Goal: Task Accomplishment & Management: Use online tool/utility

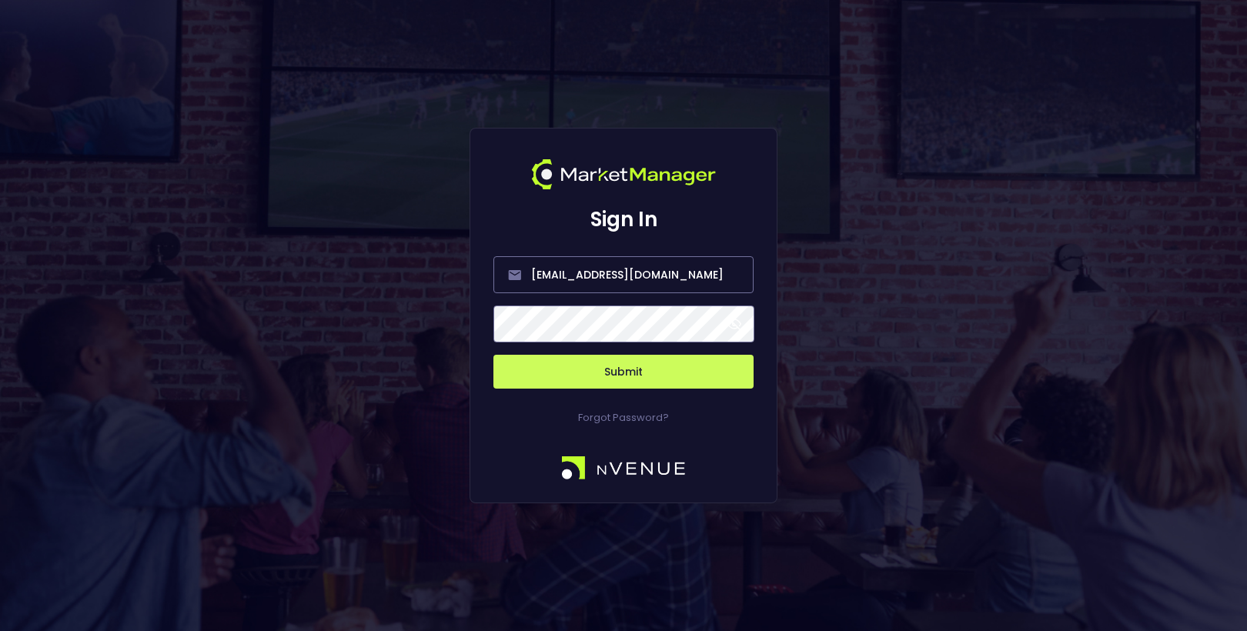
click at [584, 368] on button "Submit" at bounding box center [623, 372] width 260 height 34
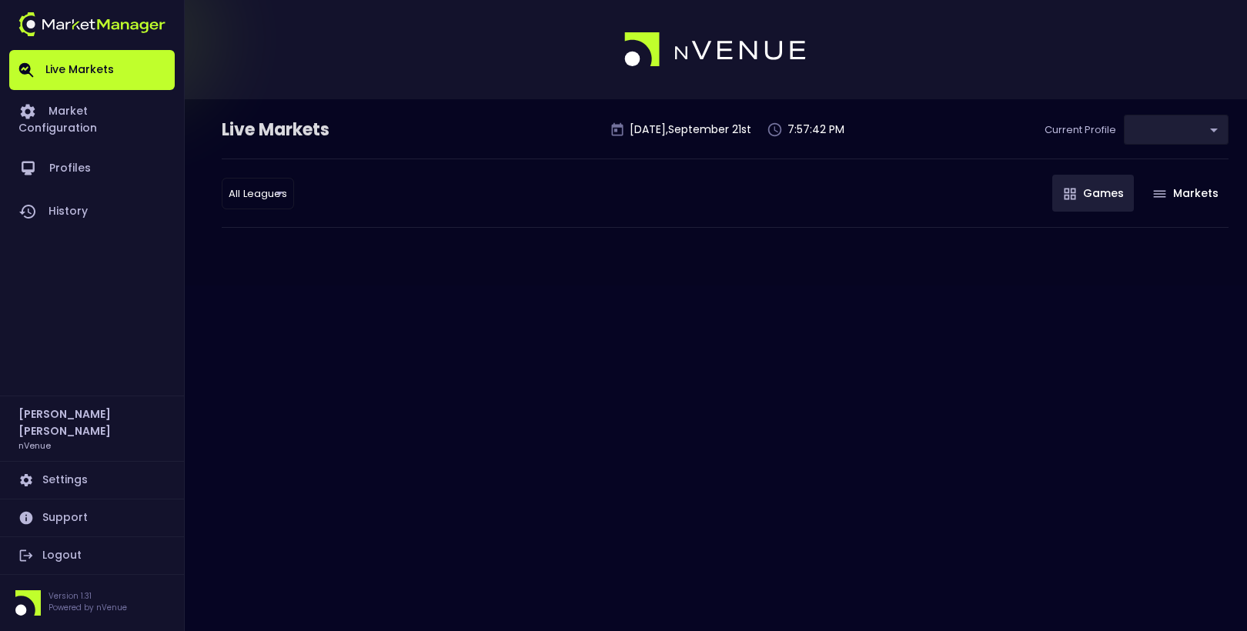
type input "367d19d2-38ae-4538-9efd-a41834b6e757"
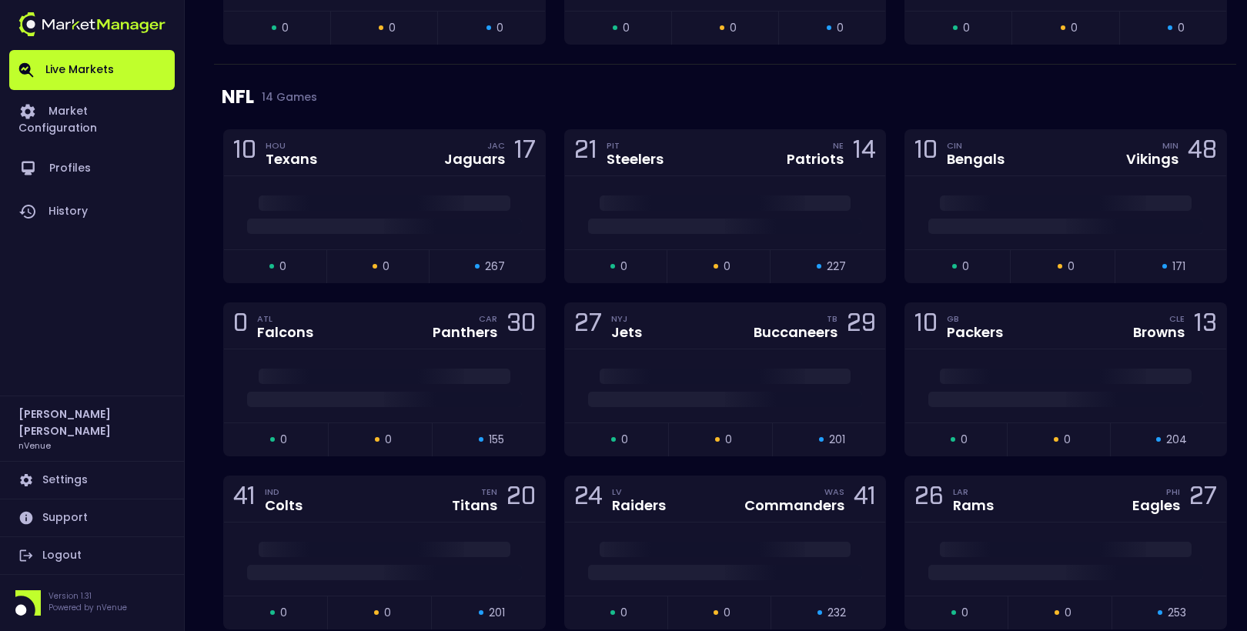
scroll to position [5163, 0]
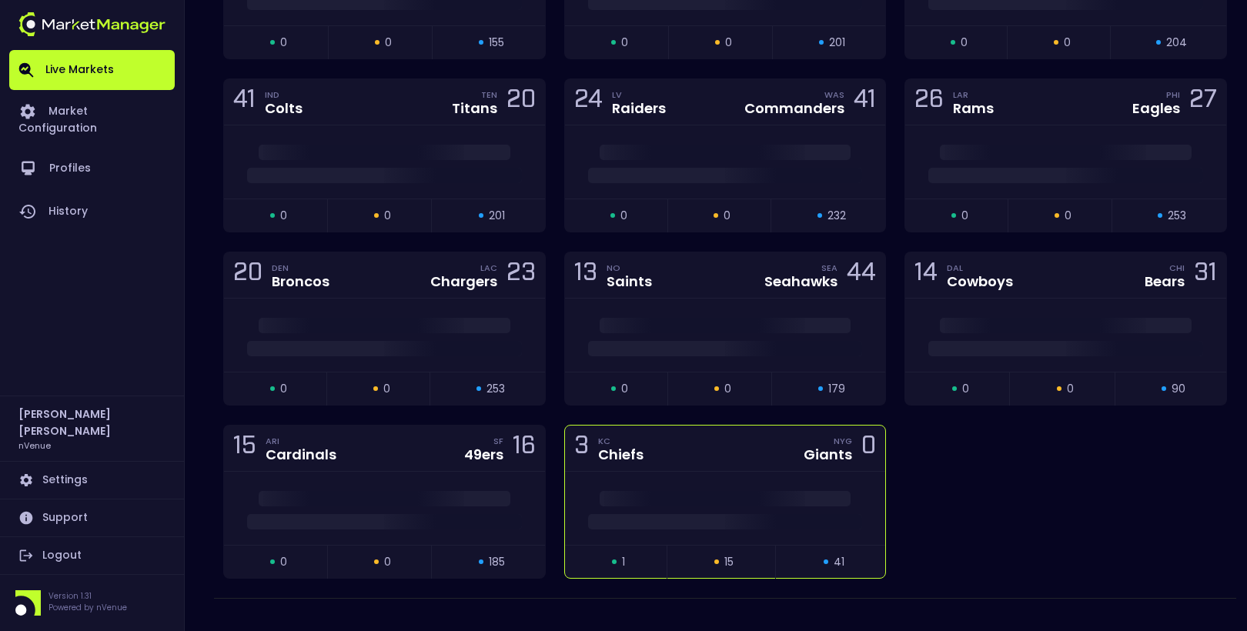
click at [667, 432] on div "3 KC Chiefs NYG Giants 0" at bounding box center [725, 449] width 321 height 46
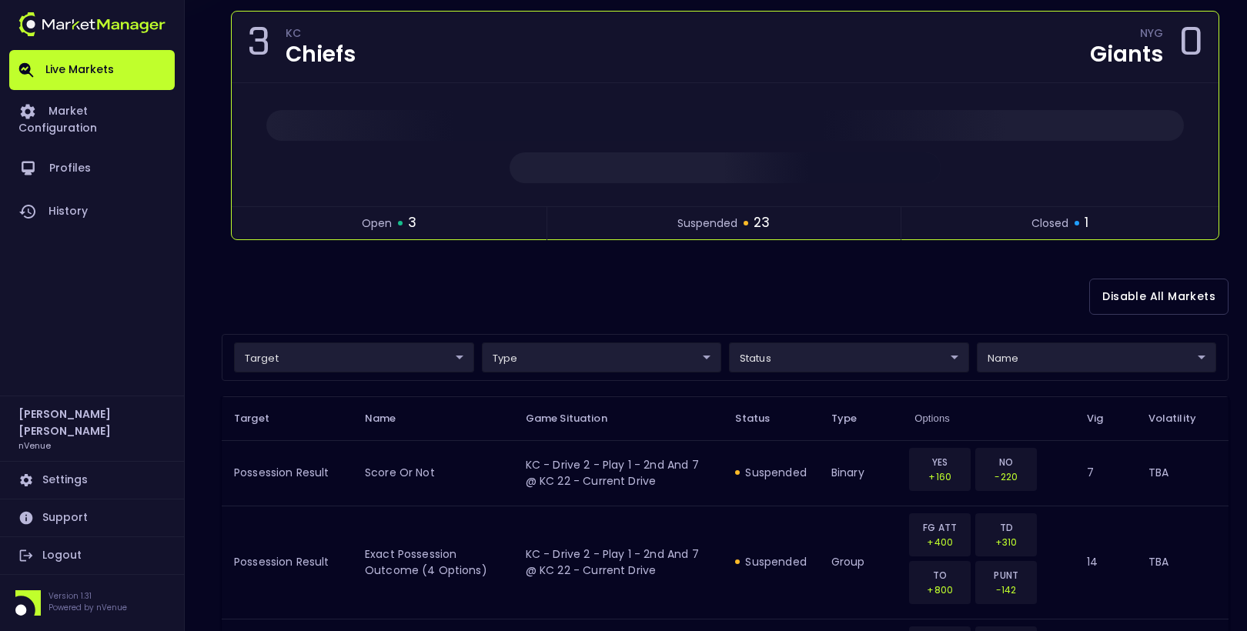
scroll to position [205, 0]
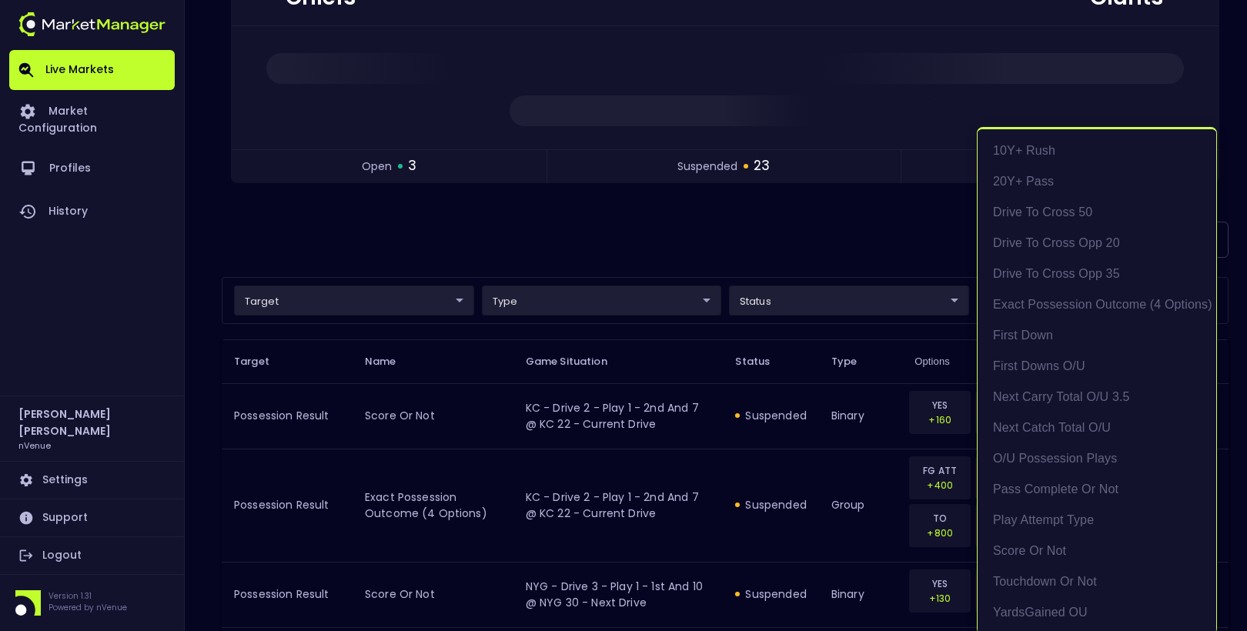
click at [1041, 297] on li "exact possession outcome (4 options)" at bounding box center [1097, 302] width 239 height 31
type input "Possession Result"
type input "group"
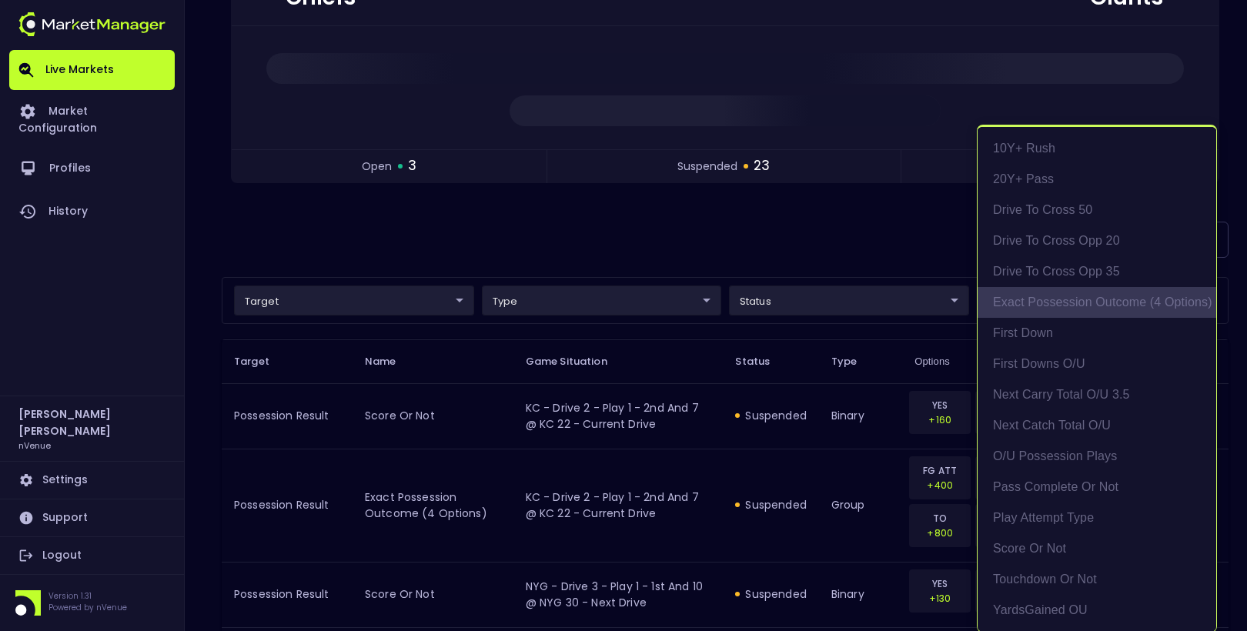
type input "exact possession outcome (4 options)"
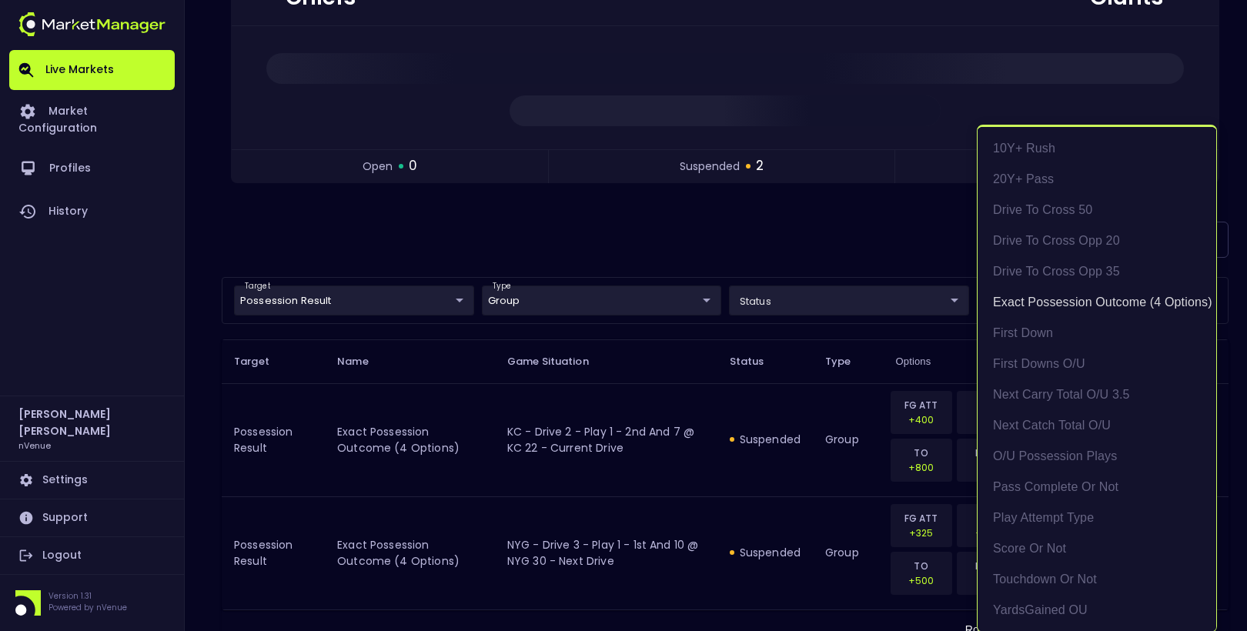
click at [796, 226] on div at bounding box center [623, 315] width 1247 height 631
click at [699, 523] on div at bounding box center [623, 315] width 1247 height 631
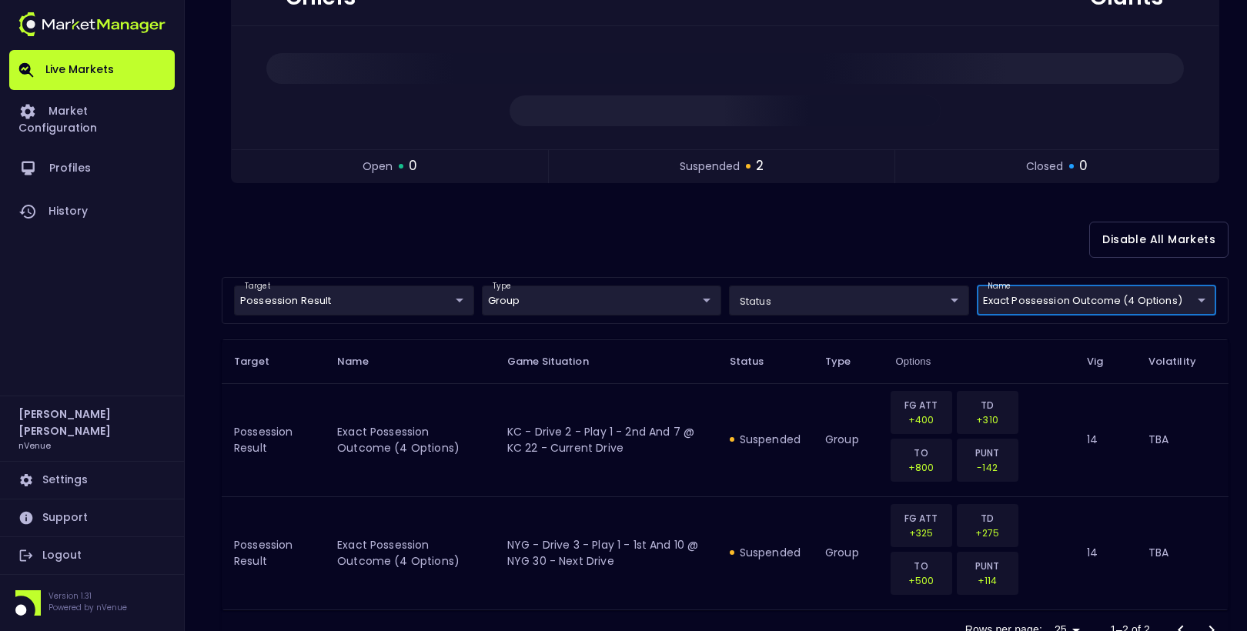
scroll to position [0, 0]
click at [720, 528] on td "suspended" at bounding box center [764, 552] width 95 height 113
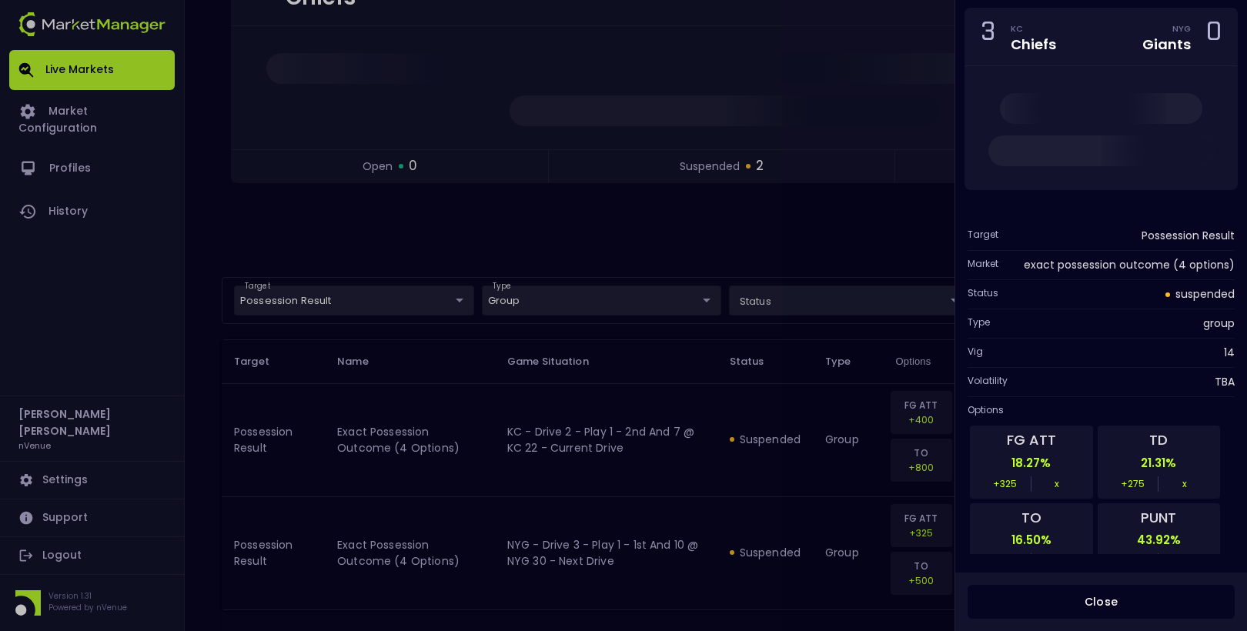
scroll to position [25, 0]
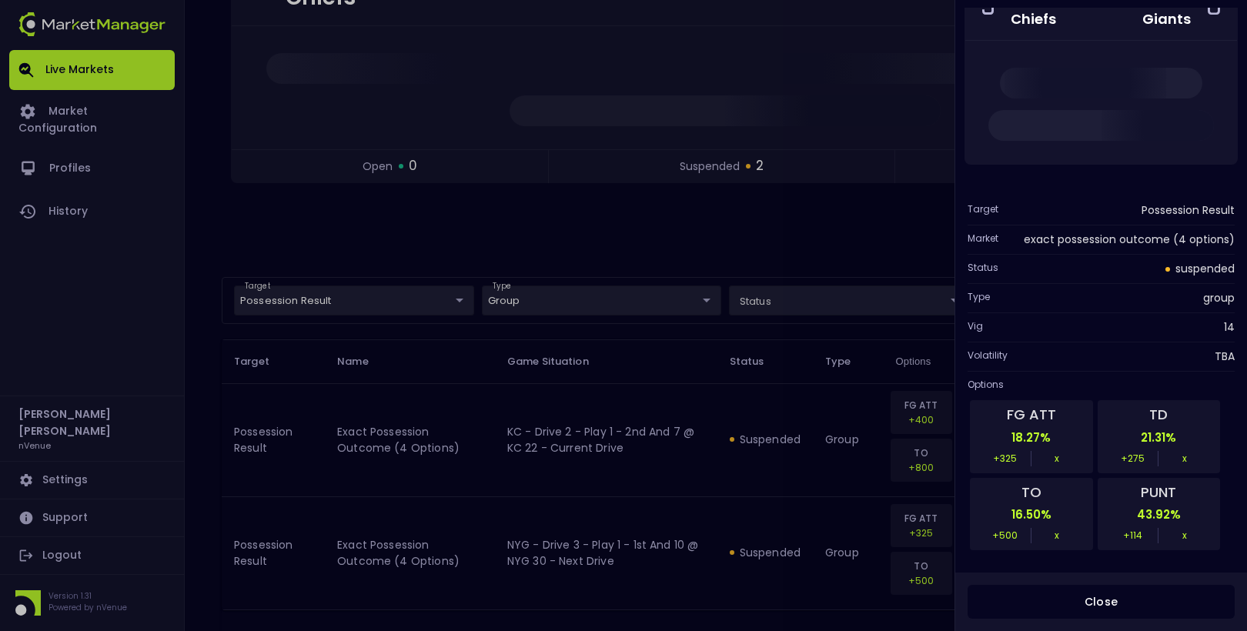
click at [784, 241] on div at bounding box center [623, 315] width 1247 height 631
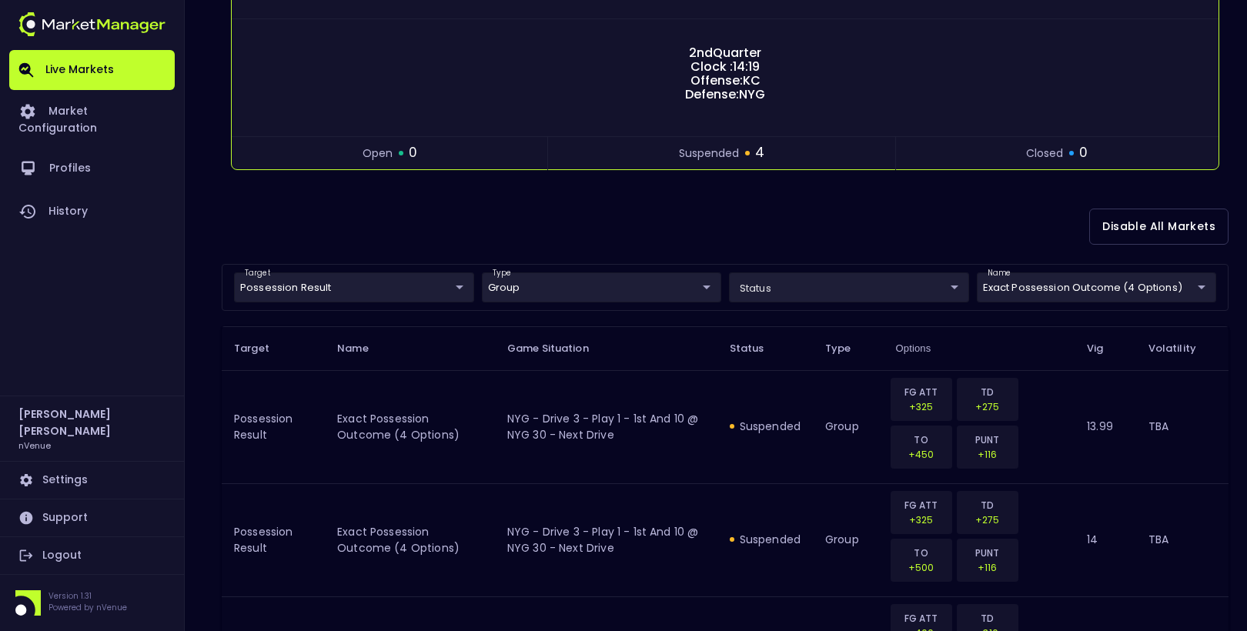
scroll to position [236, 0]
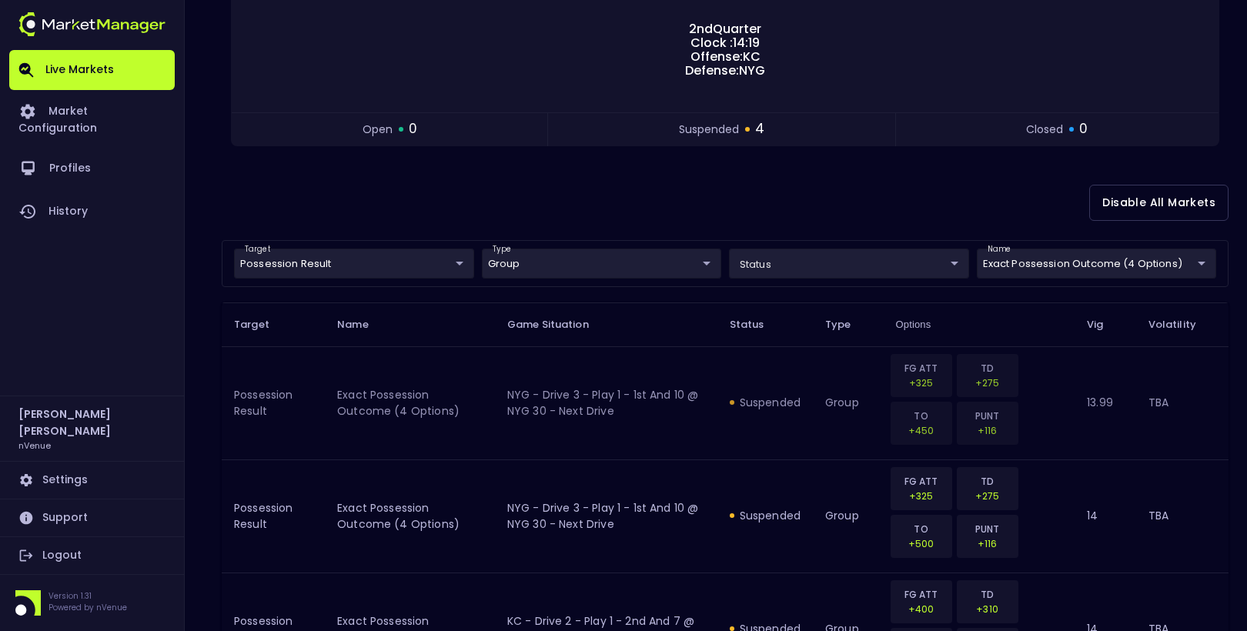
click at [806, 379] on td "suspended" at bounding box center [764, 402] width 95 height 113
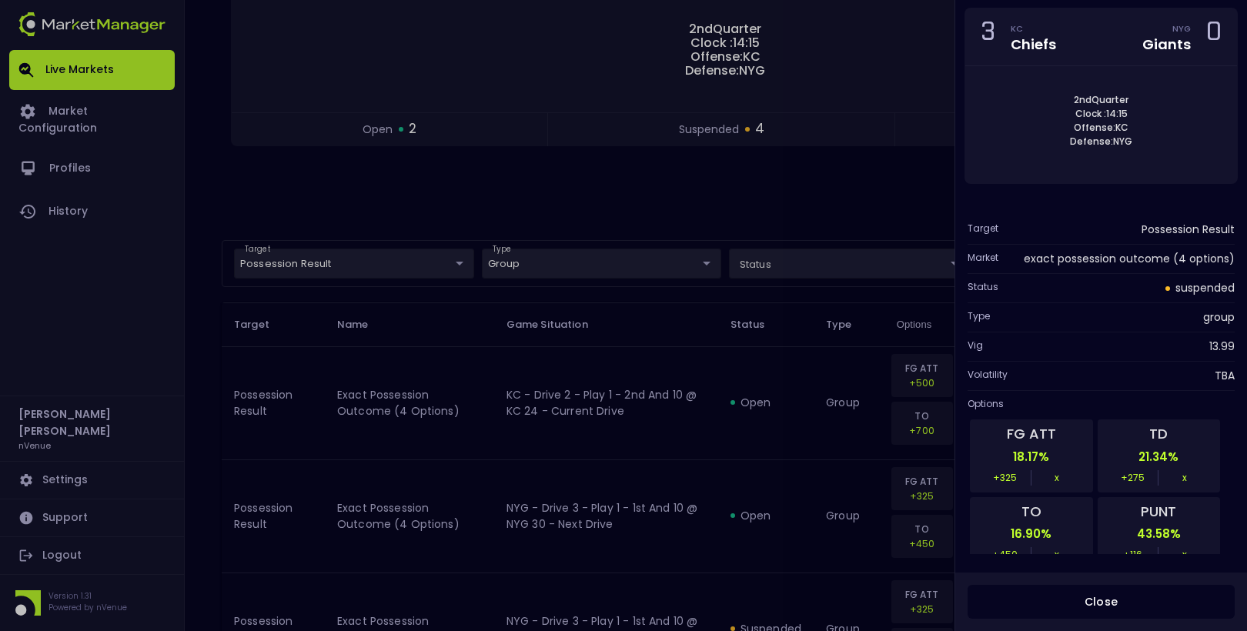
click at [585, 423] on div at bounding box center [623, 315] width 1247 height 631
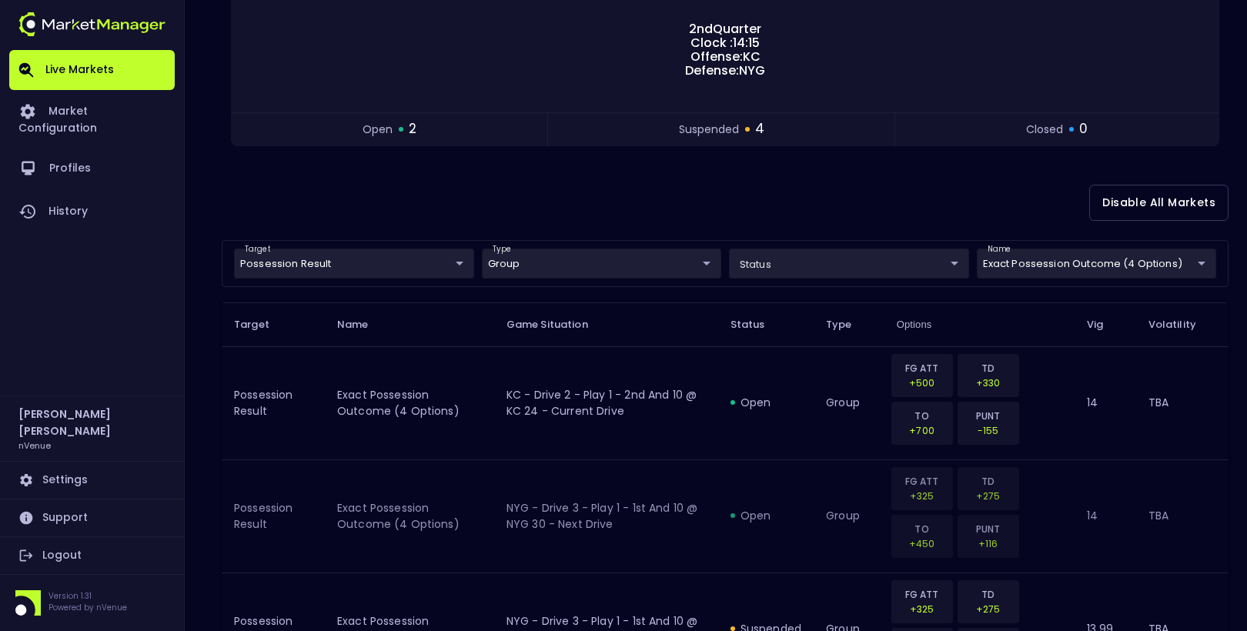
click at [698, 519] on td "NYG - Drive 3 - Play 1 - 1st and 10 @ NYG 30 - Next Drive" at bounding box center [606, 516] width 224 height 113
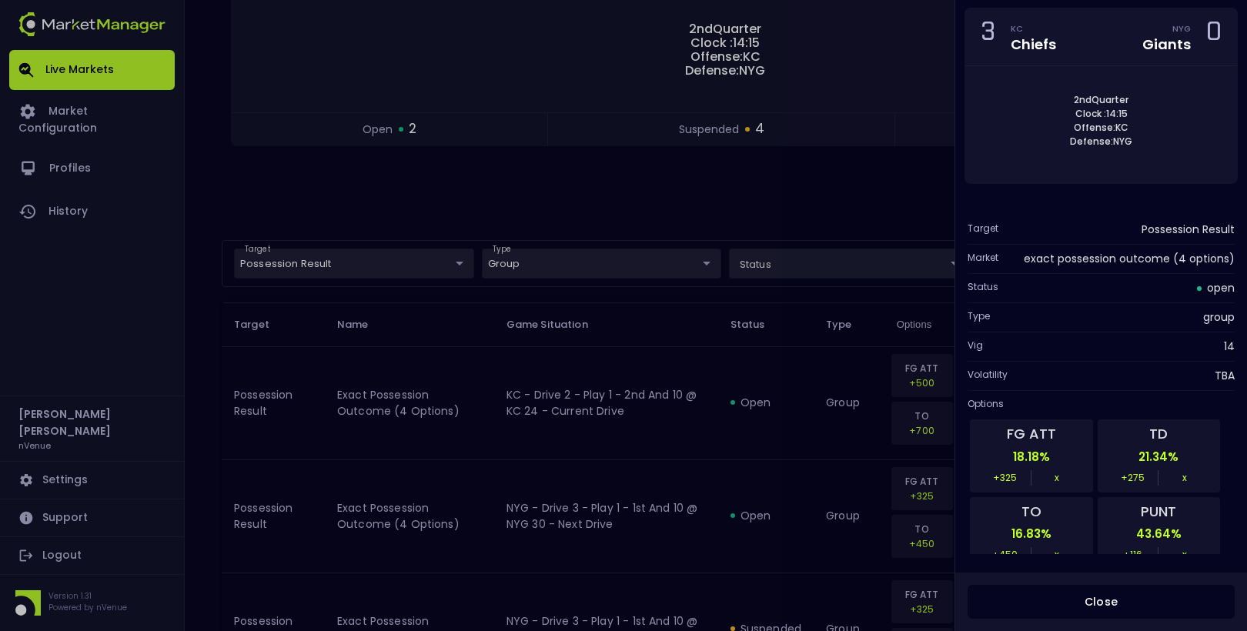
click at [901, 177] on div at bounding box center [623, 315] width 1247 height 631
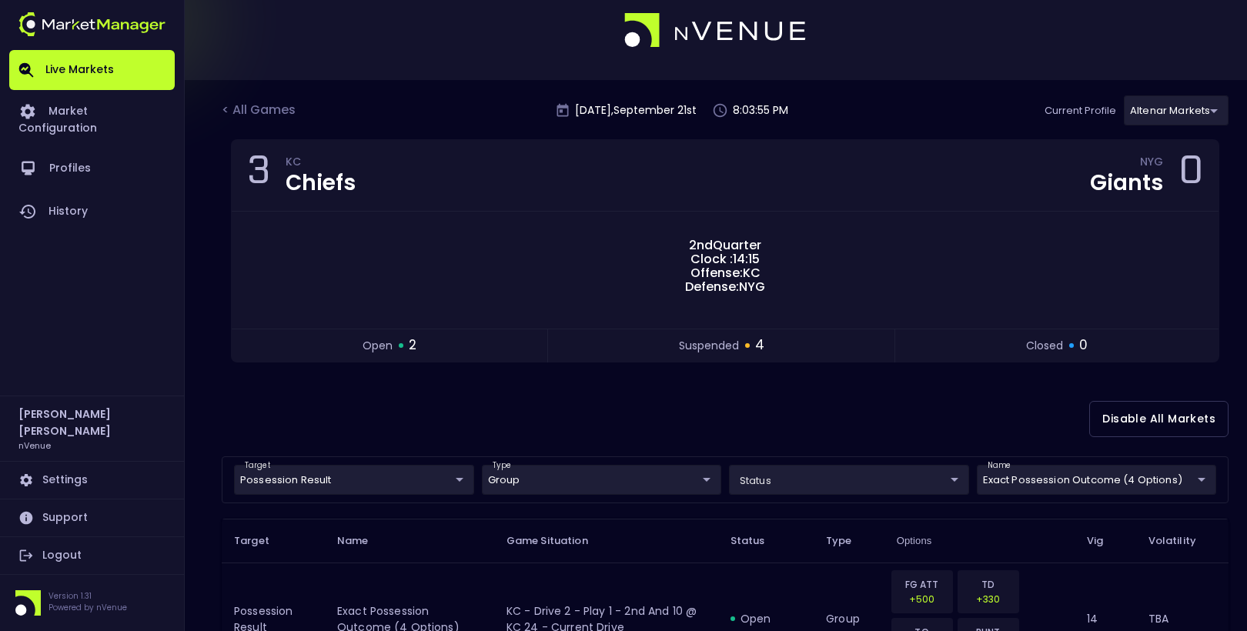
scroll to position [0, 0]
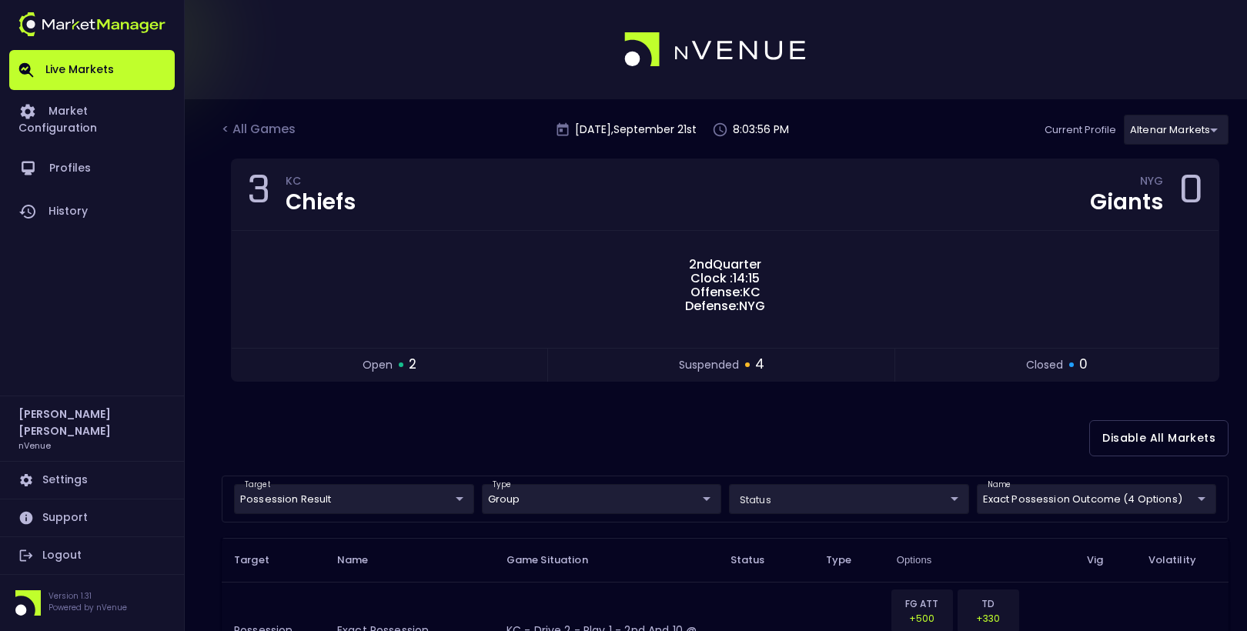
click at [254, 126] on div "< All Games" at bounding box center [260, 130] width 77 height 20
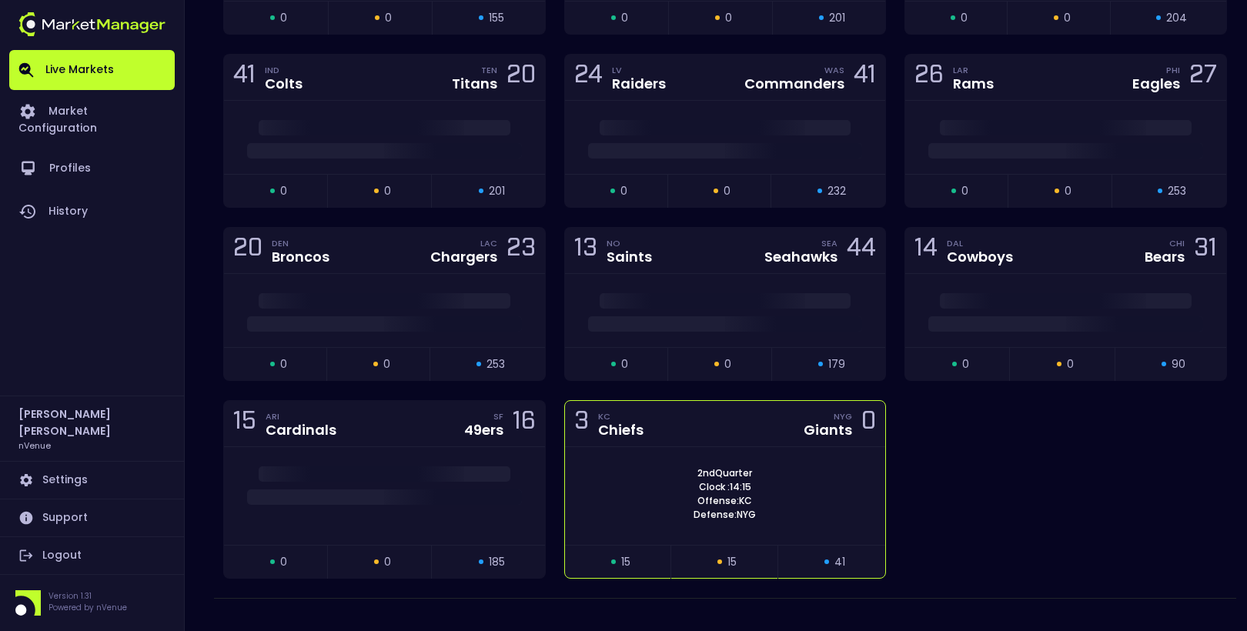
click at [673, 404] on div "3 KC Chiefs NYG Giants 0" at bounding box center [725, 424] width 321 height 46
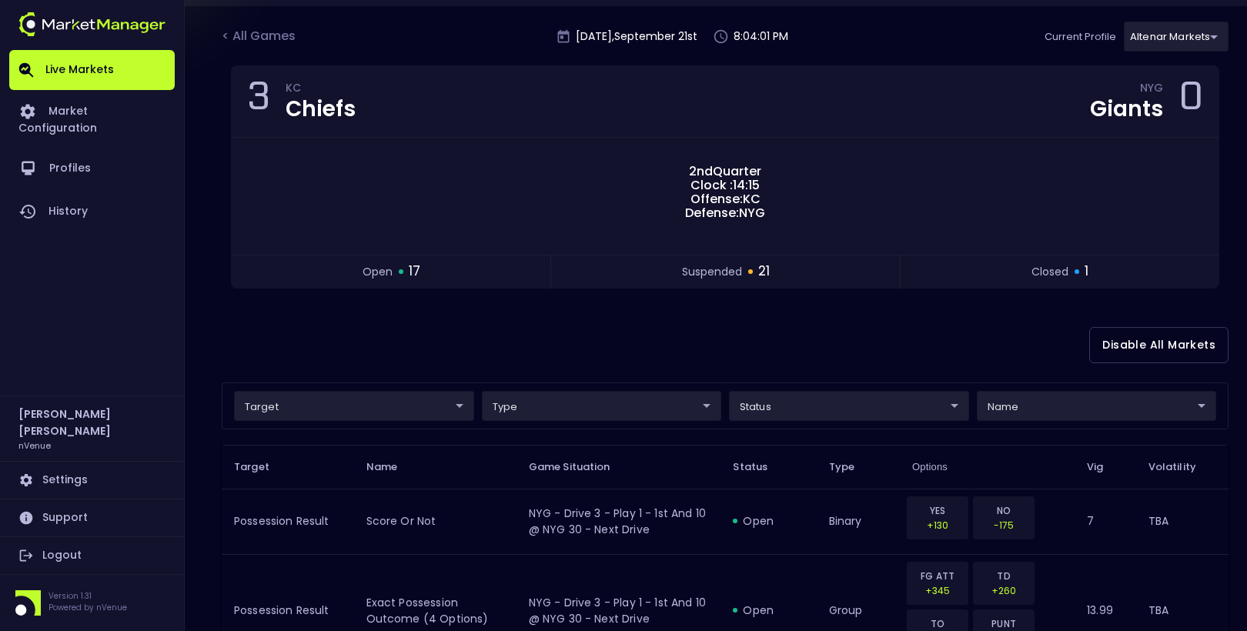
scroll to position [162, 0]
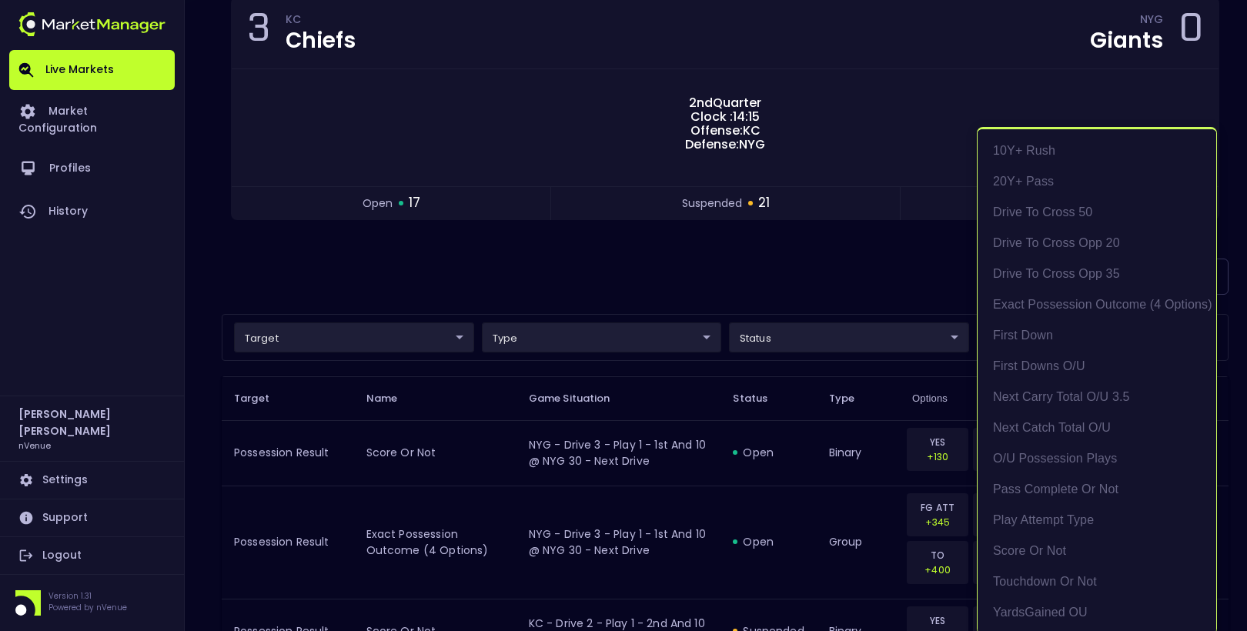
click at [1105, 306] on li "exact possession outcome (4 options)" at bounding box center [1097, 304] width 239 height 31
type input "Possession Result"
type input "group"
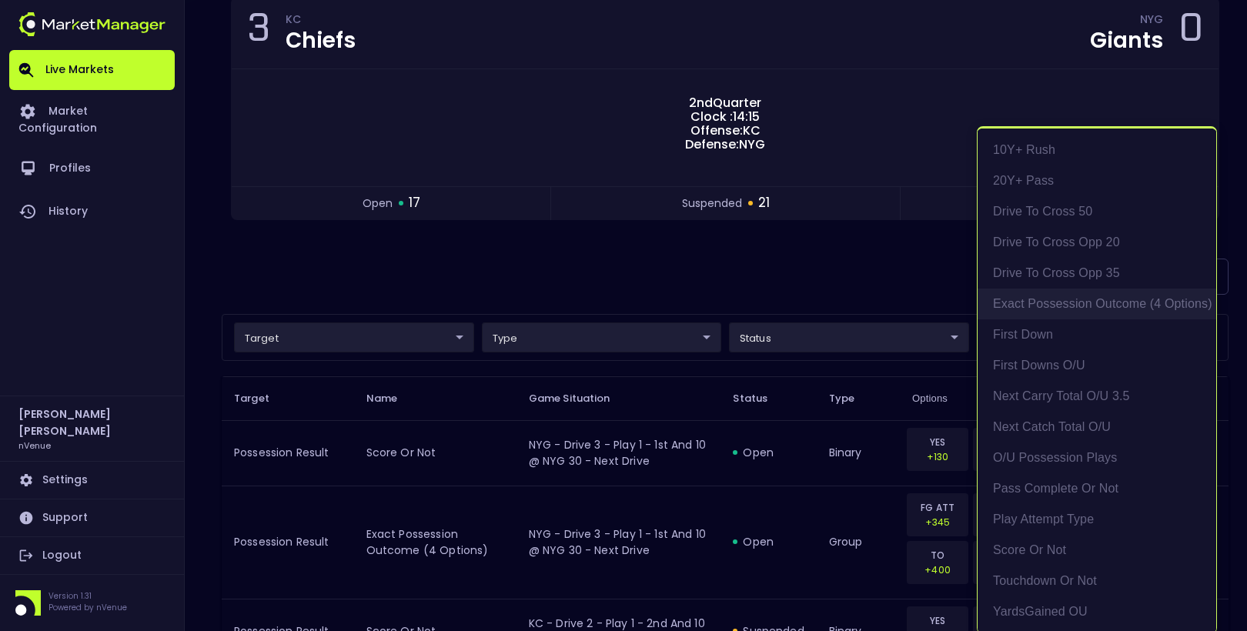
type input "exact possession outcome (4 options)"
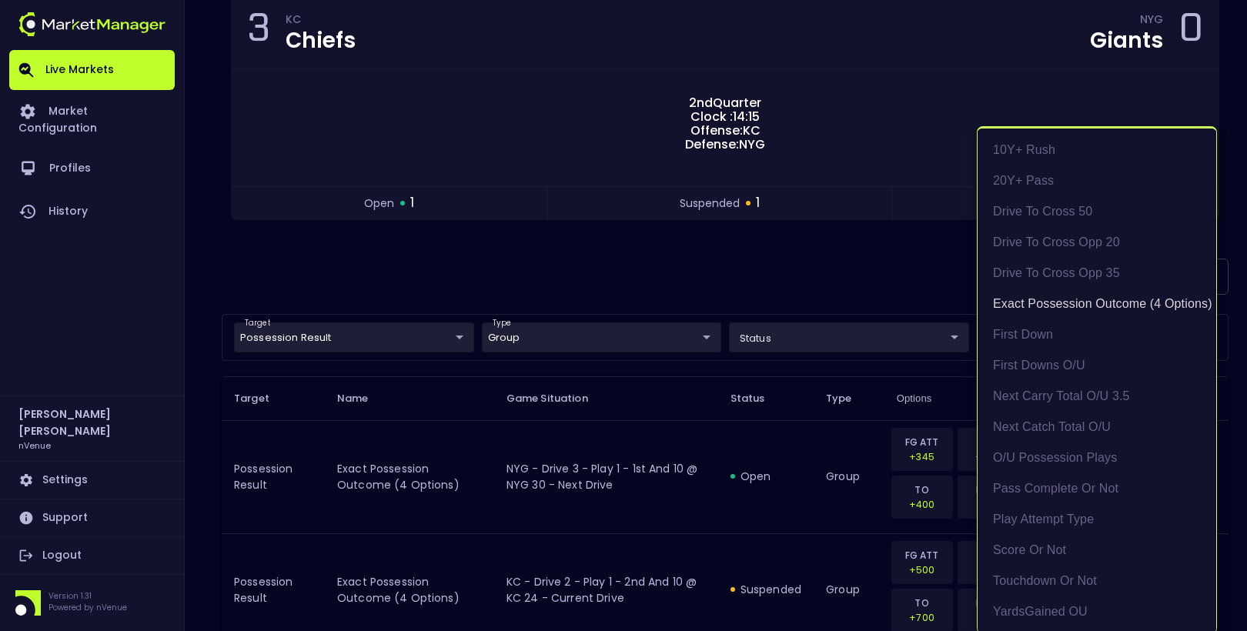
click at [847, 267] on div at bounding box center [623, 315] width 1247 height 631
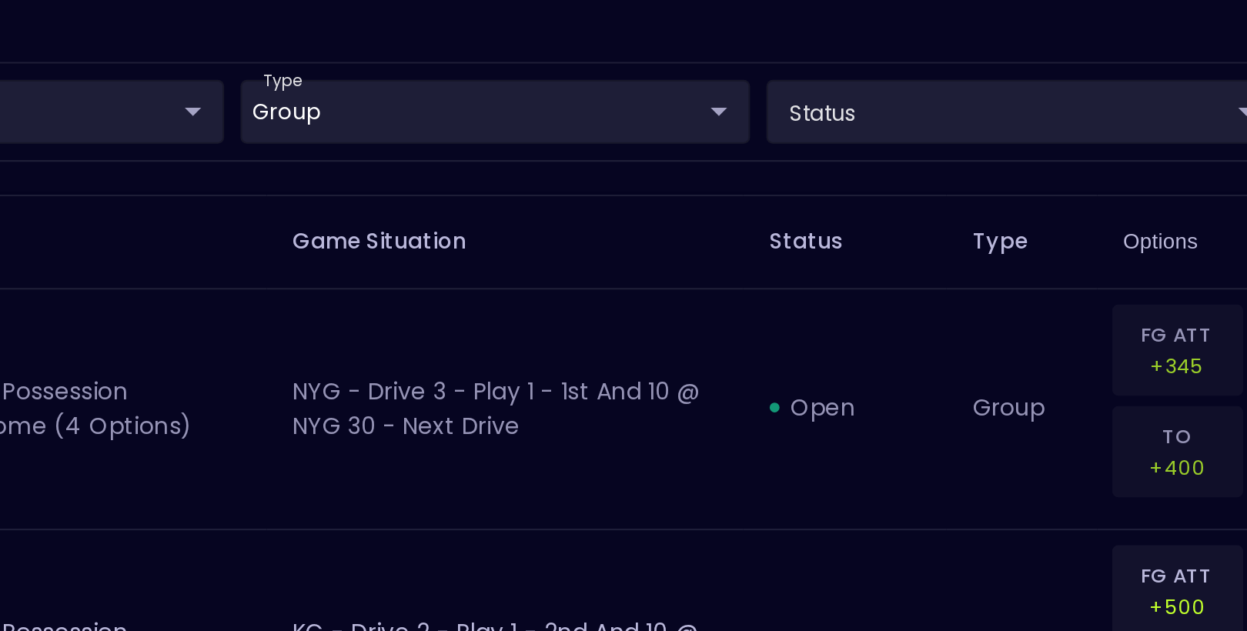
scroll to position [250, 0]
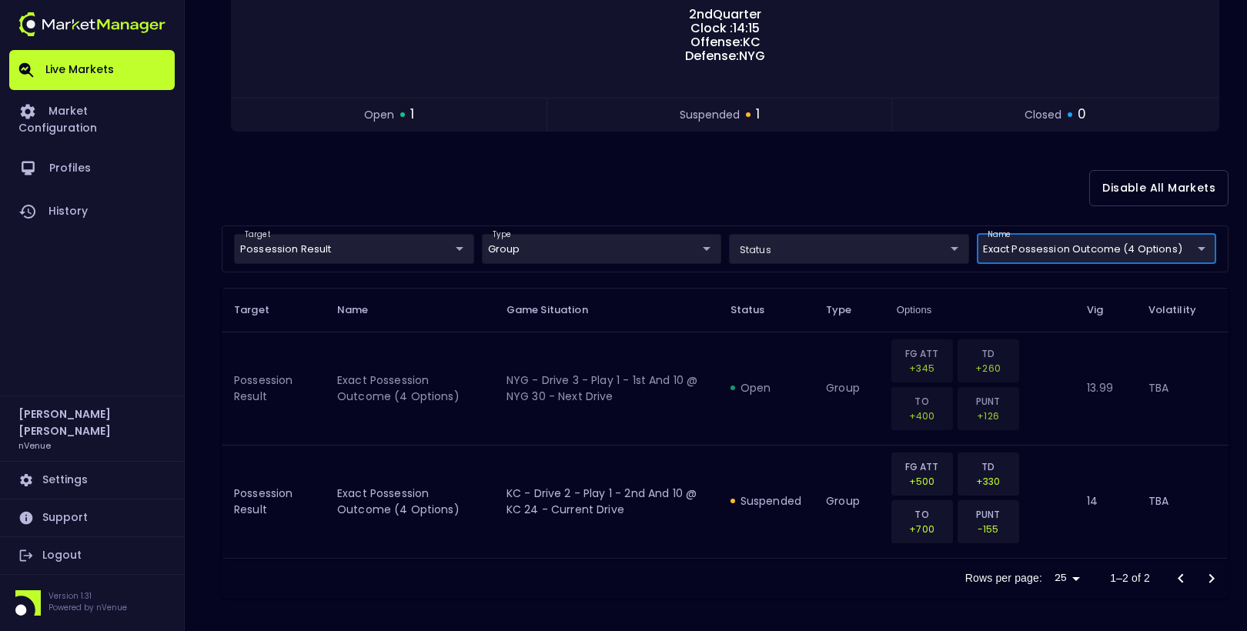
click at [1055, 357] on div "FG ATT +345 TD +260 TO +400 PUNT +126" at bounding box center [976, 384] width 174 height 95
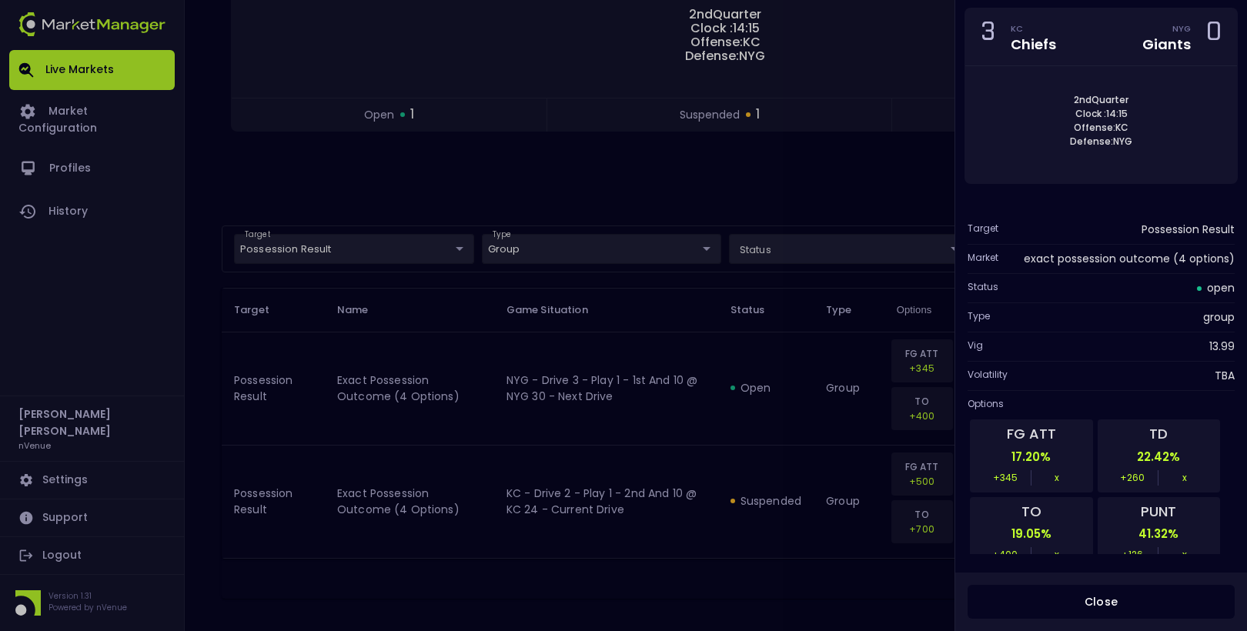
click at [763, 362] on div at bounding box center [623, 315] width 1247 height 631
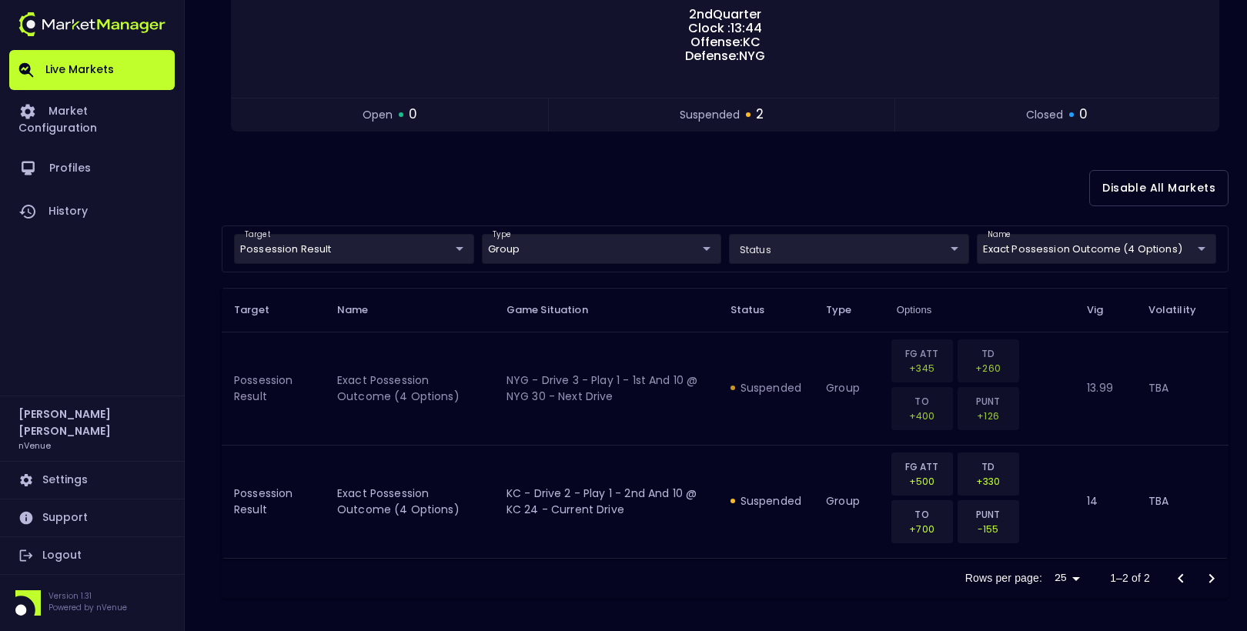
click at [784, 363] on td "suspended" at bounding box center [765, 388] width 95 height 113
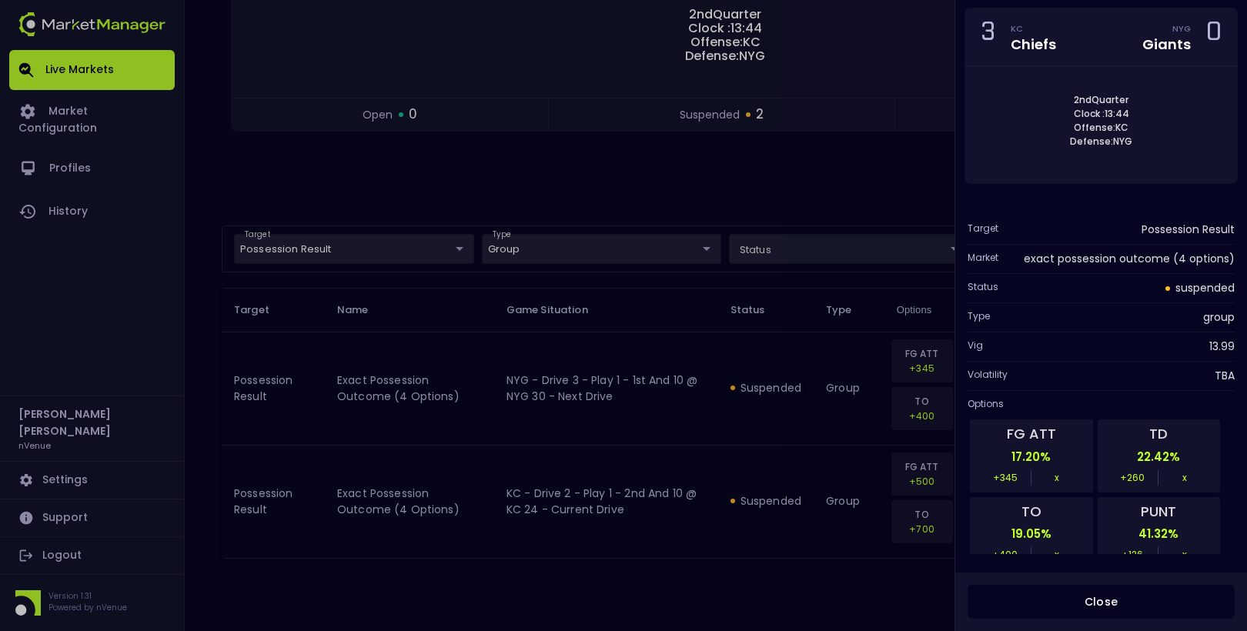
click at [806, 159] on div at bounding box center [623, 315] width 1247 height 631
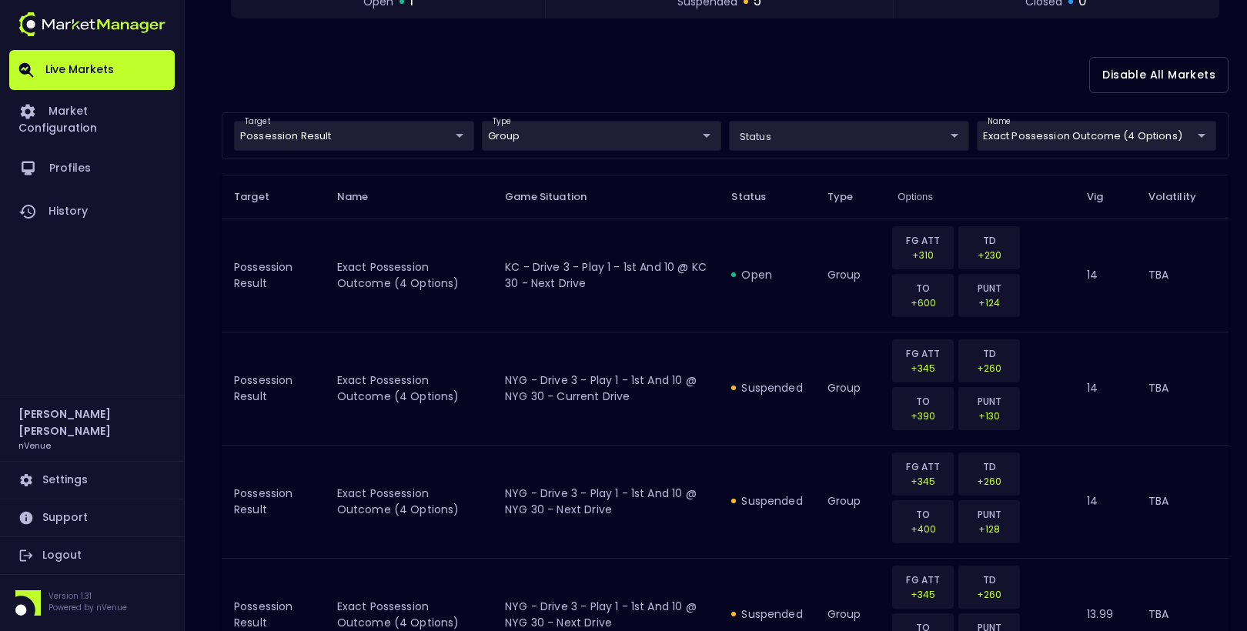
scroll to position [367, 0]
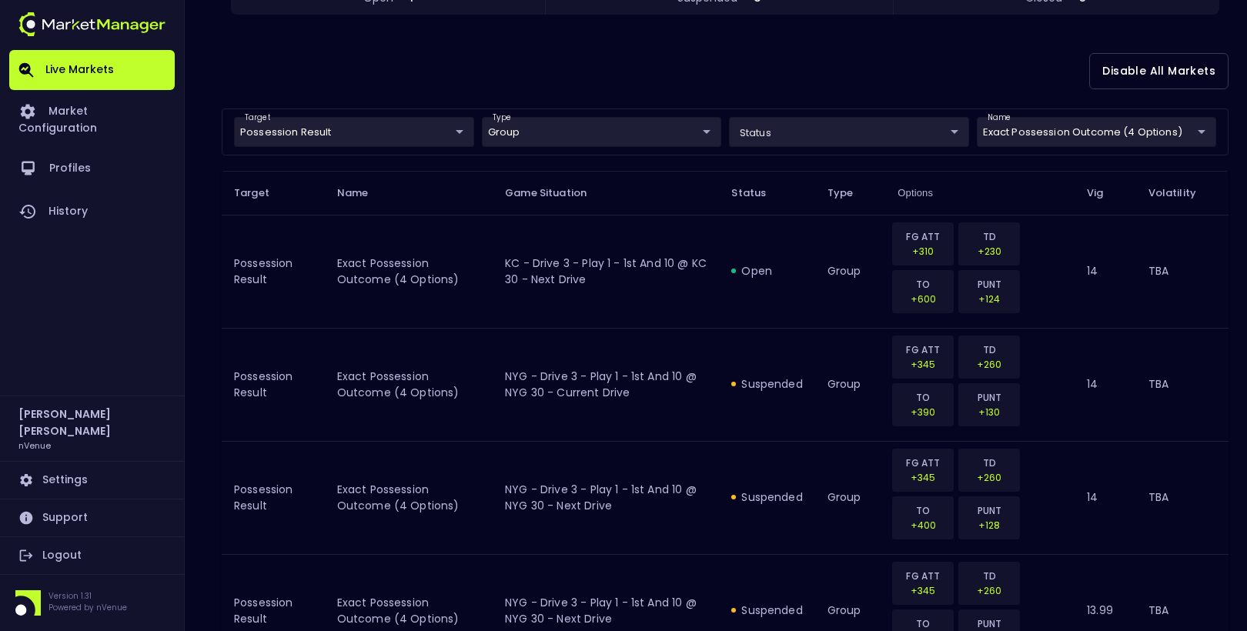
click at [464, 195] on th "Name" at bounding box center [409, 193] width 168 height 44
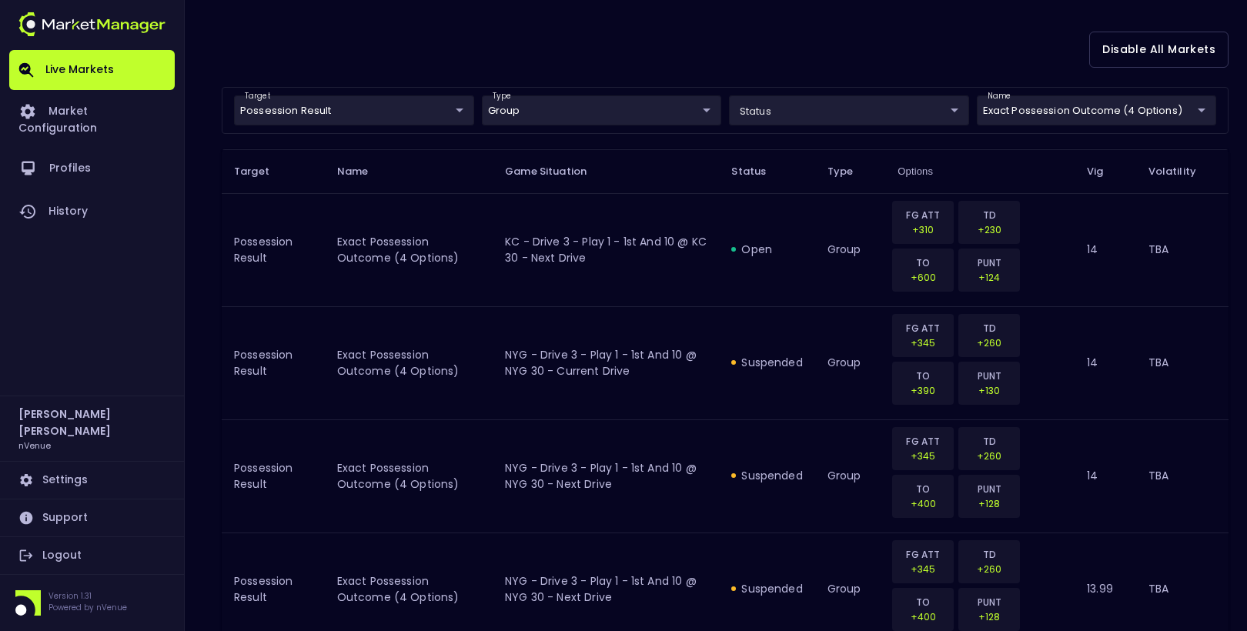
scroll to position [390, 0]
click at [661, 183] on th "Game Situation" at bounding box center [606, 170] width 226 height 44
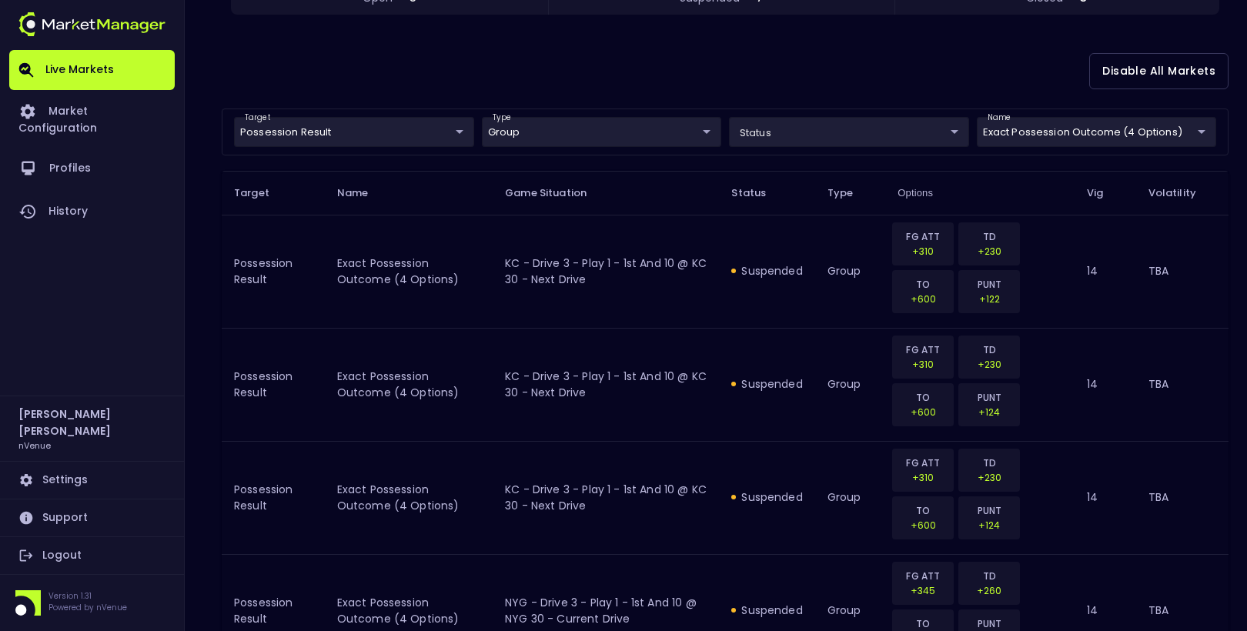
click at [670, 54] on div "Disable All Markets" at bounding box center [725, 71] width 1007 height 75
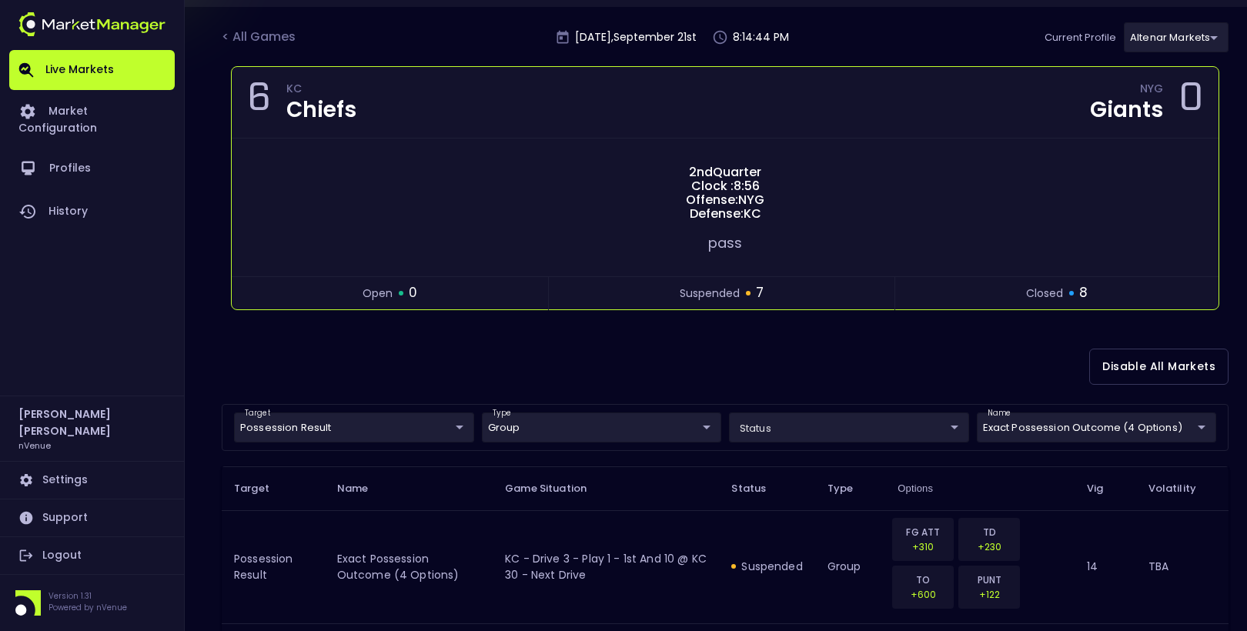
scroll to position [50, 0]
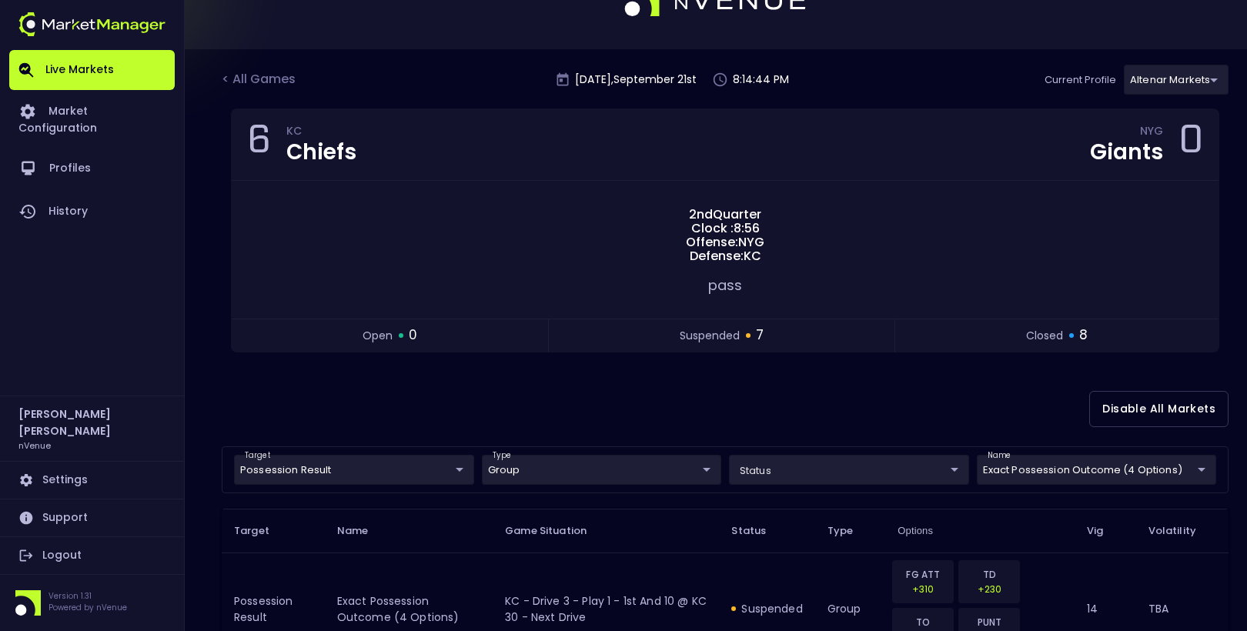
click at [822, 393] on div "Disable All Markets" at bounding box center [725, 409] width 1007 height 75
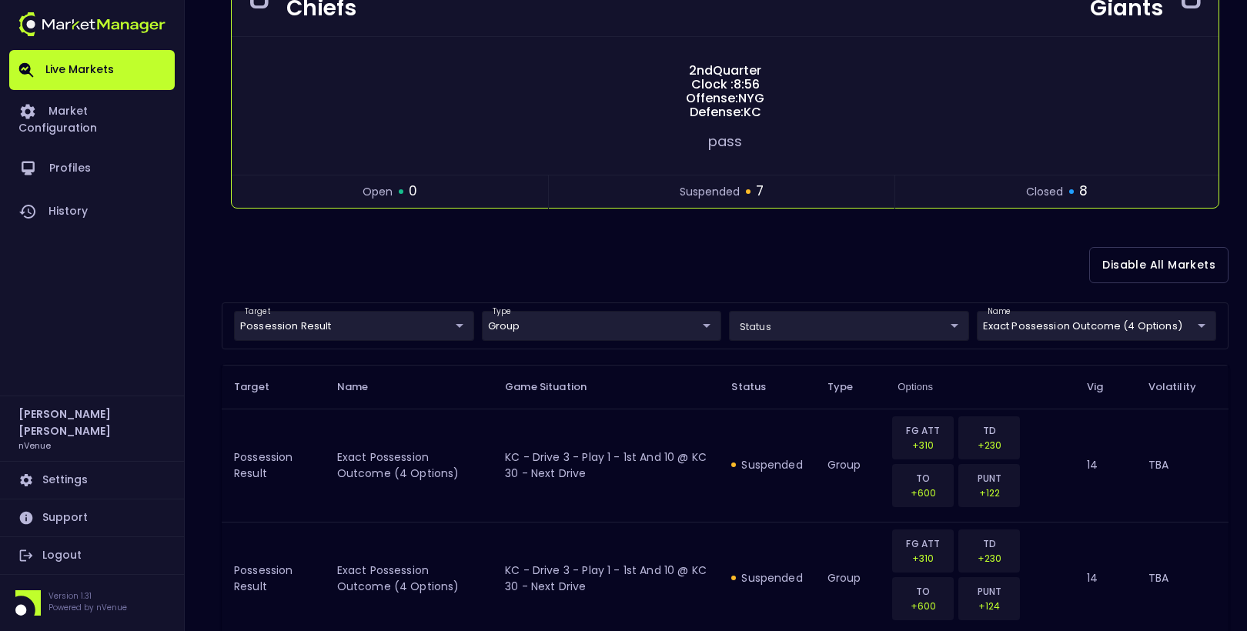
scroll to position [196, 0]
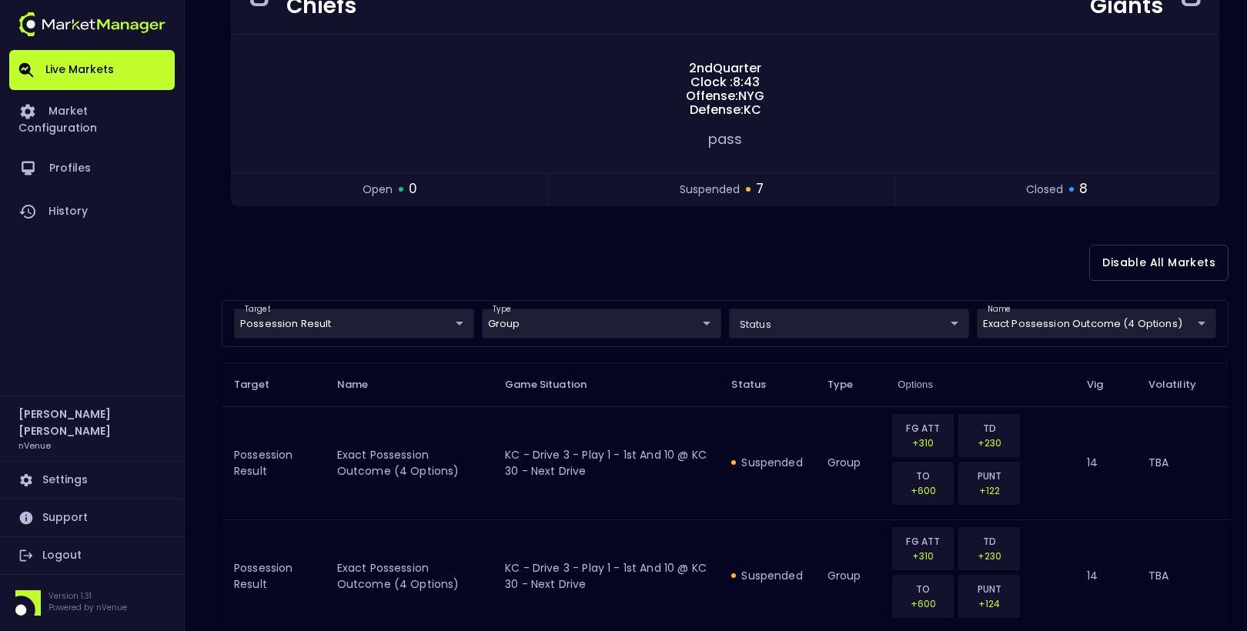
click at [366, 259] on div "Disable All Markets" at bounding box center [725, 263] width 1007 height 75
click at [630, 248] on div "Disable All Markets" at bounding box center [725, 263] width 1007 height 75
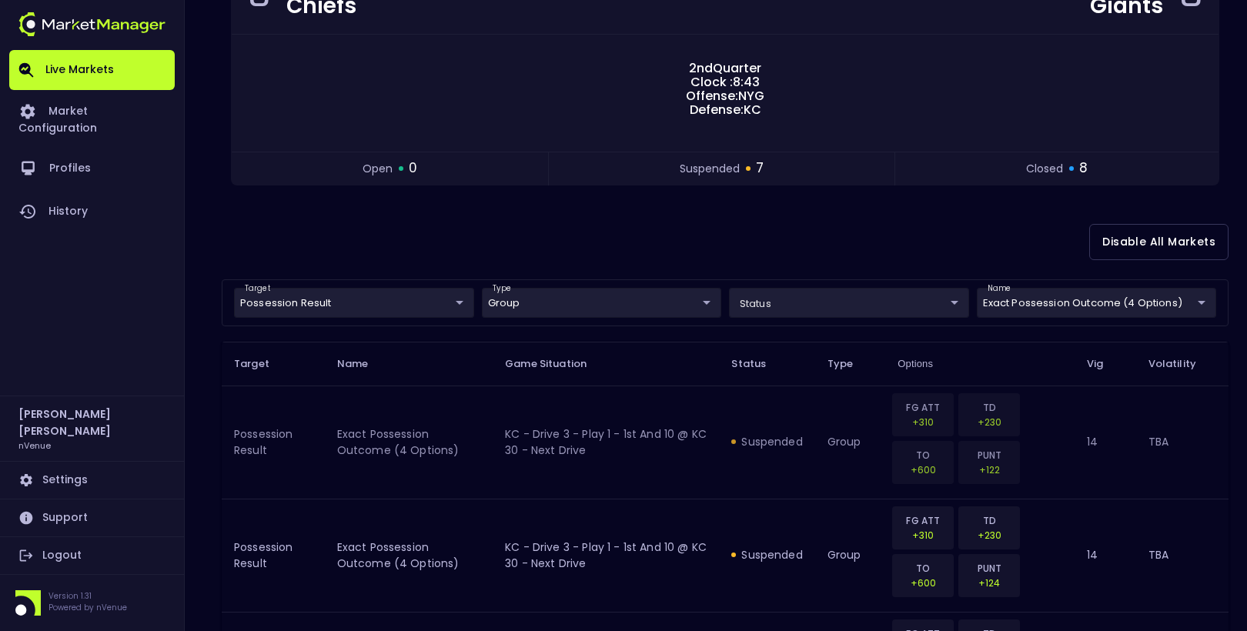
click at [787, 413] on td "suspended" at bounding box center [766, 442] width 95 height 113
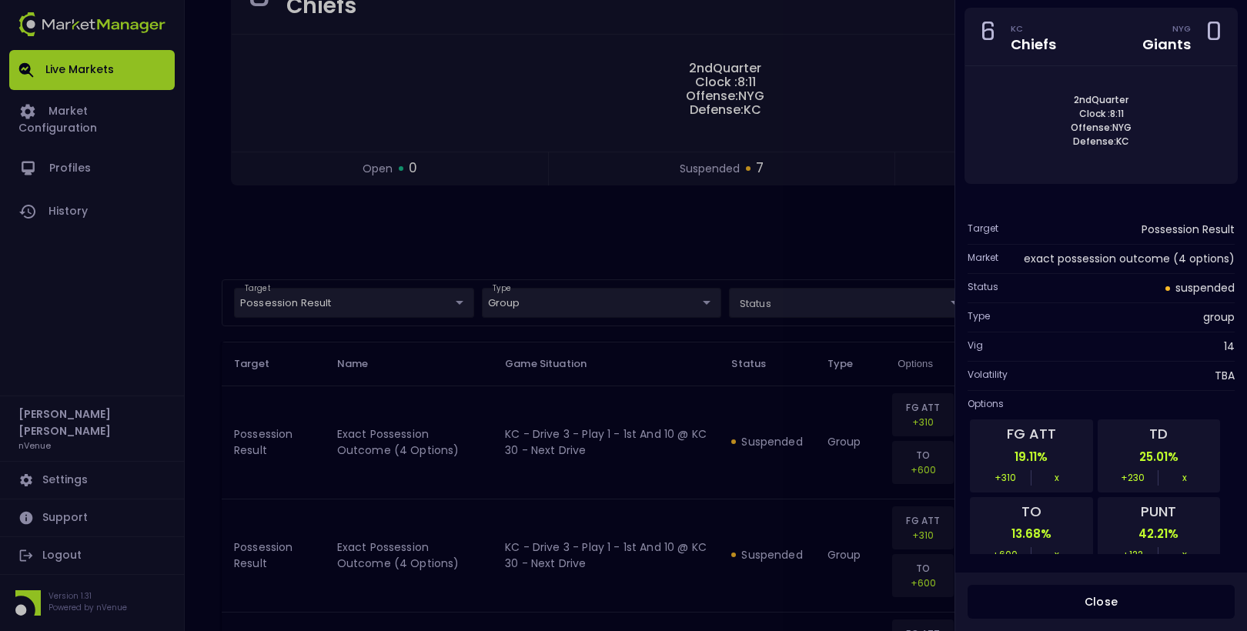
click at [786, 404] on div at bounding box center [623, 315] width 1247 height 631
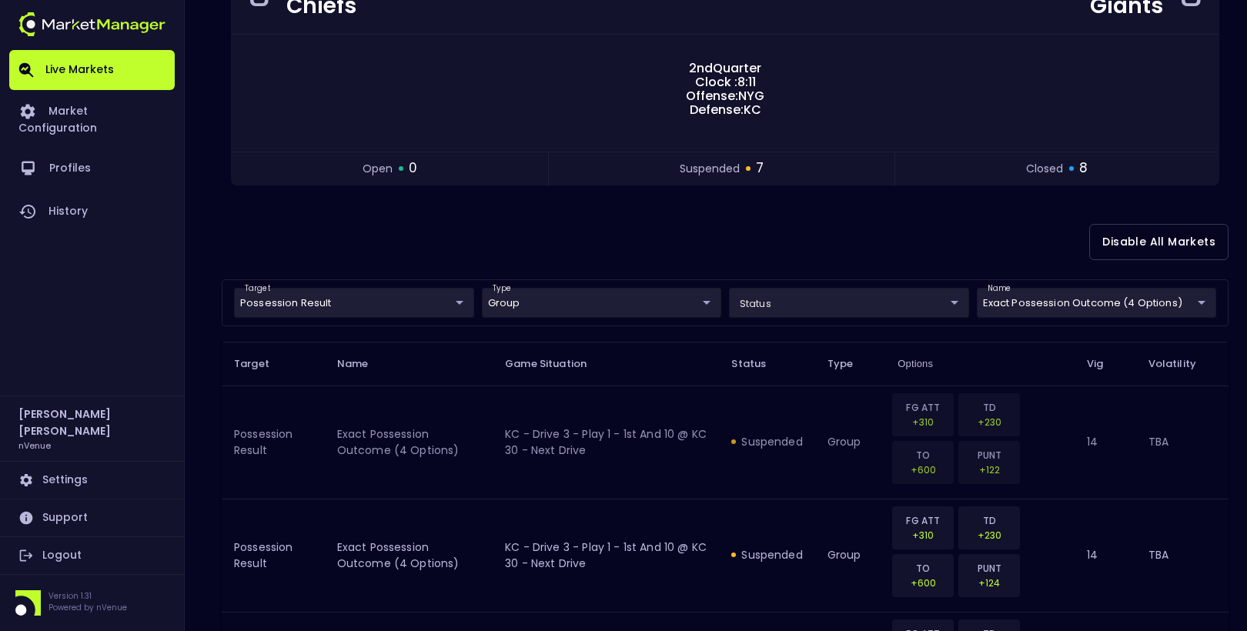
click at [717, 445] on td "KC - Drive 3 - Play 1 - 1st and 10 @ KC 30 - Next Drive" at bounding box center [606, 442] width 226 height 113
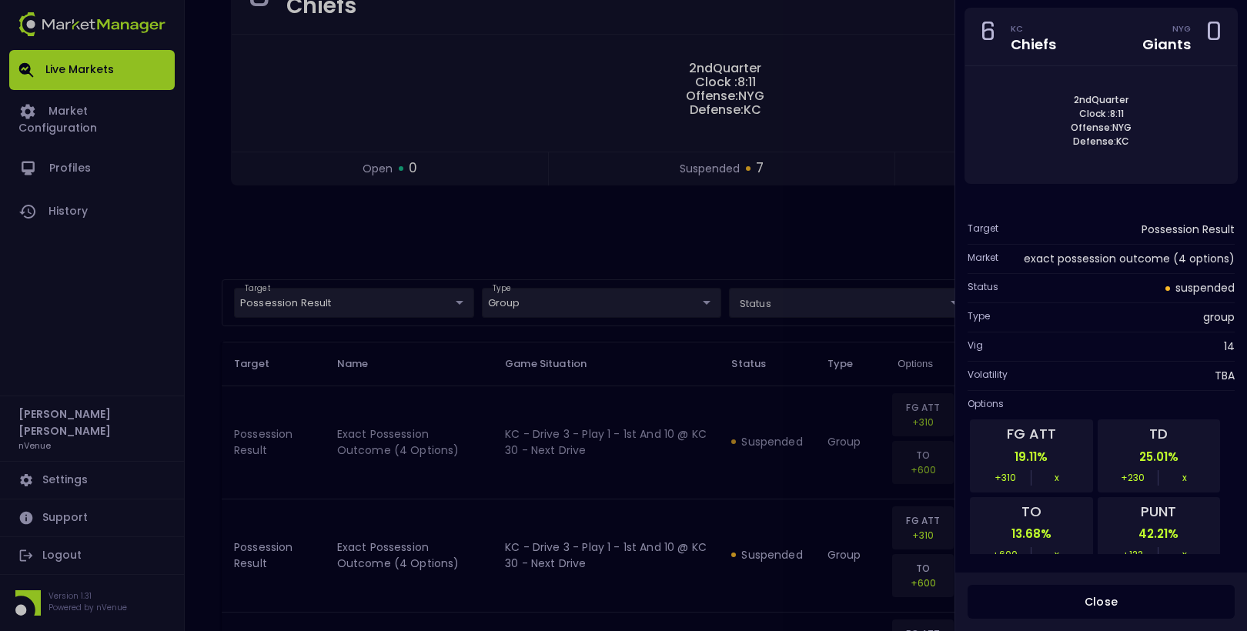
click at [717, 445] on div at bounding box center [623, 315] width 1247 height 631
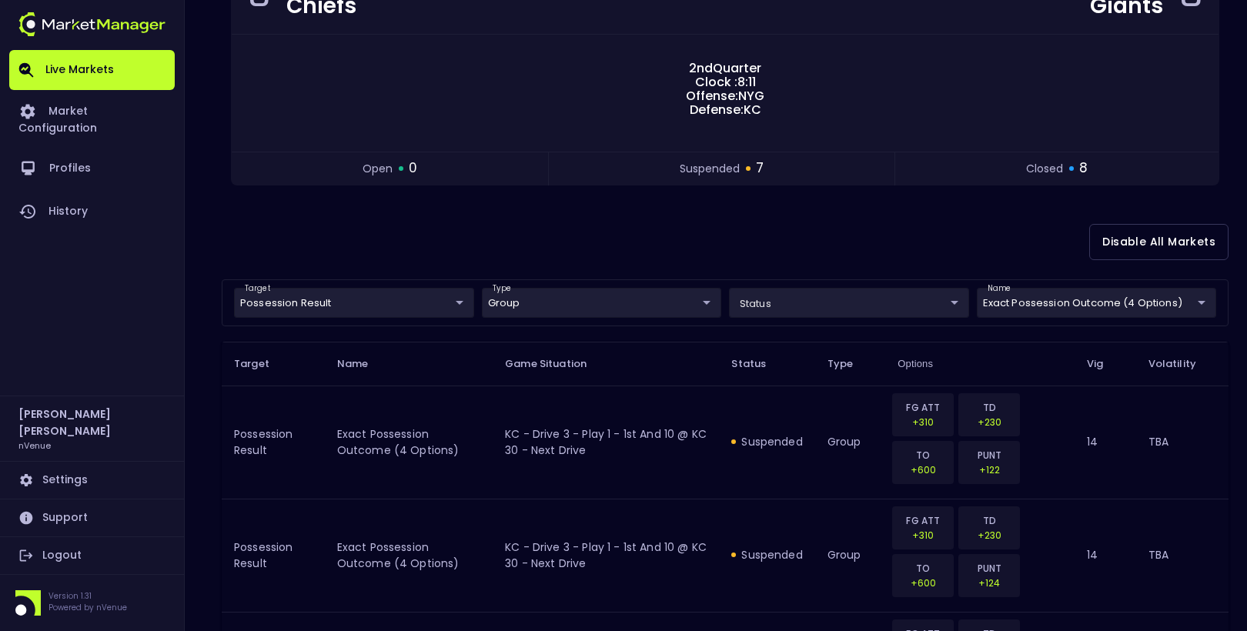
click at [736, 229] on div "Disable All Markets" at bounding box center [725, 242] width 1007 height 75
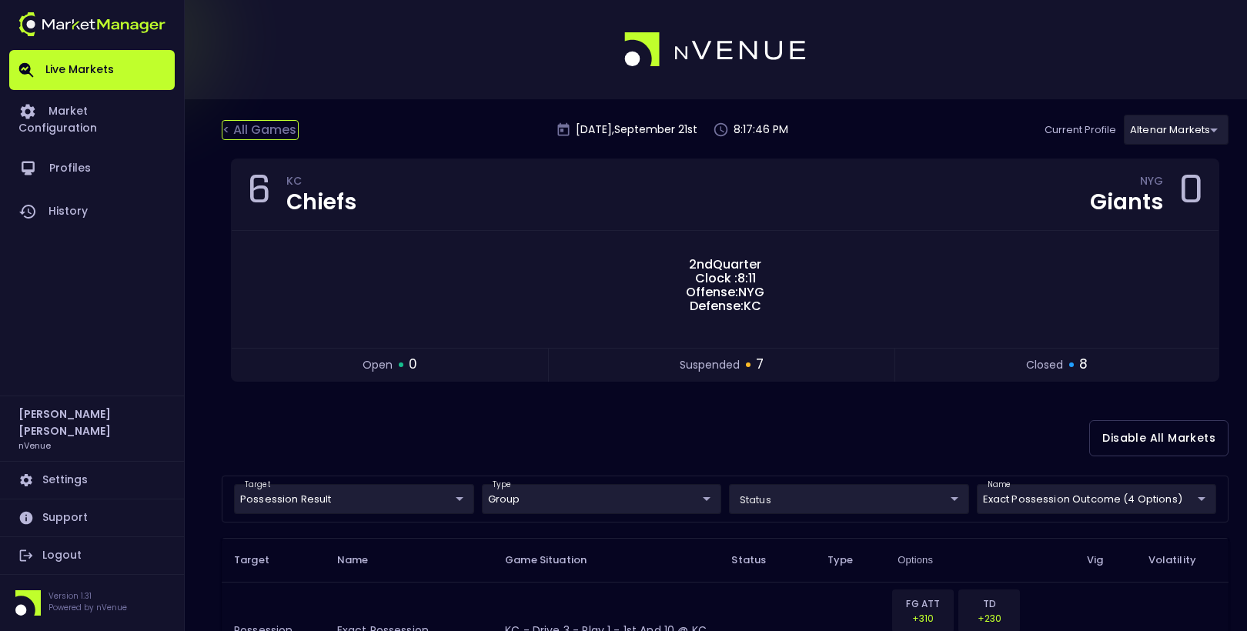
click at [248, 125] on div "< All Games" at bounding box center [260, 130] width 77 height 20
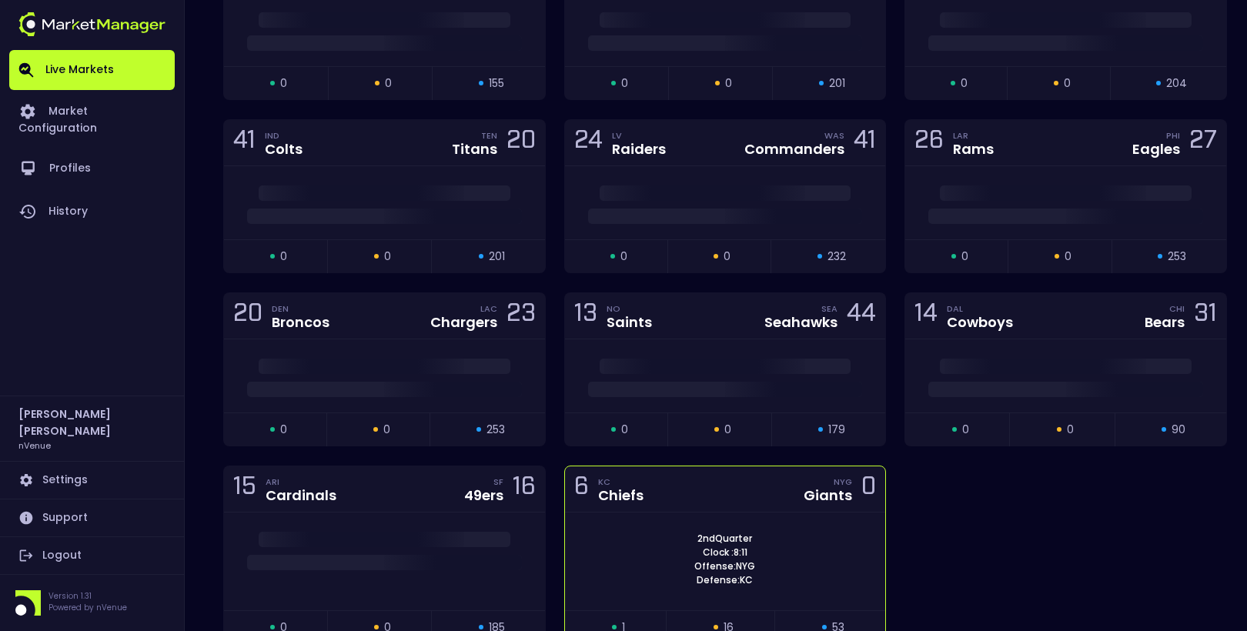
click at [677, 532] on div "2nd Quarter Clock : 8:11 Offense: NYG Defense: KC" at bounding box center [725, 559] width 321 height 55
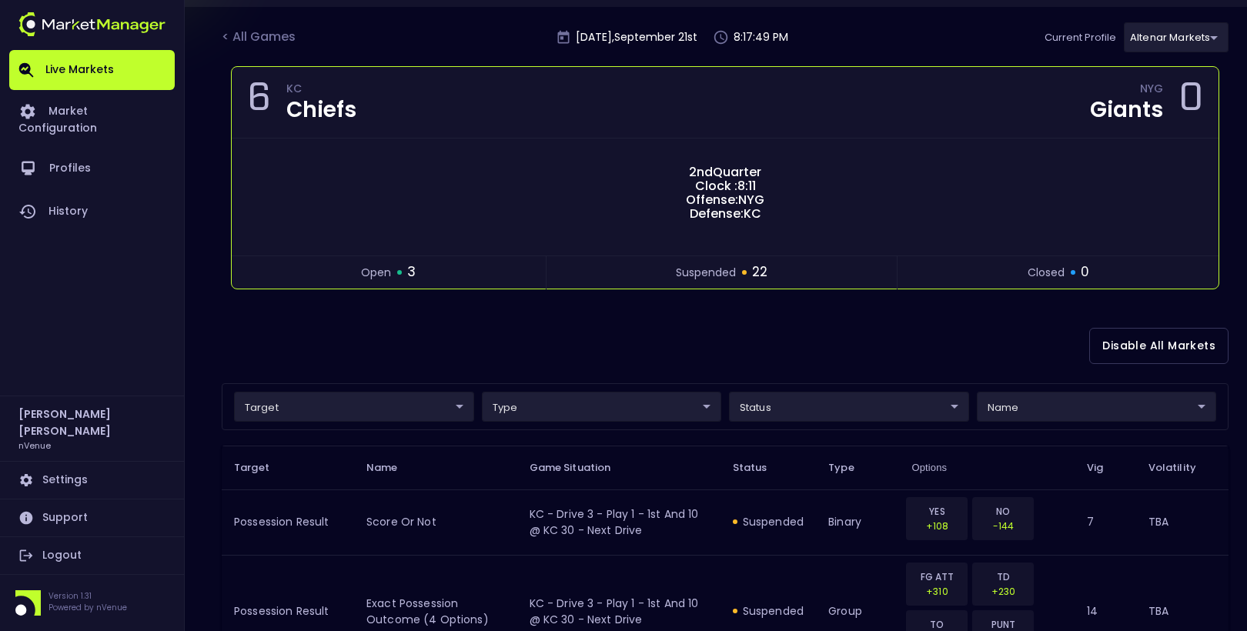
scroll to position [105, 0]
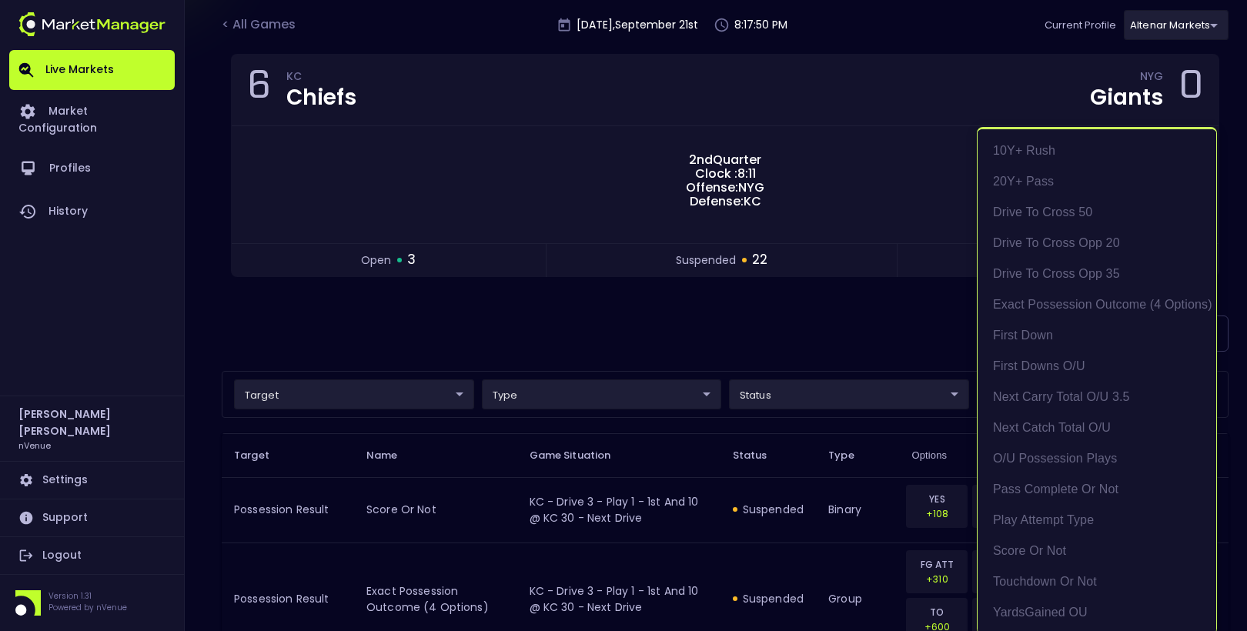
scroll to position [2, 0]
click at [1088, 304] on li "exact possession outcome (4 options)" at bounding box center [1097, 302] width 239 height 31
type input "Possession Result"
type input "group"
type input "exact possession outcome (4 options)"
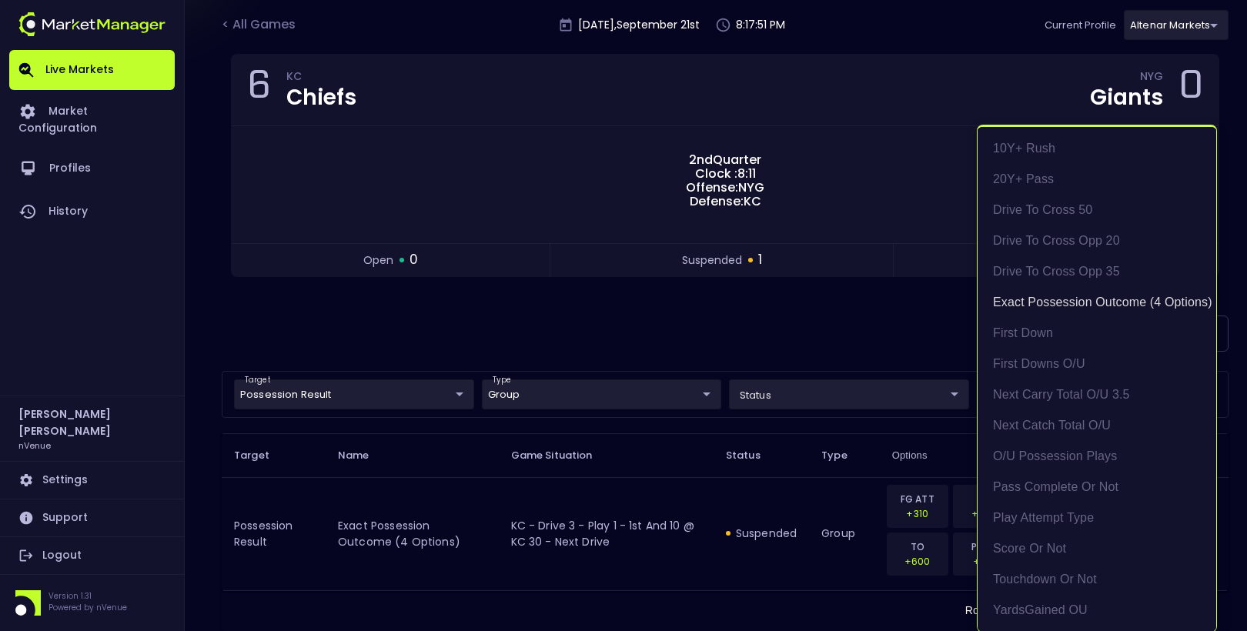
click at [807, 314] on div at bounding box center [623, 315] width 1247 height 631
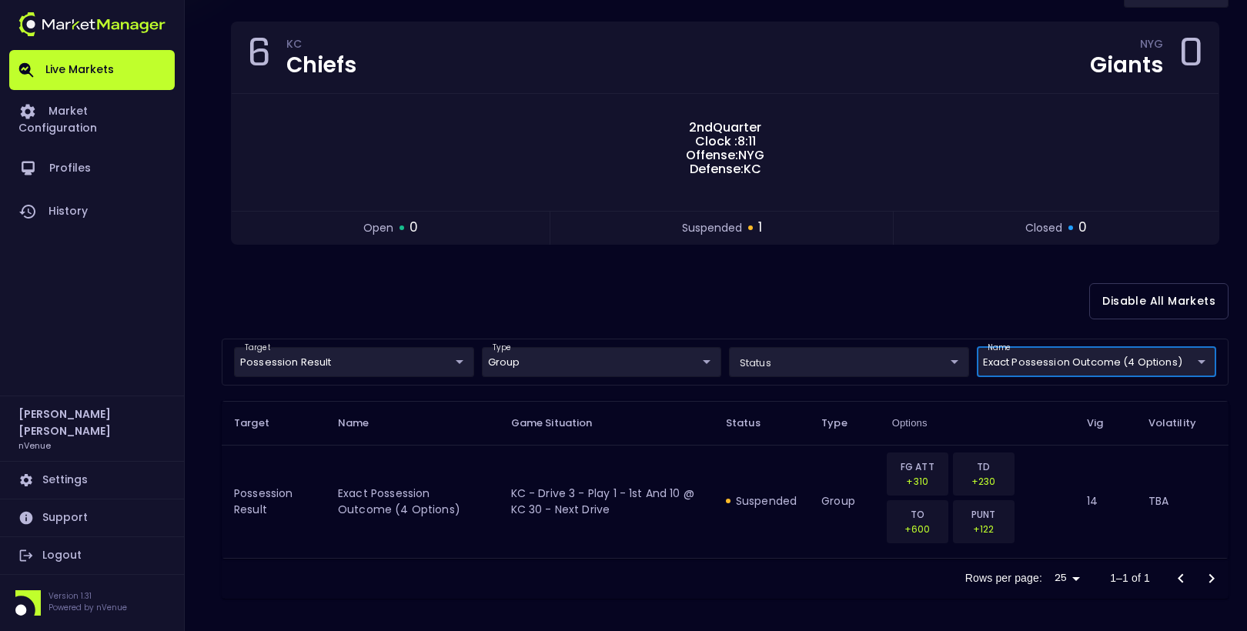
scroll to position [135, 0]
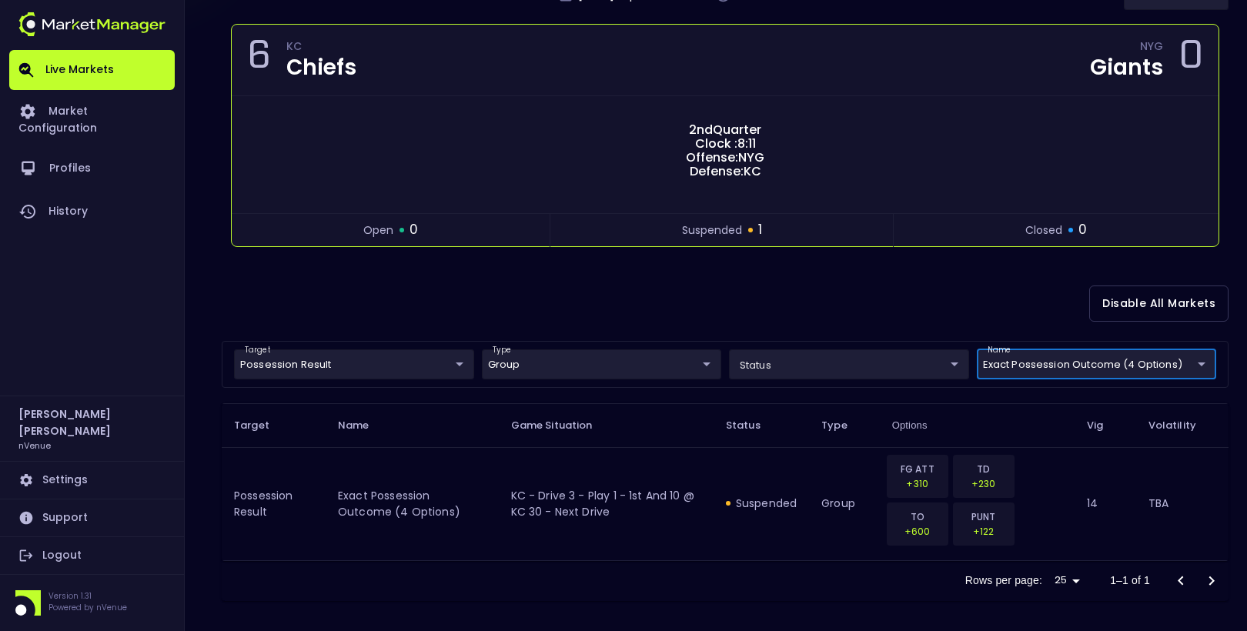
click at [684, 220] on div "suspended" at bounding box center [720, 230] width 76 height 20
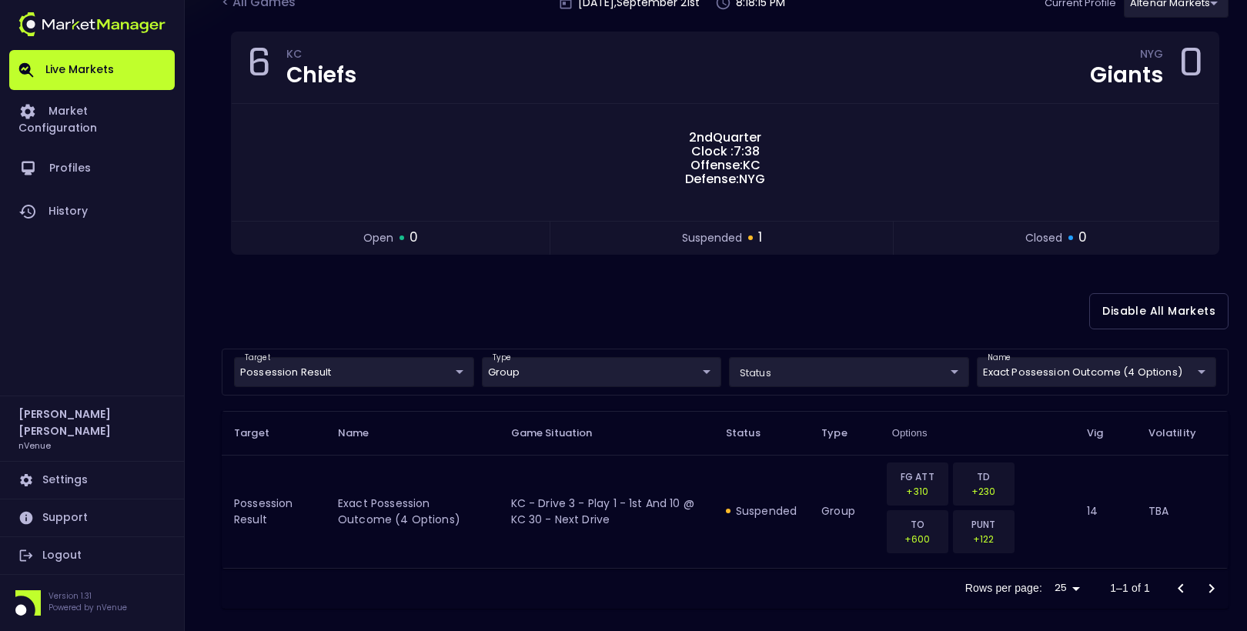
scroll to position [137, 0]
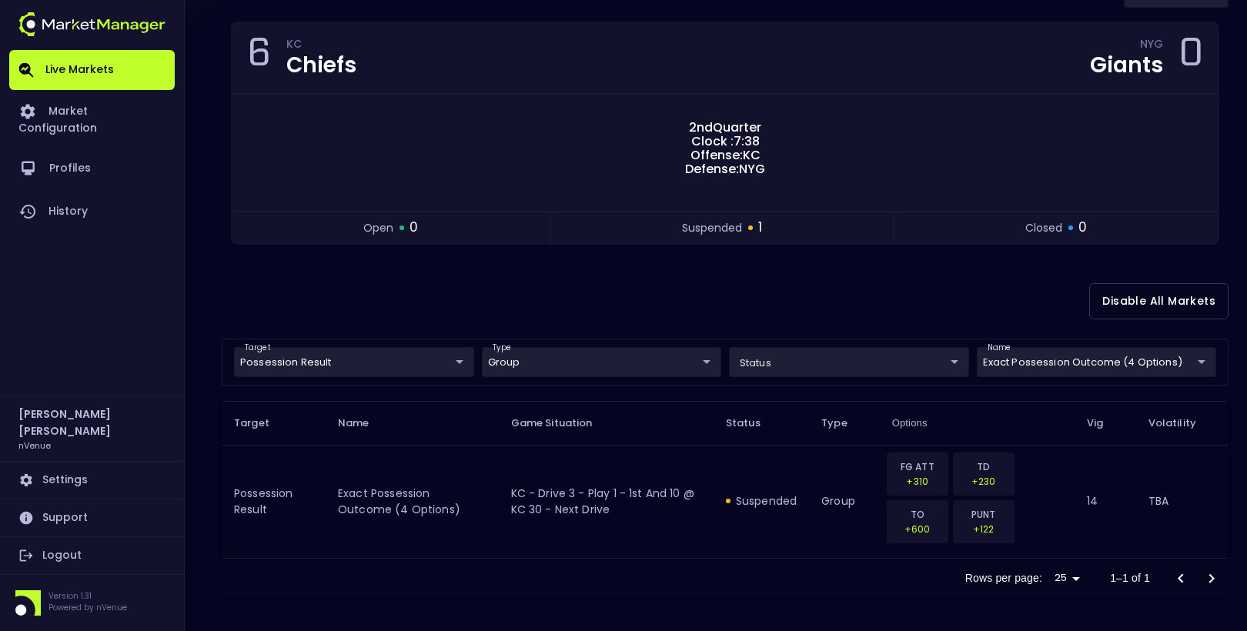
click at [613, 279] on div "Disable All Markets" at bounding box center [725, 301] width 1007 height 75
click at [493, 313] on div "Disable All Markets" at bounding box center [725, 301] width 1007 height 75
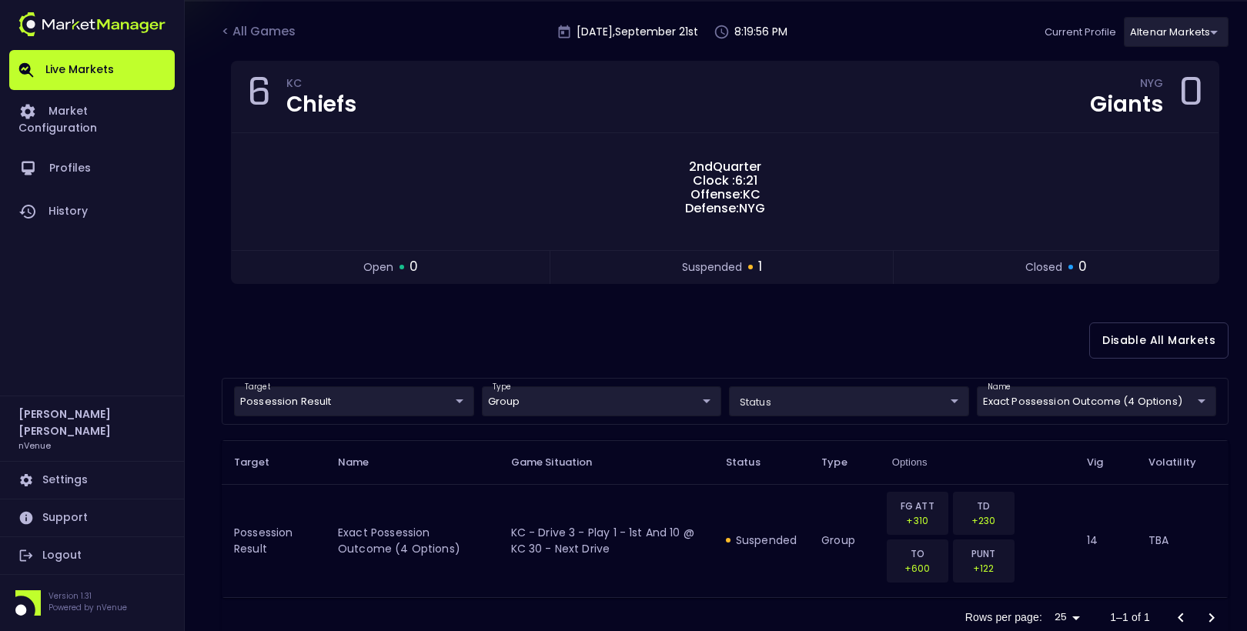
scroll to position [0, 0]
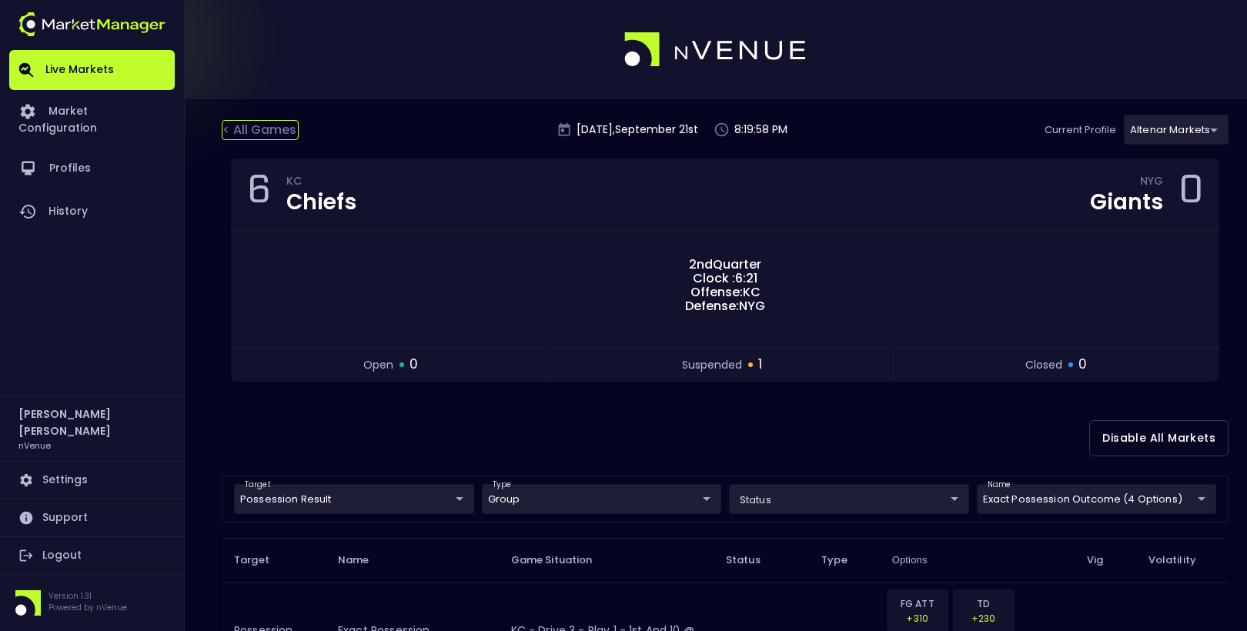
click at [252, 124] on div "< All Games" at bounding box center [260, 130] width 77 height 20
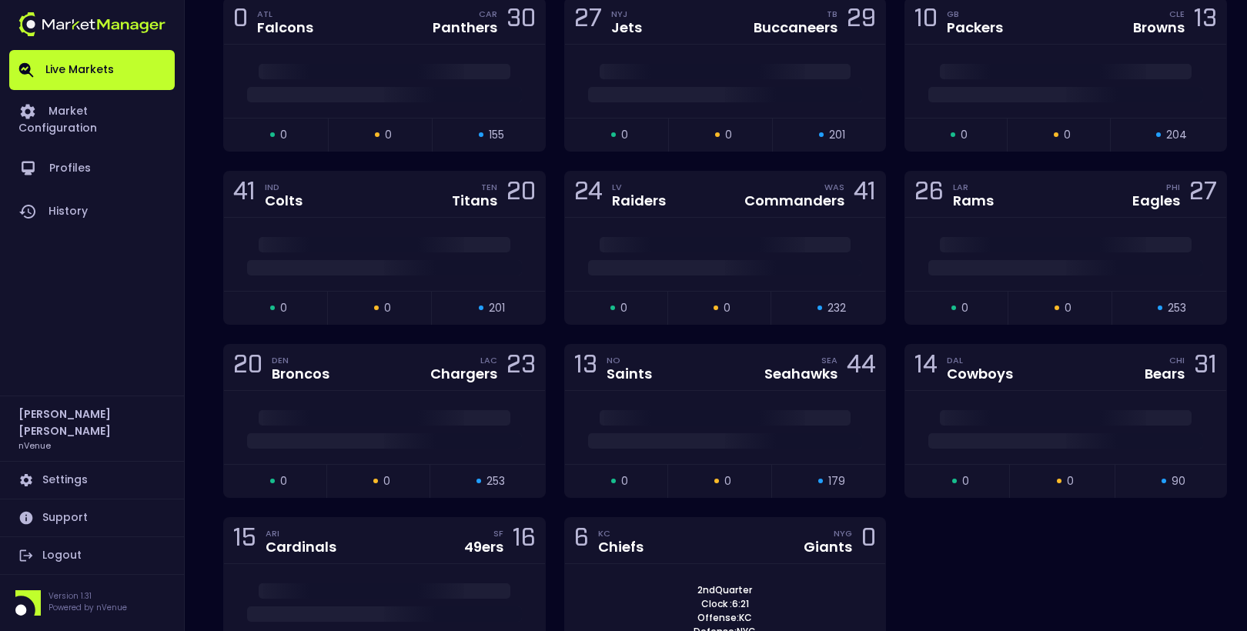
scroll to position [5414, 0]
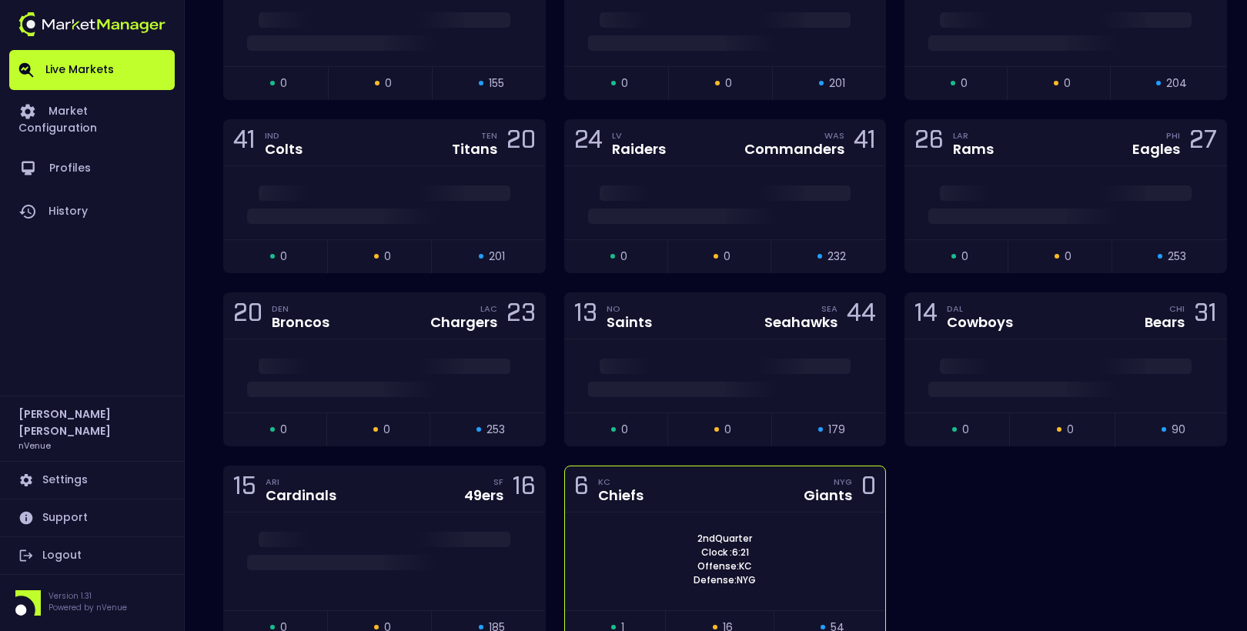
click at [663, 466] on div "6 KC Chiefs NYG Giants 0" at bounding box center [725, 489] width 321 height 46
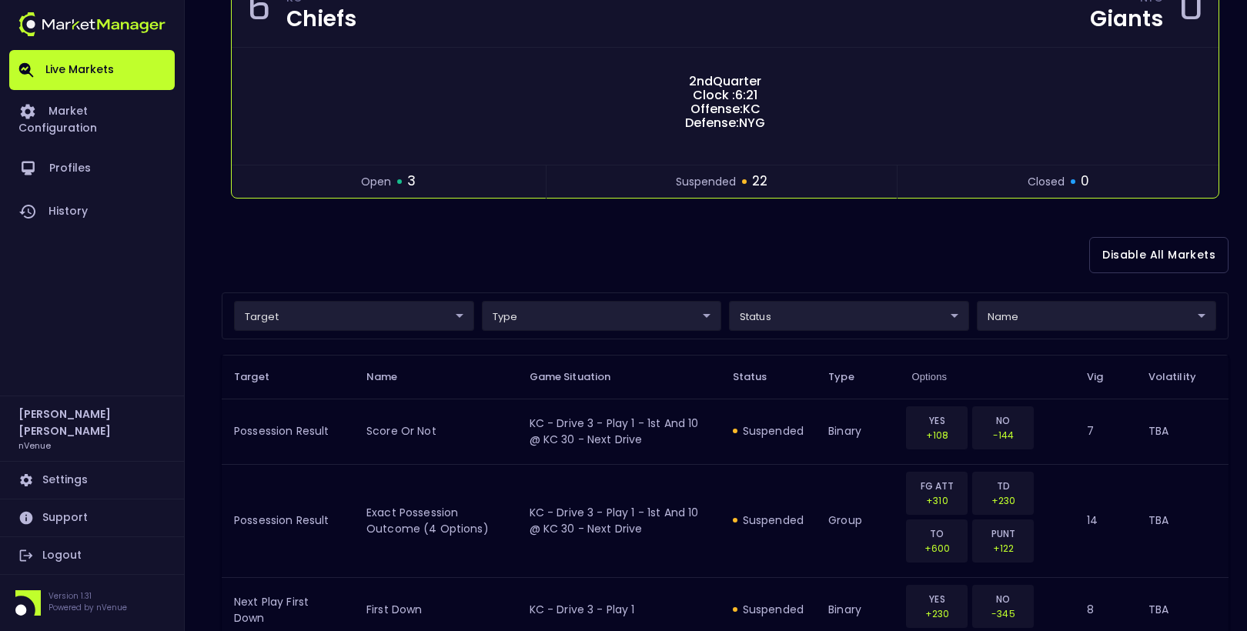
scroll to position [185, 0]
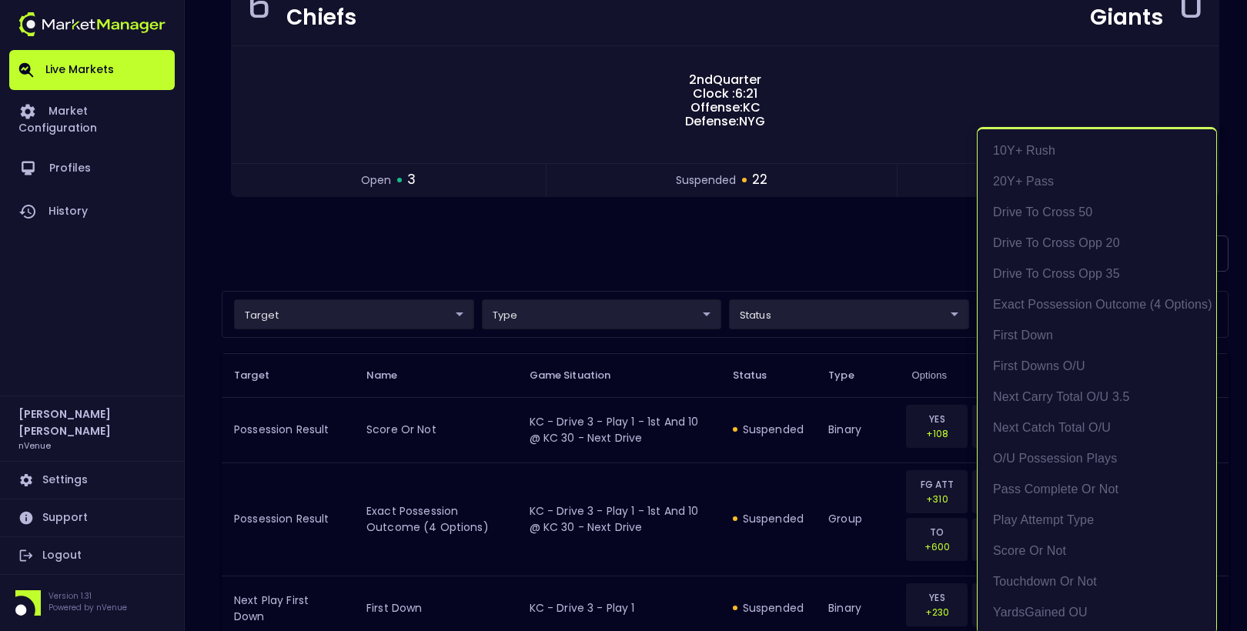
click at [1058, 312] on li "exact possession outcome (4 options)" at bounding box center [1097, 302] width 239 height 31
type input "Possession Result"
type input "group"
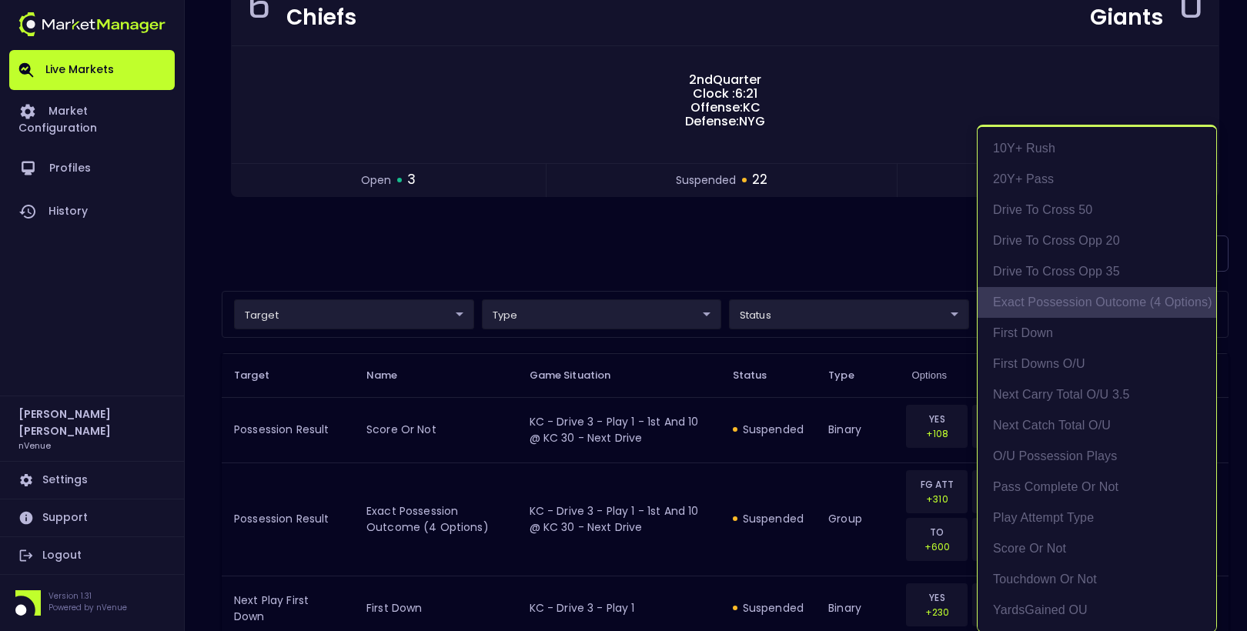
type input "exact possession outcome (4 options)"
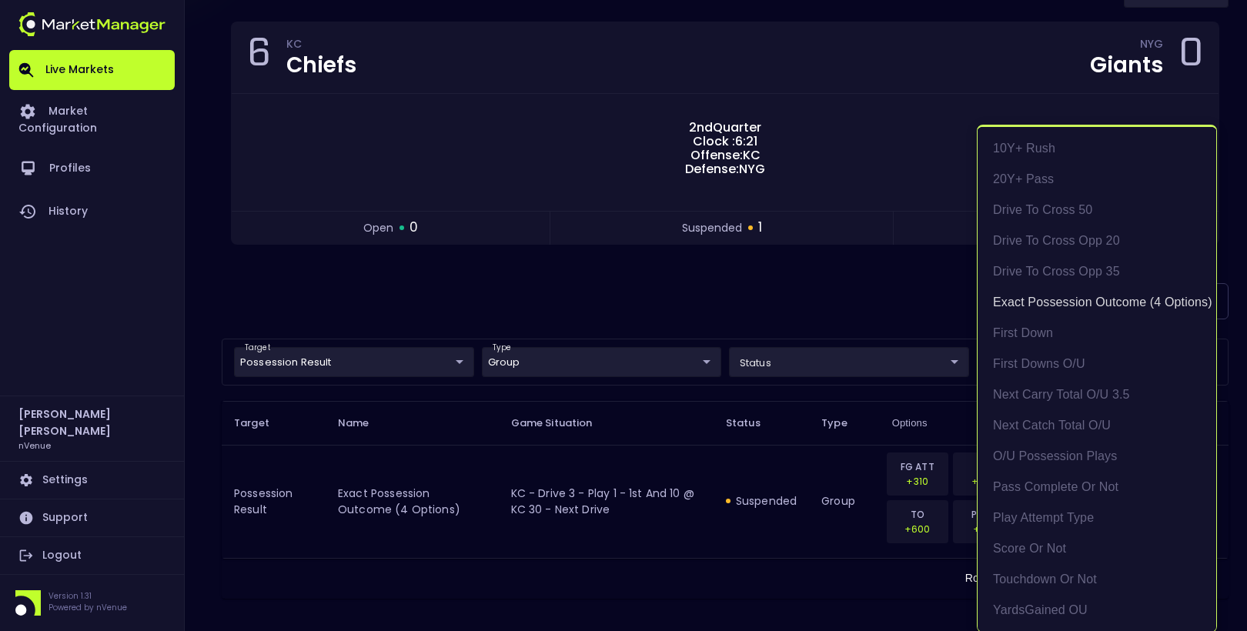
click at [871, 286] on div at bounding box center [623, 315] width 1247 height 631
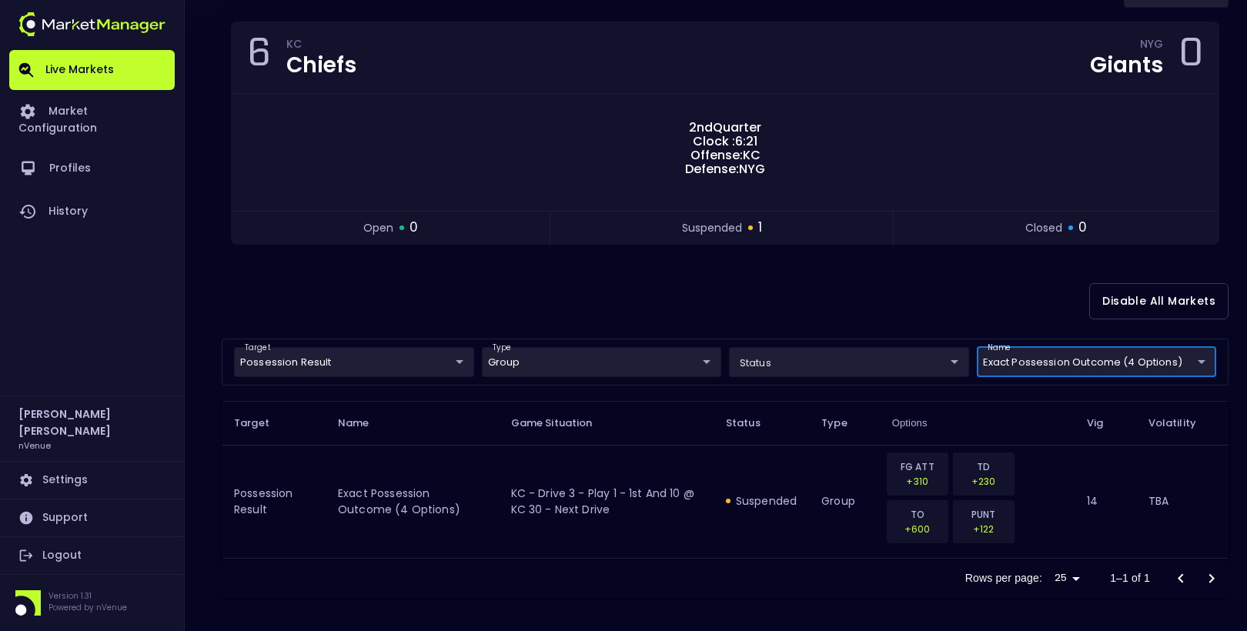
scroll to position [0, 0]
click at [617, 323] on div "Disable All Markets" at bounding box center [725, 301] width 1007 height 75
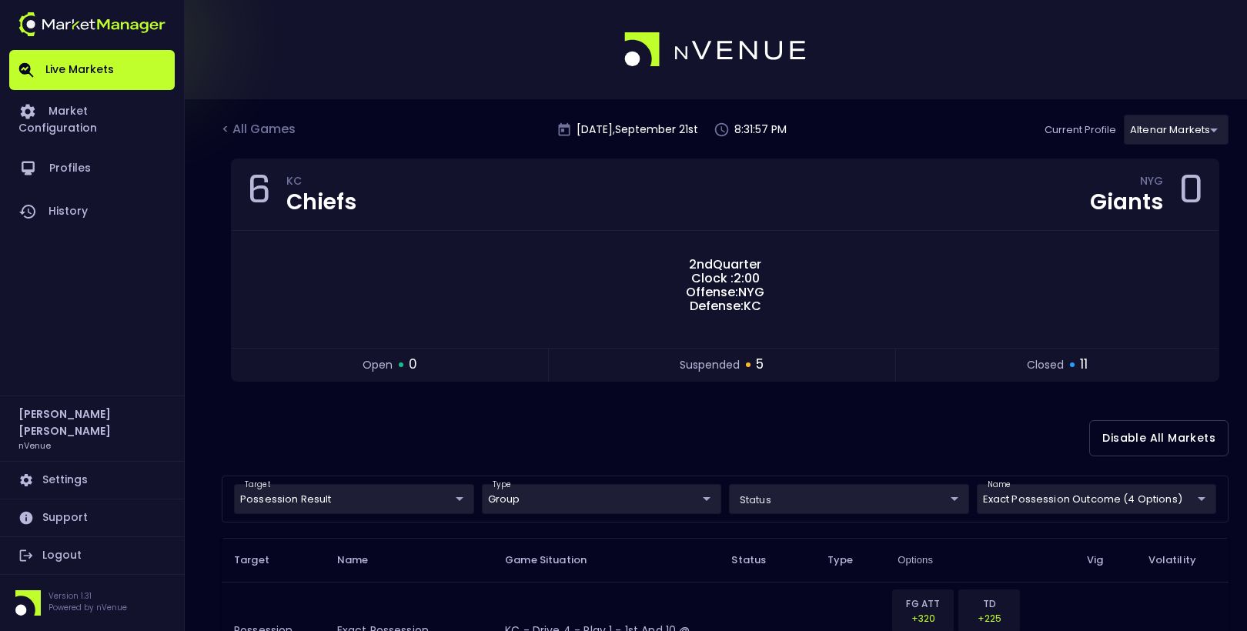
click at [250, 117] on div "< All Games [DATE] 8:31:57 PM Current Profile Altenar Markets 367d19d2-38ae-453…" at bounding box center [725, 137] width 1007 height 44
click at [250, 125] on div "< All Games" at bounding box center [260, 130] width 77 height 20
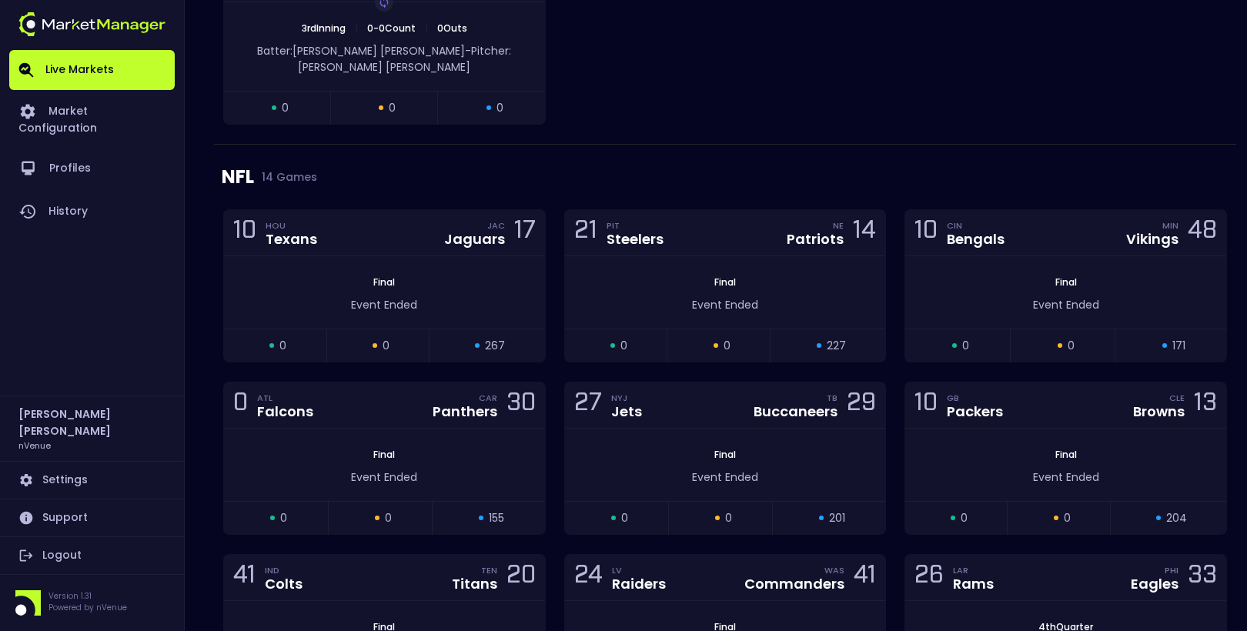
scroll to position [5436, 0]
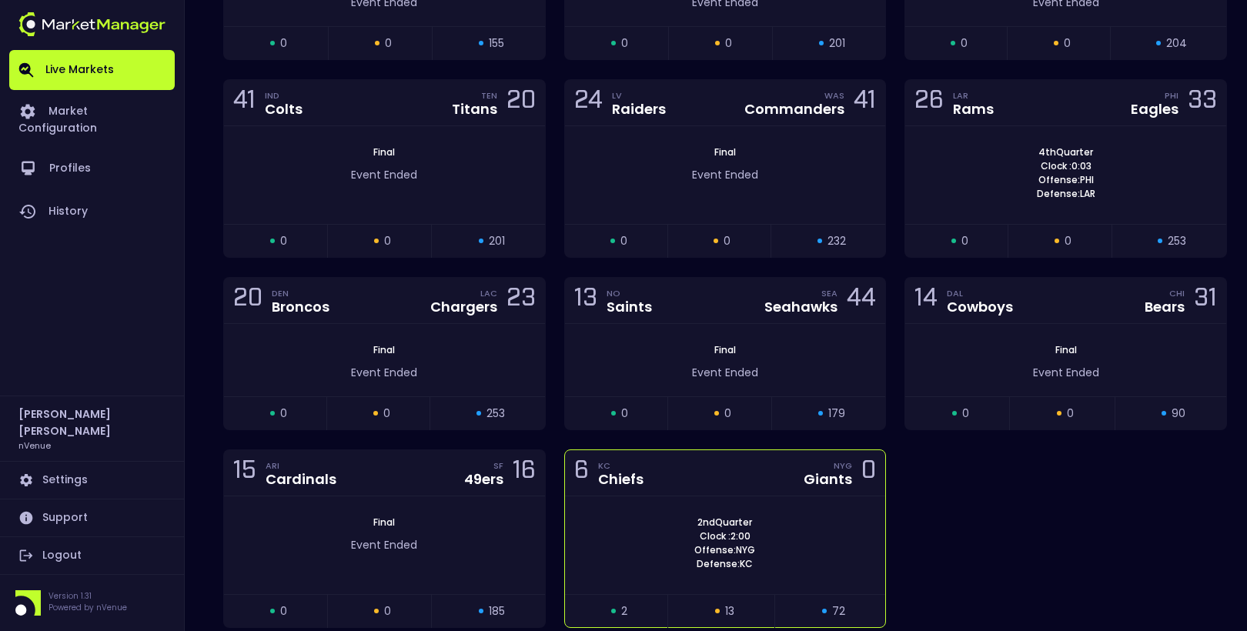
click at [713, 516] on span "2nd Quarter" at bounding box center [725, 523] width 64 height 14
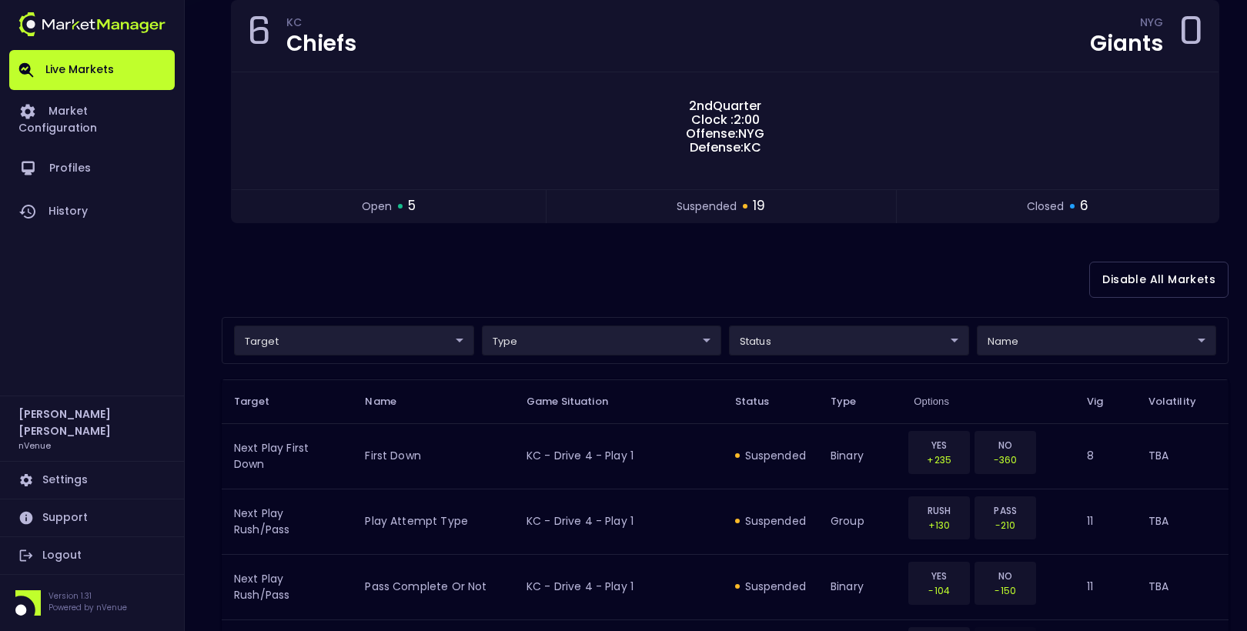
scroll to position [166, 0]
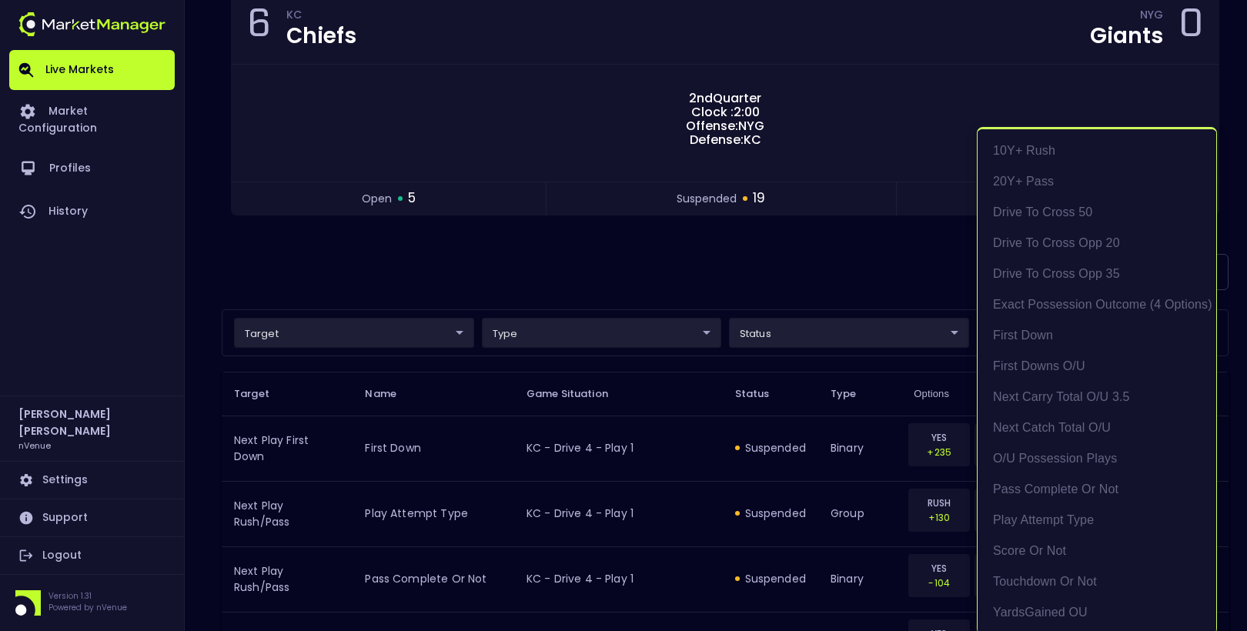
scroll to position [2, 0]
click at [1081, 291] on li "exact possession outcome (4 options)" at bounding box center [1097, 302] width 239 height 31
type input "Possession Result"
type input "group"
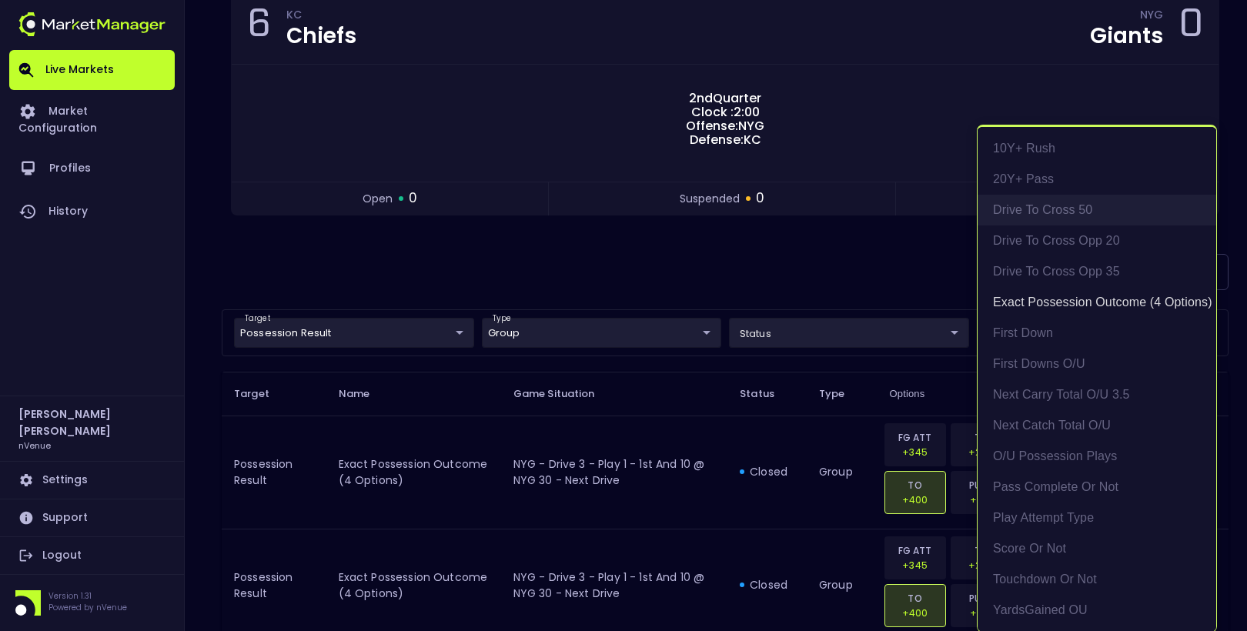
click at [1061, 212] on li "Drive to Cross 50" at bounding box center [1097, 210] width 239 height 31
type input "exact possession outcome (4 options),Drive to Cross 50"
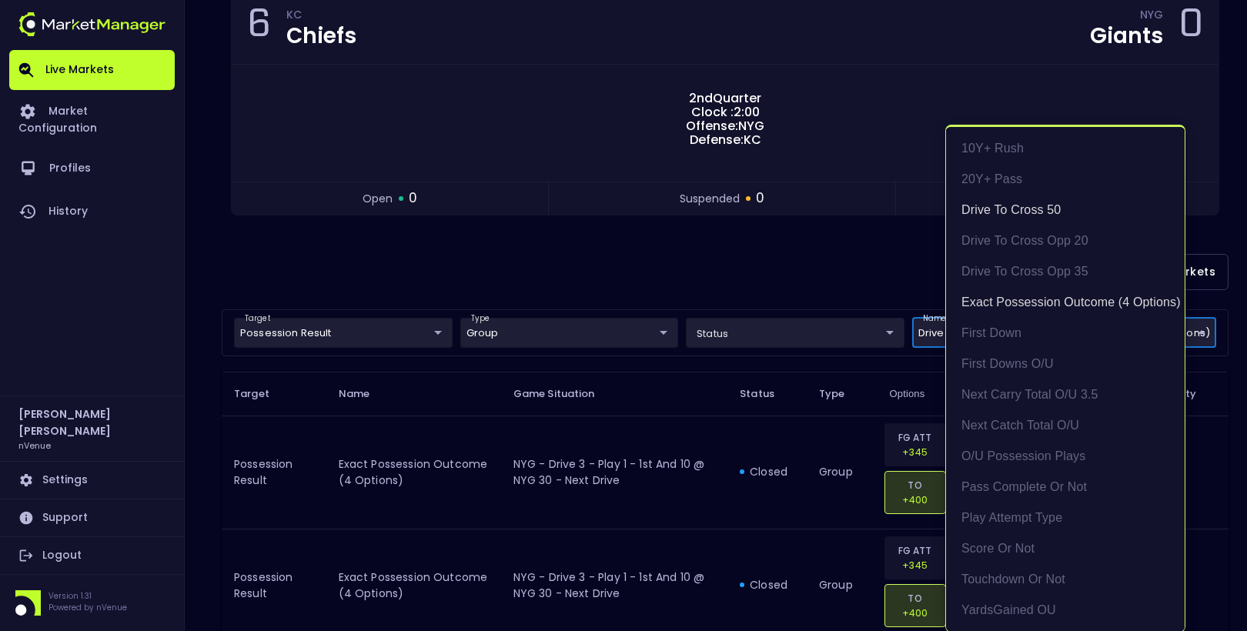
click at [804, 251] on div at bounding box center [623, 315] width 1247 height 631
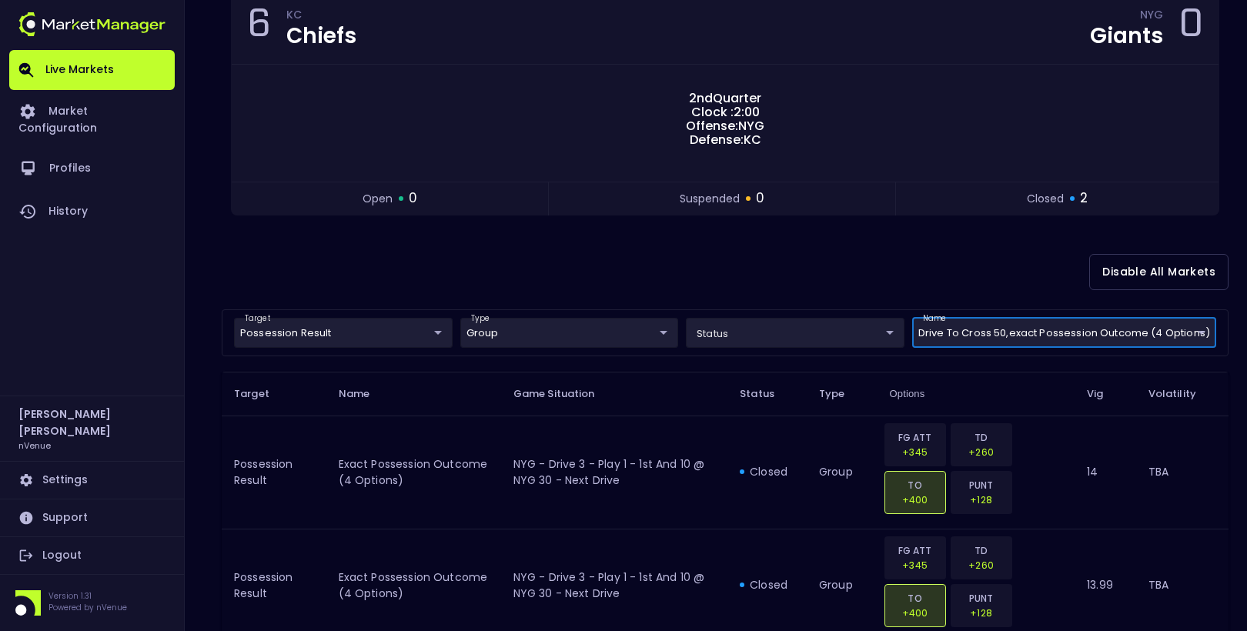
scroll to position [0, 0]
click at [511, 256] on div "Disable All Markets" at bounding box center [725, 272] width 1007 height 75
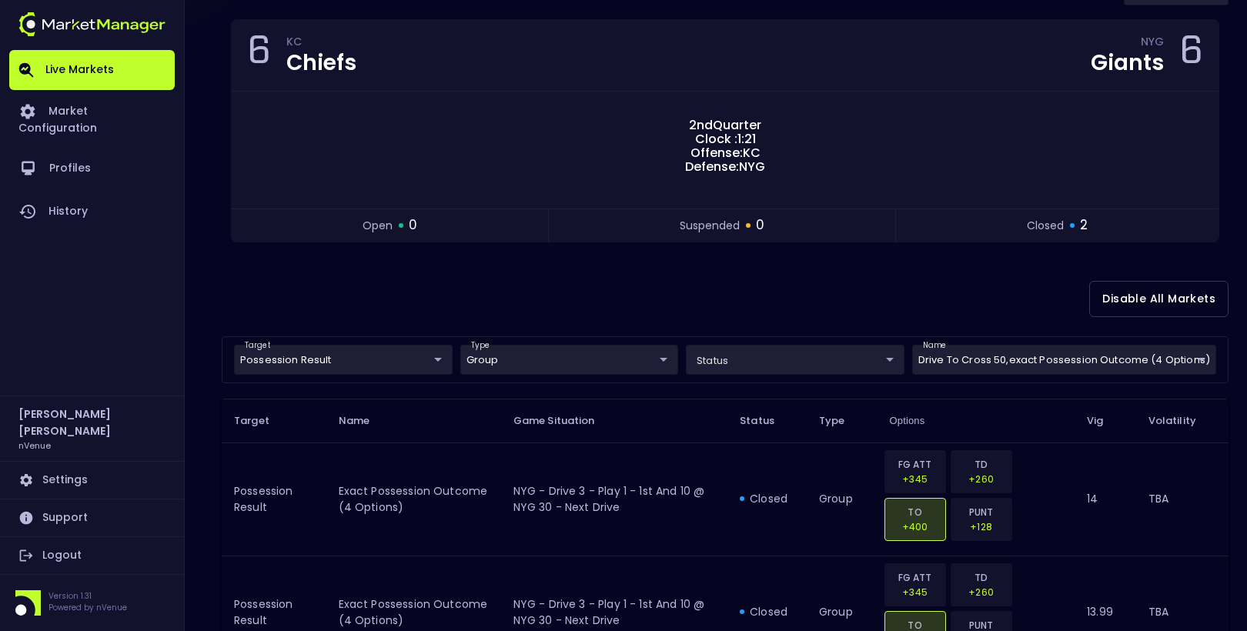
scroll to position [250, 0]
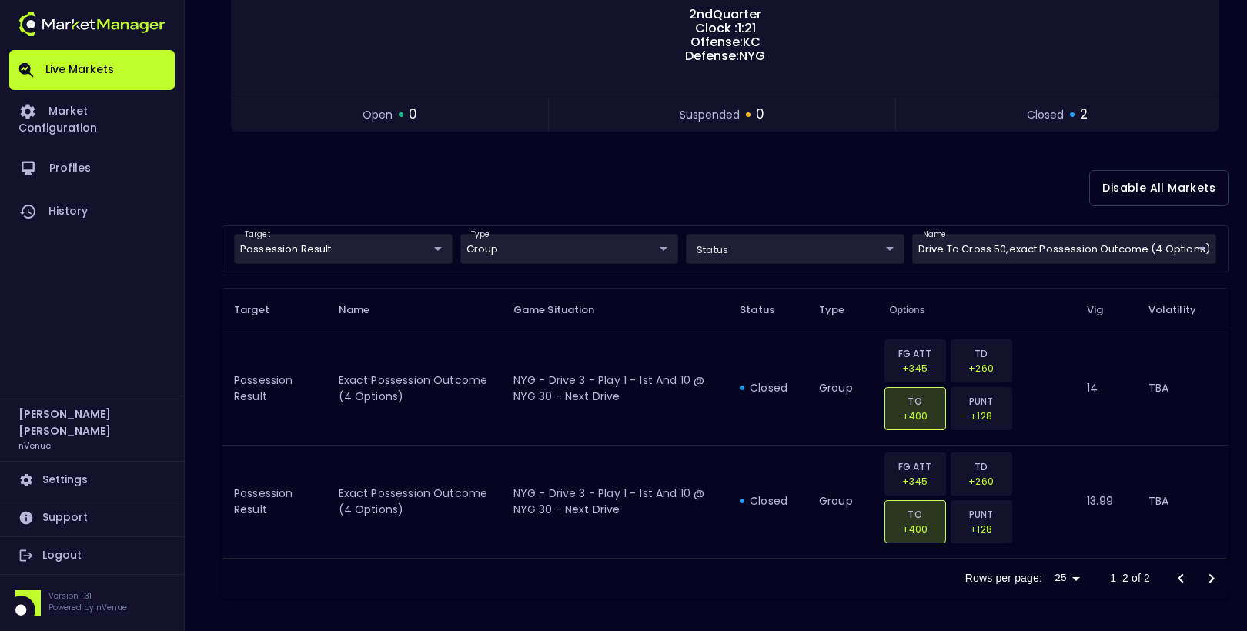
click at [671, 212] on div "Disable All Markets" at bounding box center [725, 188] width 1007 height 75
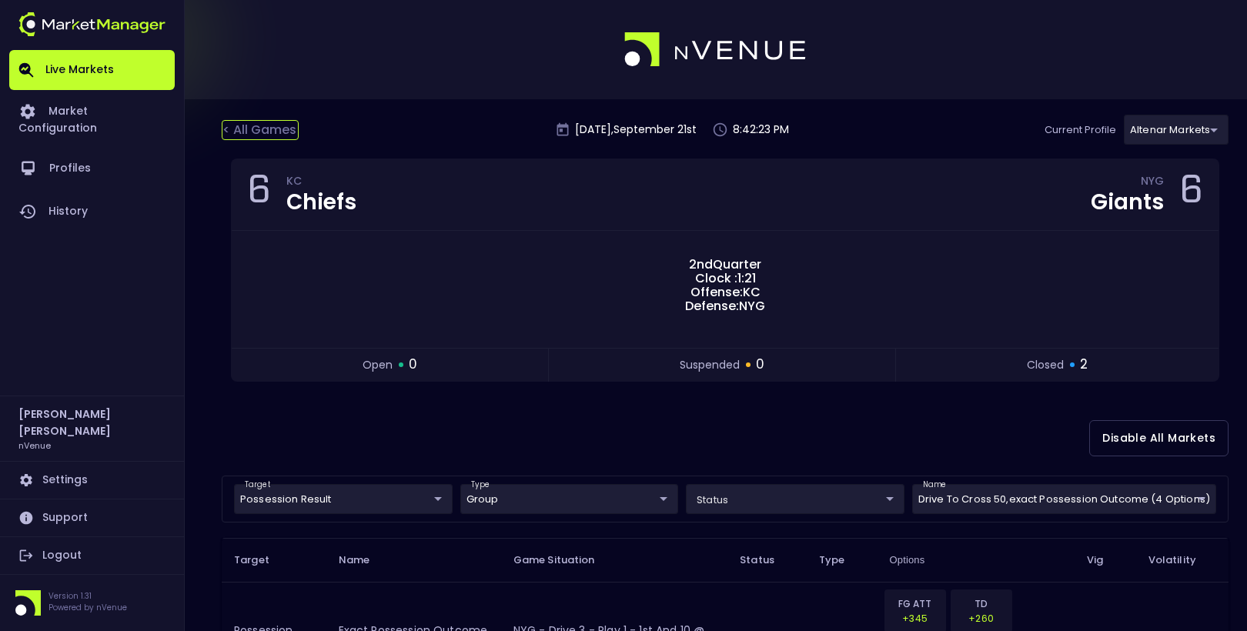
click at [240, 121] on div "< All Games" at bounding box center [260, 130] width 77 height 20
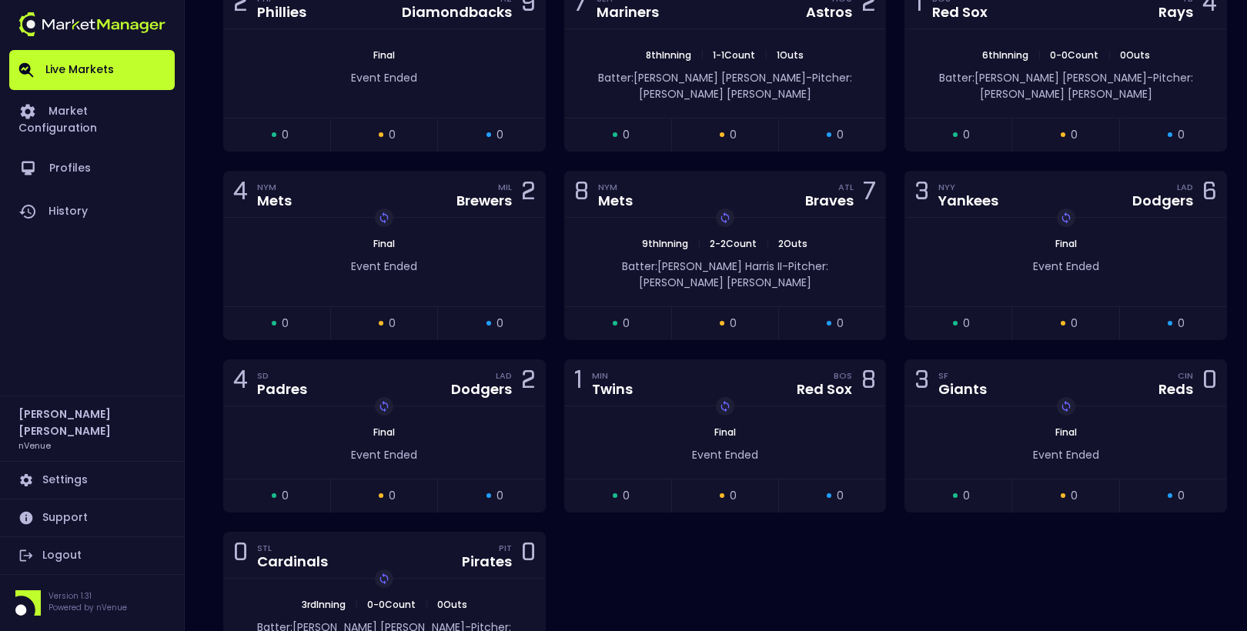
scroll to position [5436, 0]
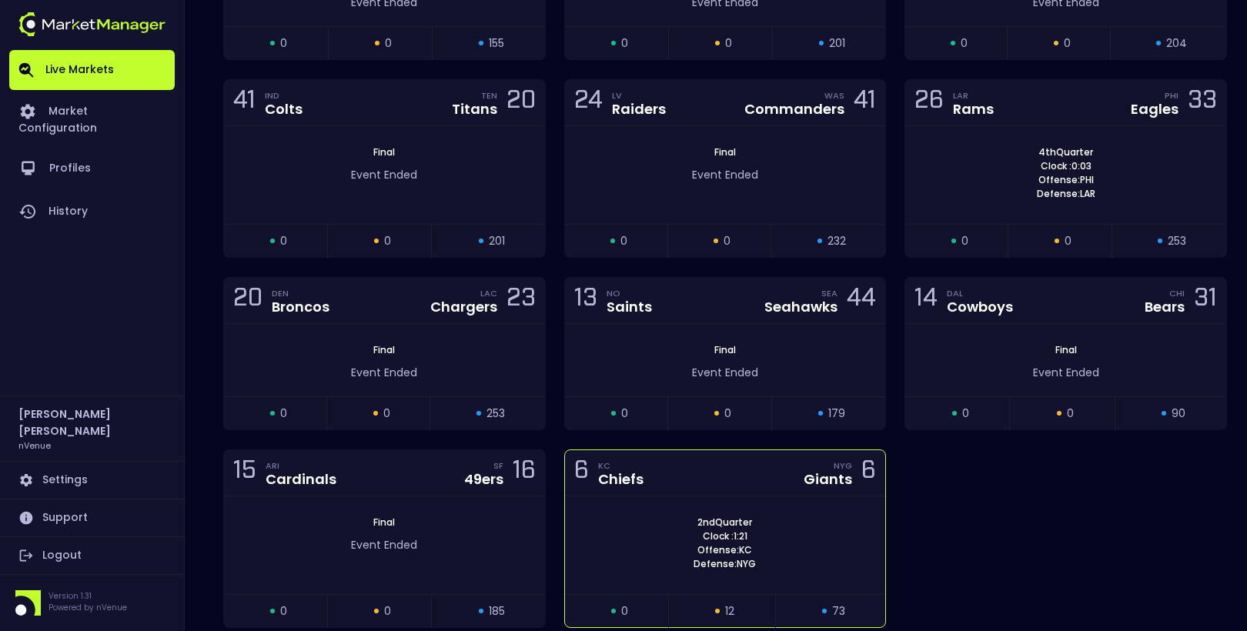
click at [659, 516] on div "2nd Quarter Clock : 1:21 Offense: KC Defense: NYG" at bounding box center [725, 543] width 321 height 55
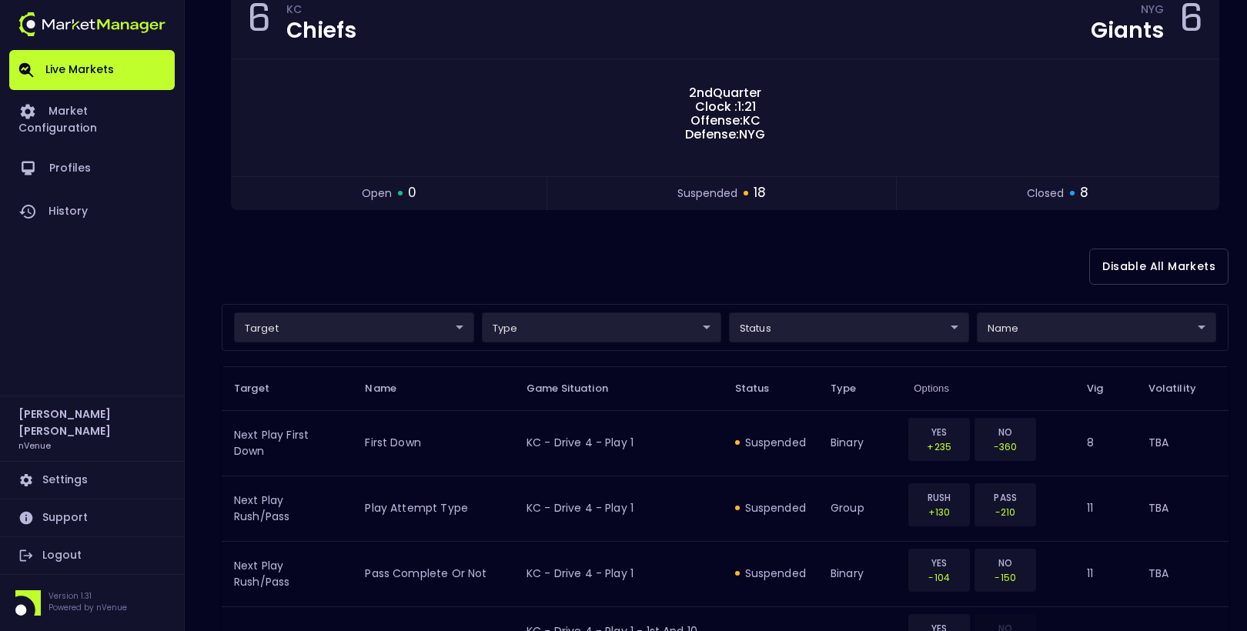
scroll to position [179, 0]
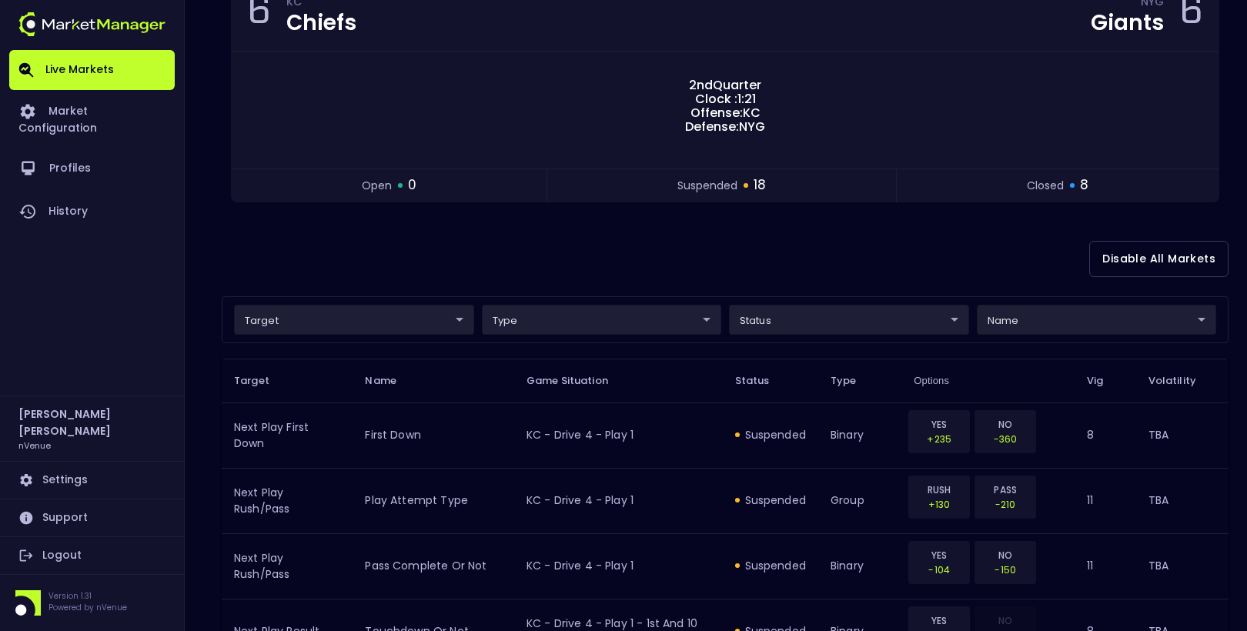
click at [904, 249] on div "Disable All Markets" at bounding box center [725, 259] width 1007 height 75
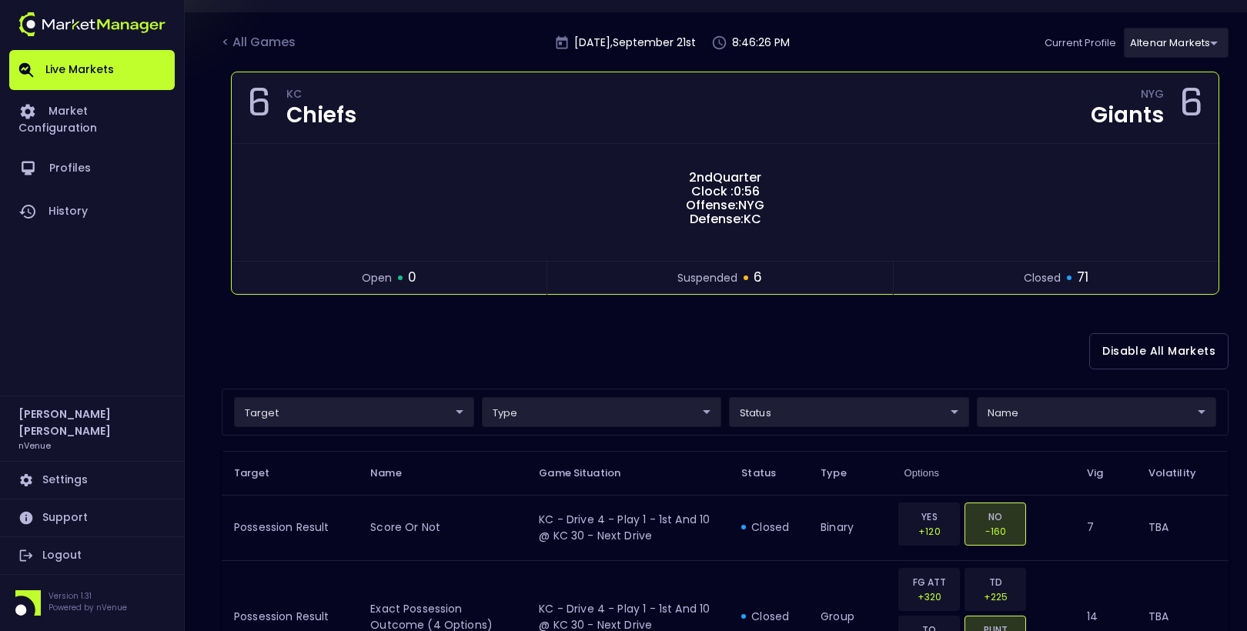
scroll to position [0, 0]
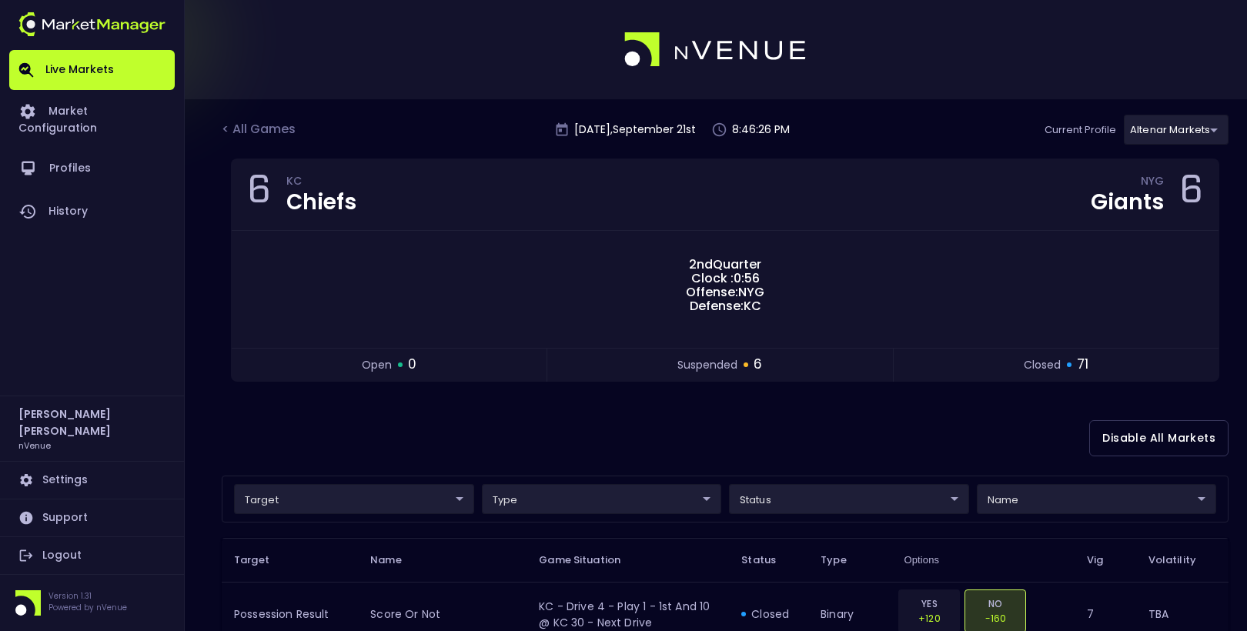
click at [259, 115] on div "< All Games [DATE] 8:46:26 PM Current Profile Altenar Markets 367d19d2-38ae-453…" at bounding box center [725, 137] width 1007 height 44
click at [811, 517] on div "target ​ ​ type ​ ​ status ​ ​ name ​ ​" at bounding box center [725, 499] width 1007 height 47
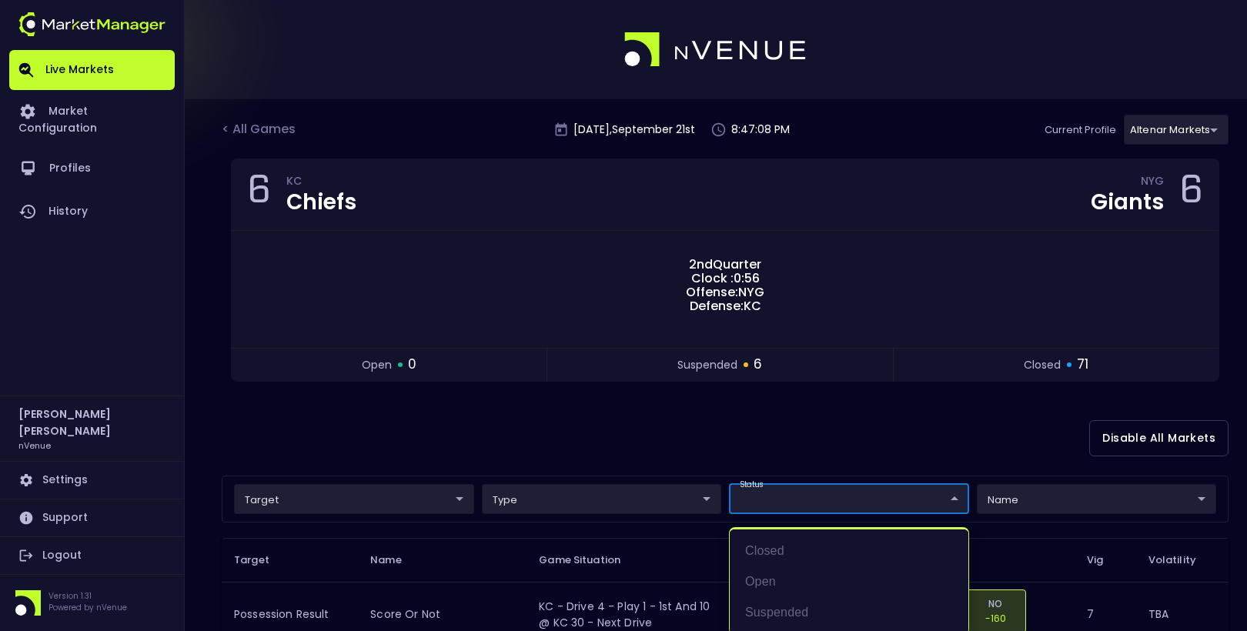
click at [781, 602] on li "suspended" at bounding box center [849, 612] width 239 height 31
type input "suspended"
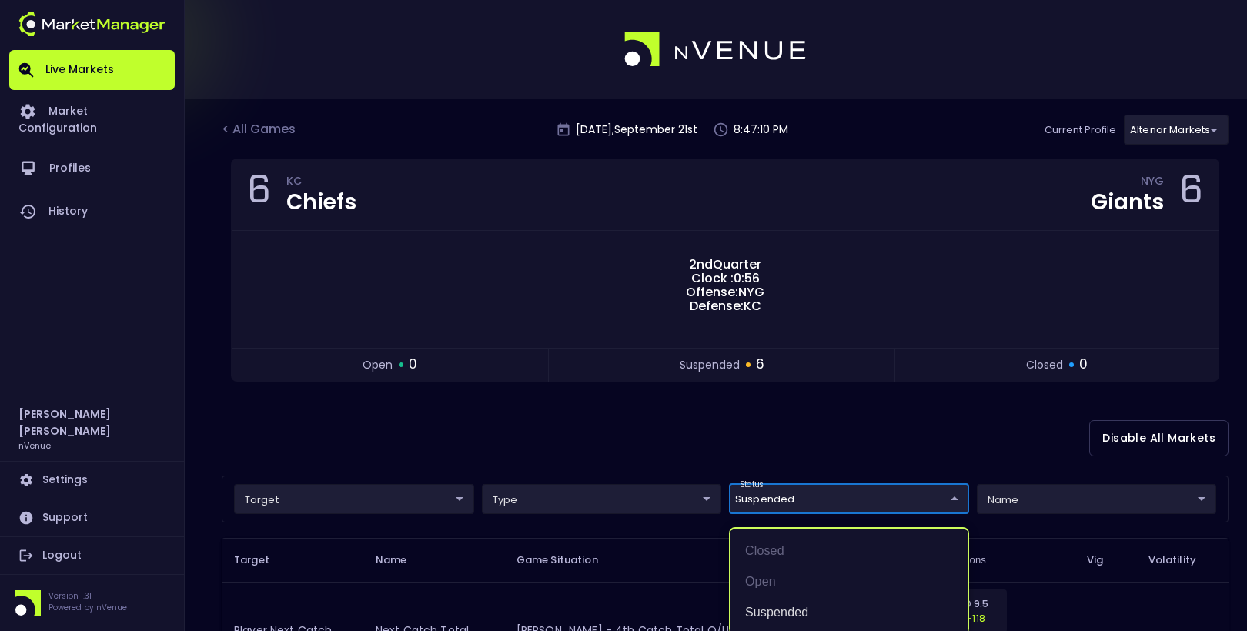
click at [698, 448] on div at bounding box center [623, 315] width 1247 height 631
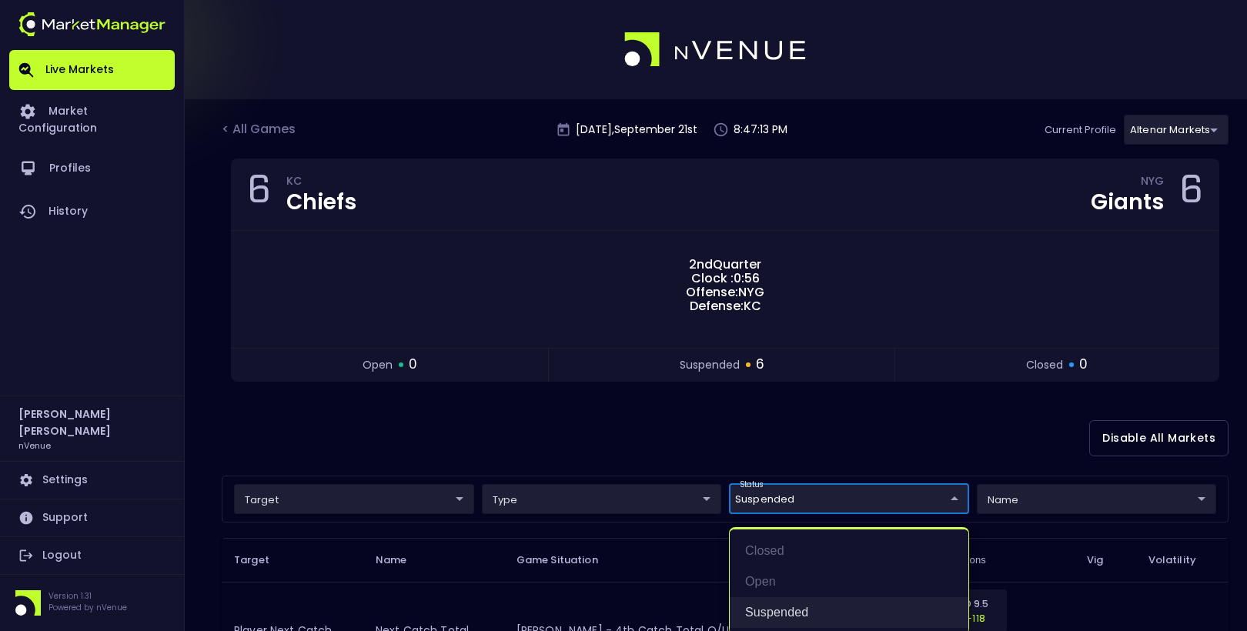
click at [780, 603] on li "suspended" at bounding box center [849, 612] width 239 height 31
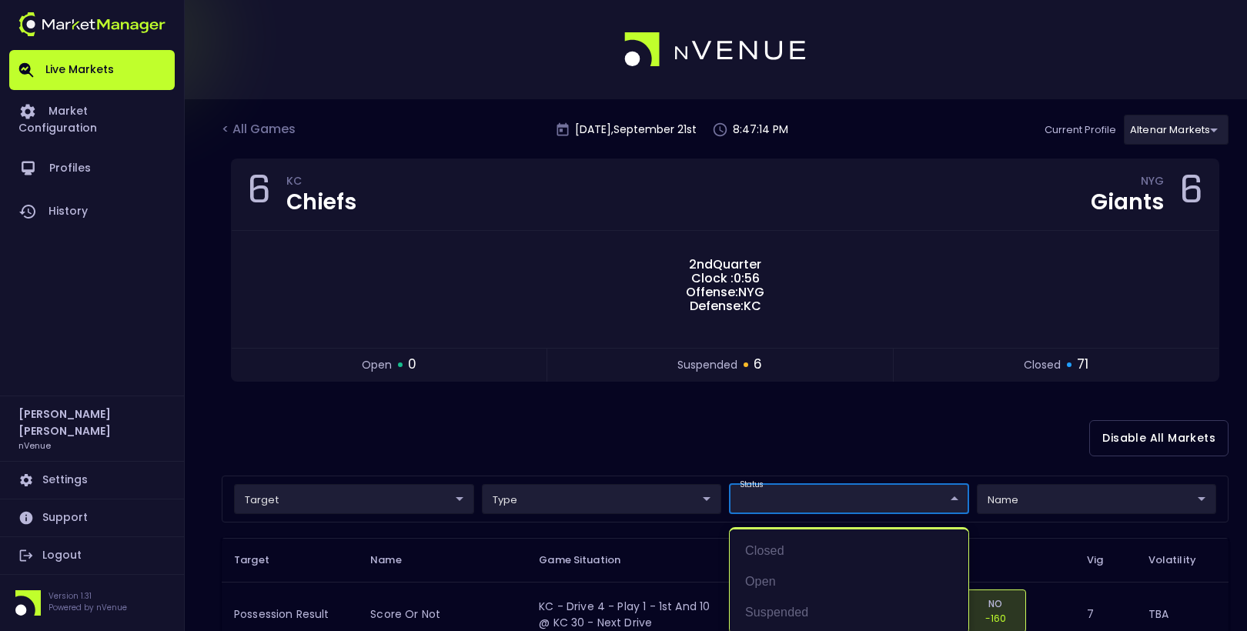
click at [694, 435] on div at bounding box center [623, 315] width 1247 height 631
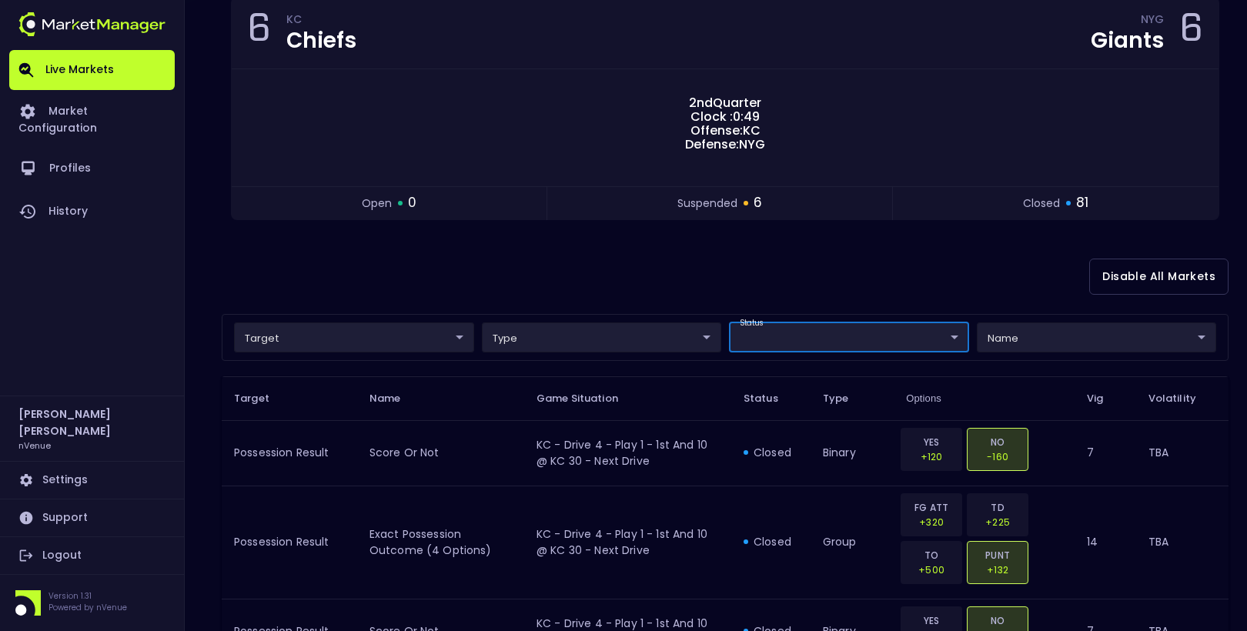
scroll to position [168, 0]
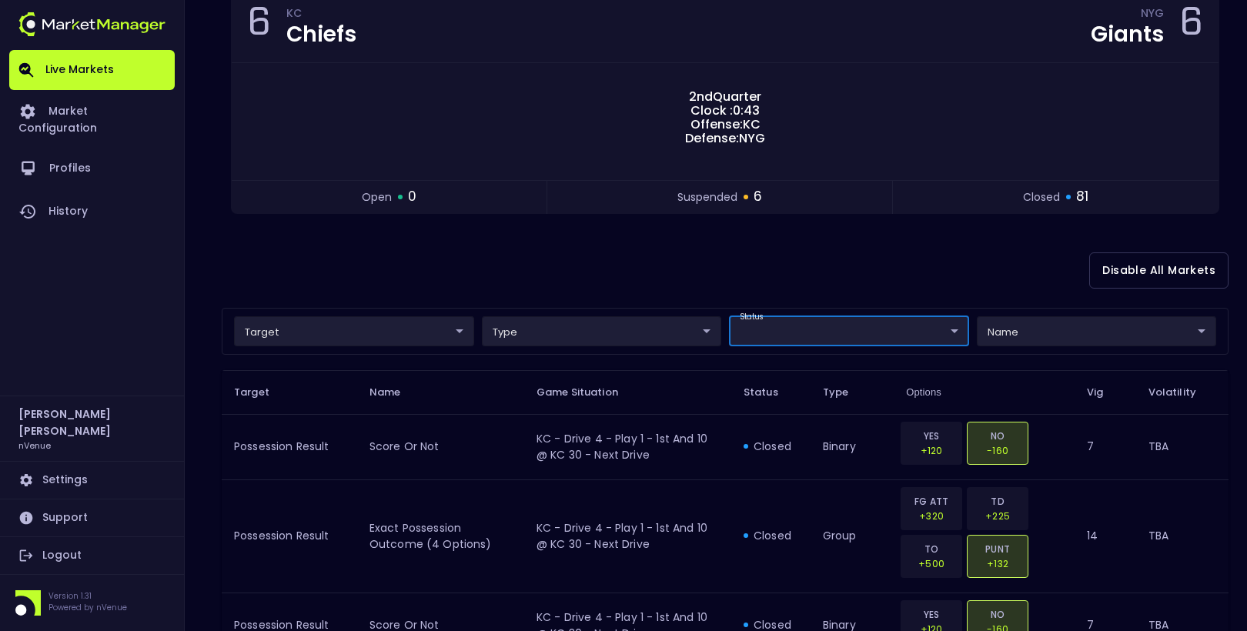
click at [519, 265] on div "Disable All Markets" at bounding box center [725, 270] width 1007 height 75
click at [914, 244] on div "Disable All Markets" at bounding box center [725, 270] width 1007 height 75
click at [497, 259] on div "Disable All Markets" at bounding box center [725, 269] width 1007 height 75
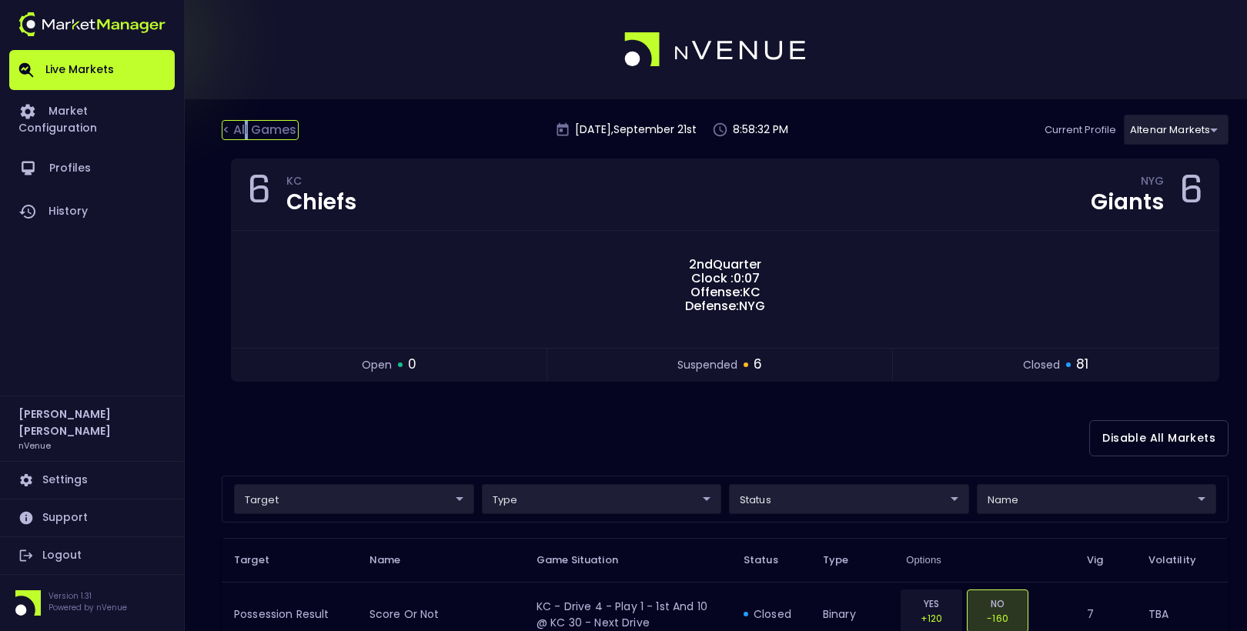
click at [246, 132] on div "< All Games" at bounding box center [260, 130] width 77 height 20
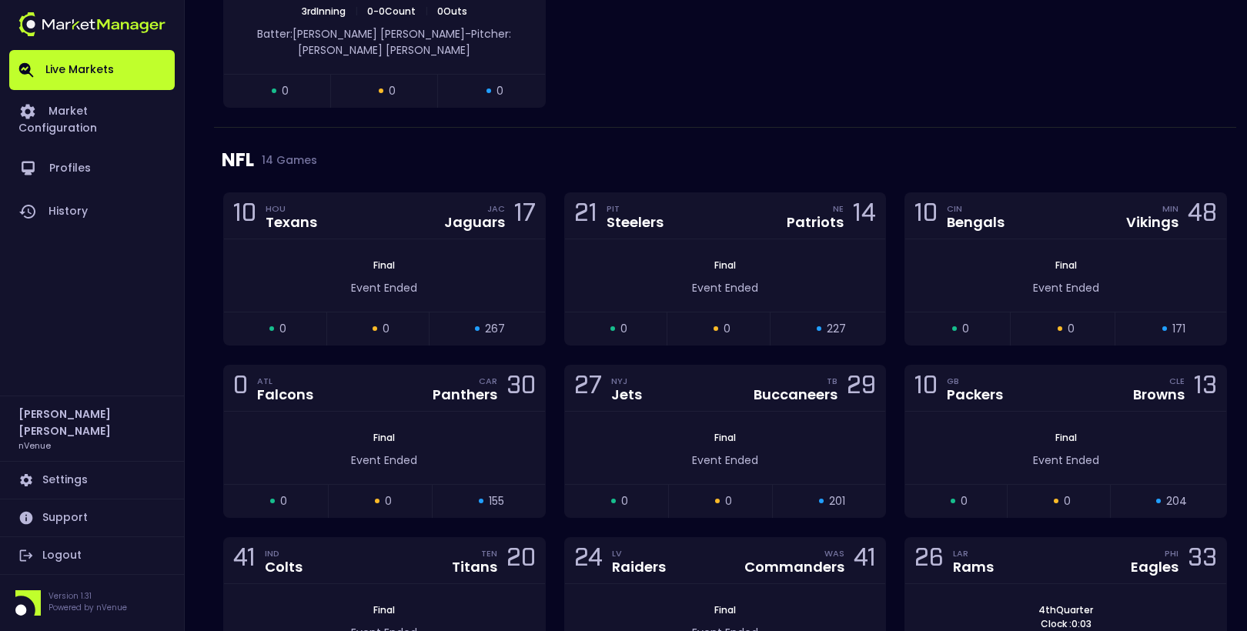
scroll to position [5436, 0]
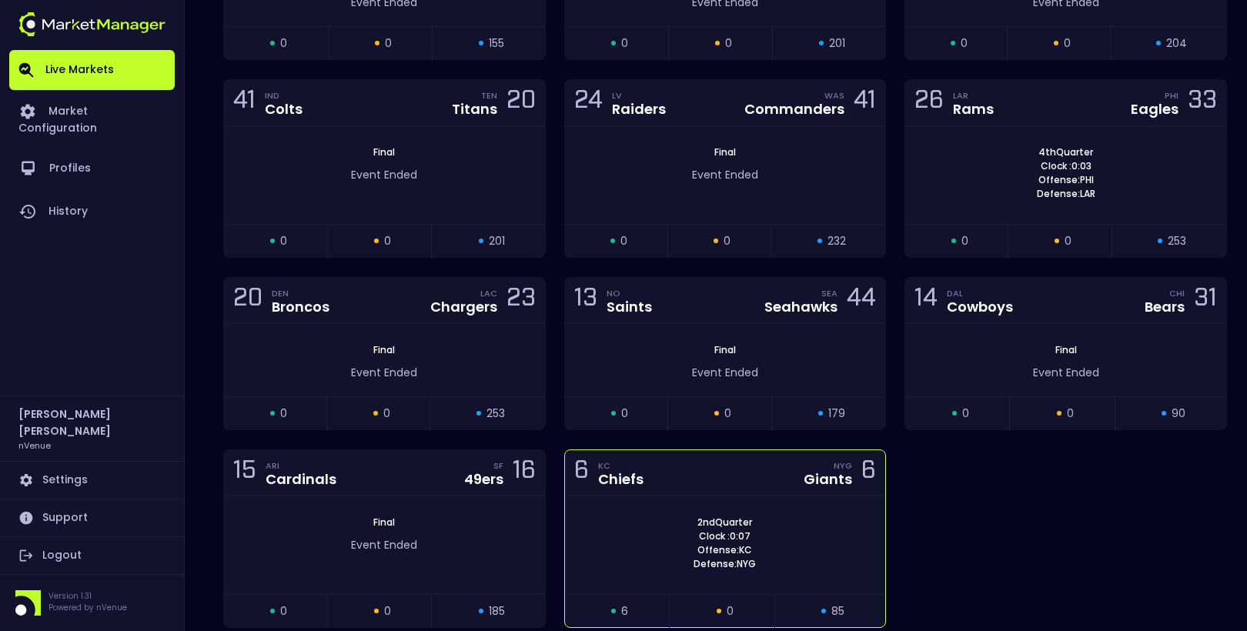
click at [714, 530] on span "Clock : 0:07" at bounding box center [724, 537] width 61 height 14
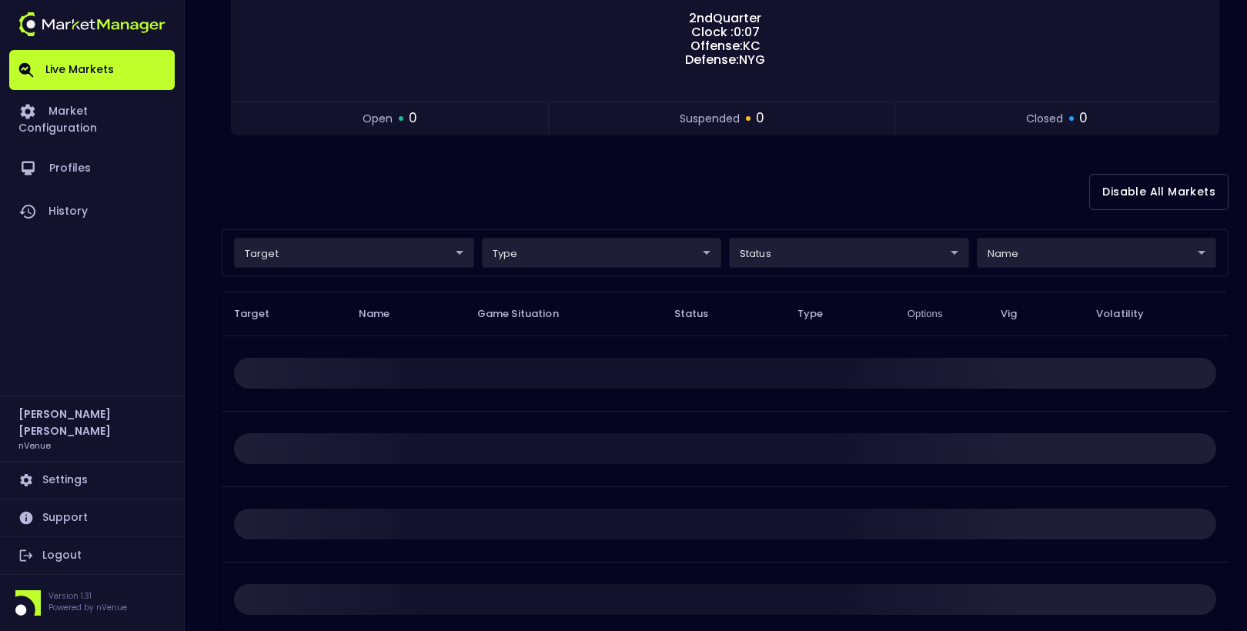
scroll to position [327, 0]
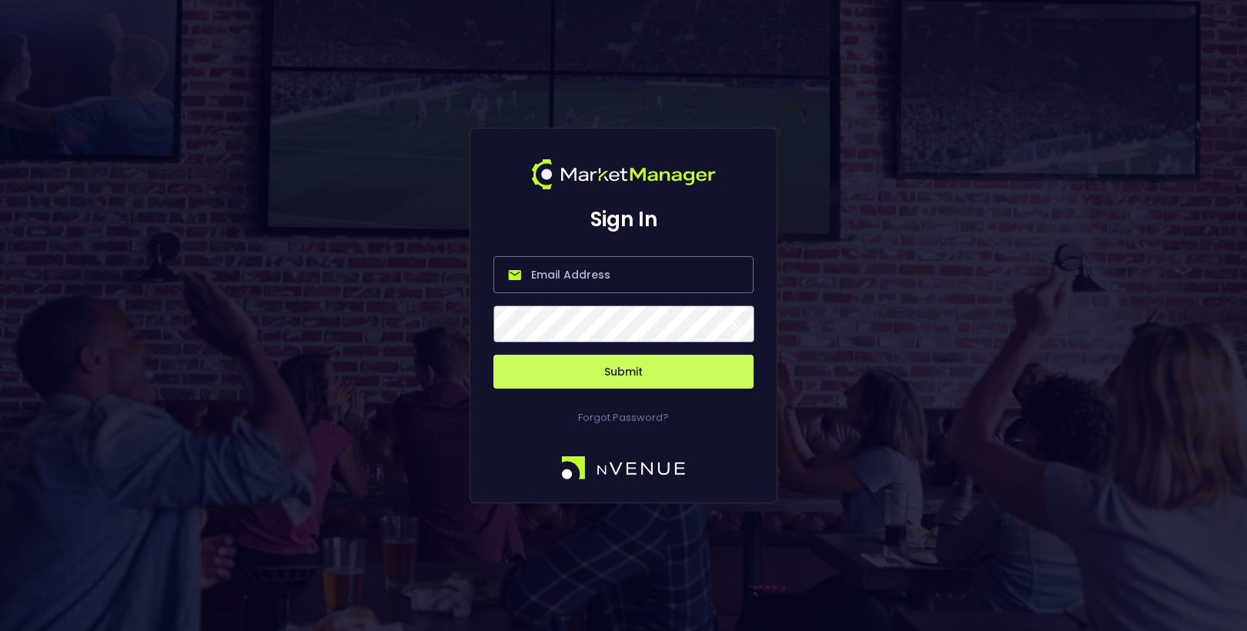
type input "[EMAIL_ADDRESS][DOMAIN_NAME]"
click at [600, 398] on div "Forgot Password?" at bounding box center [623, 407] width 260 height 37
click at [597, 388] on button "Submit" at bounding box center [623, 372] width 260 height 34
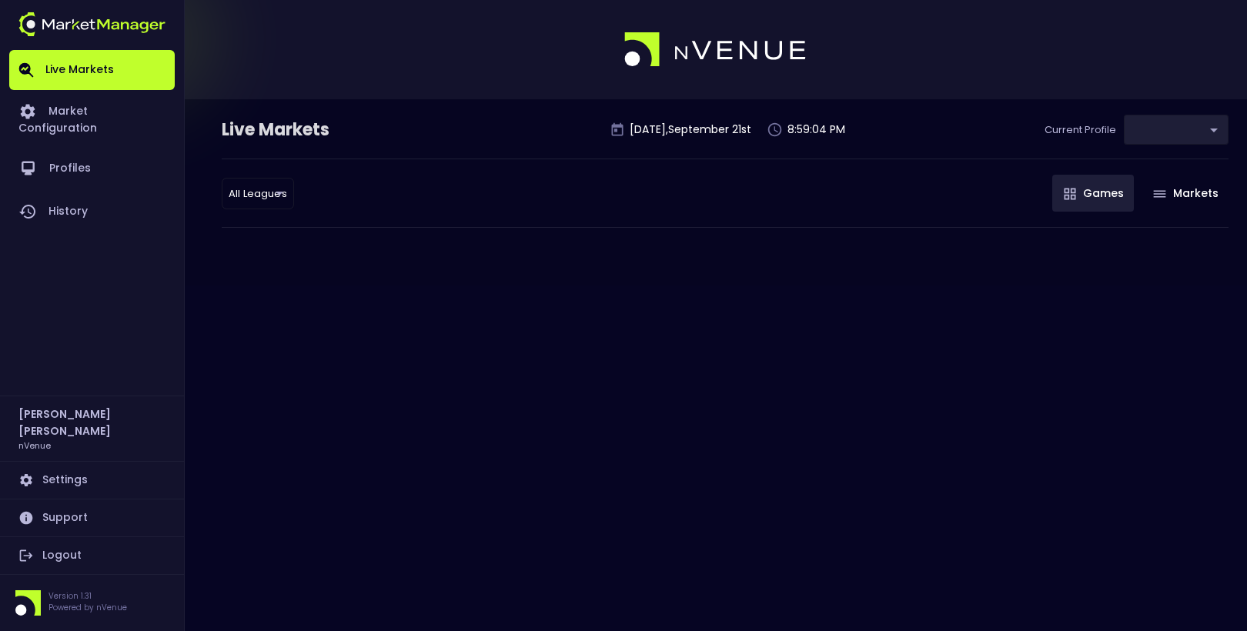
type input "367d19d2-38ae-4538-9efd-a41834b6e757"
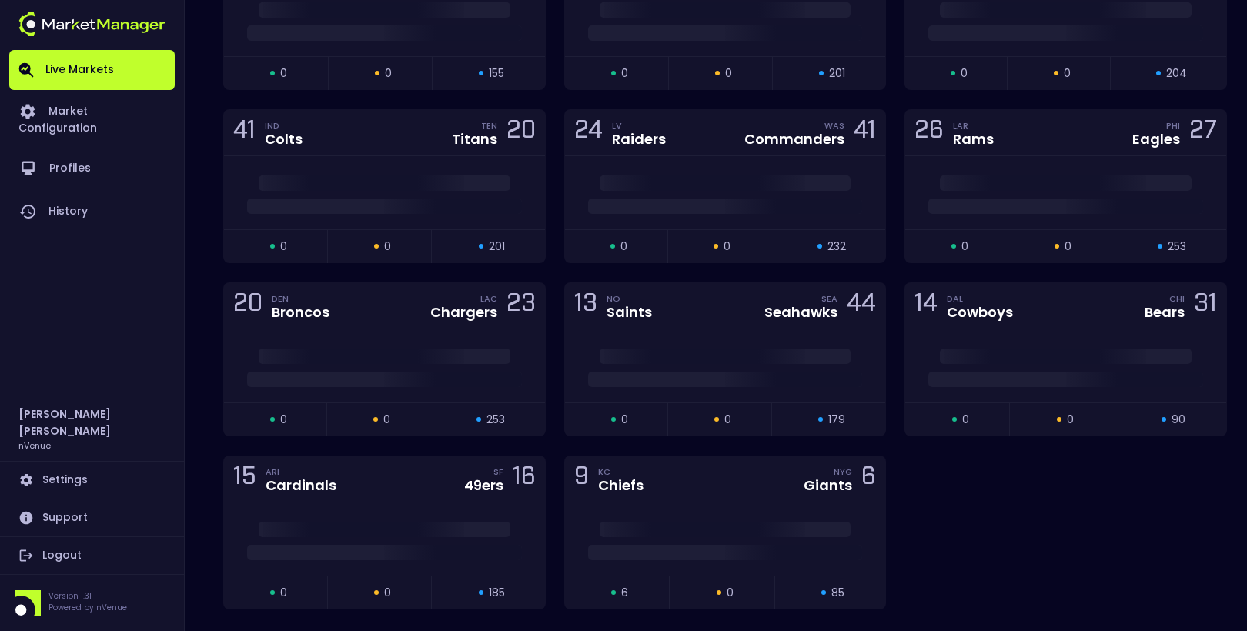
scroll to position [5336, 0]
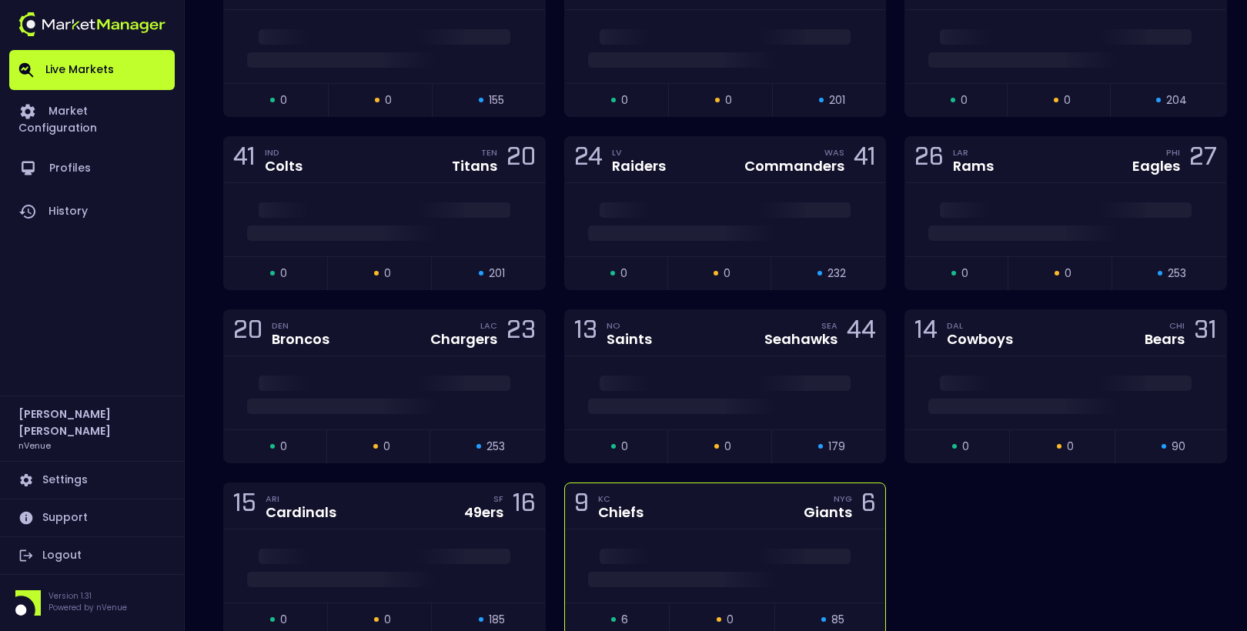
click at [737, 483] on div "9 KC Chiefs NYG Giants 6" at bounding box center [725, 506] width 321 height 46
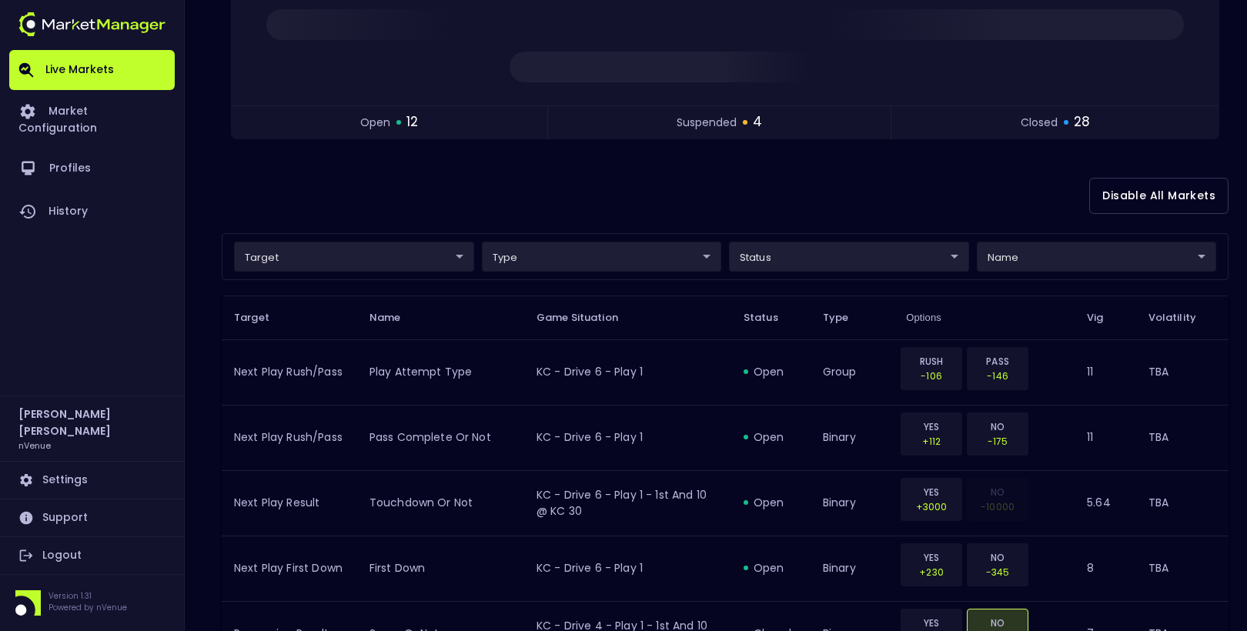
scroll to position [256, 0]
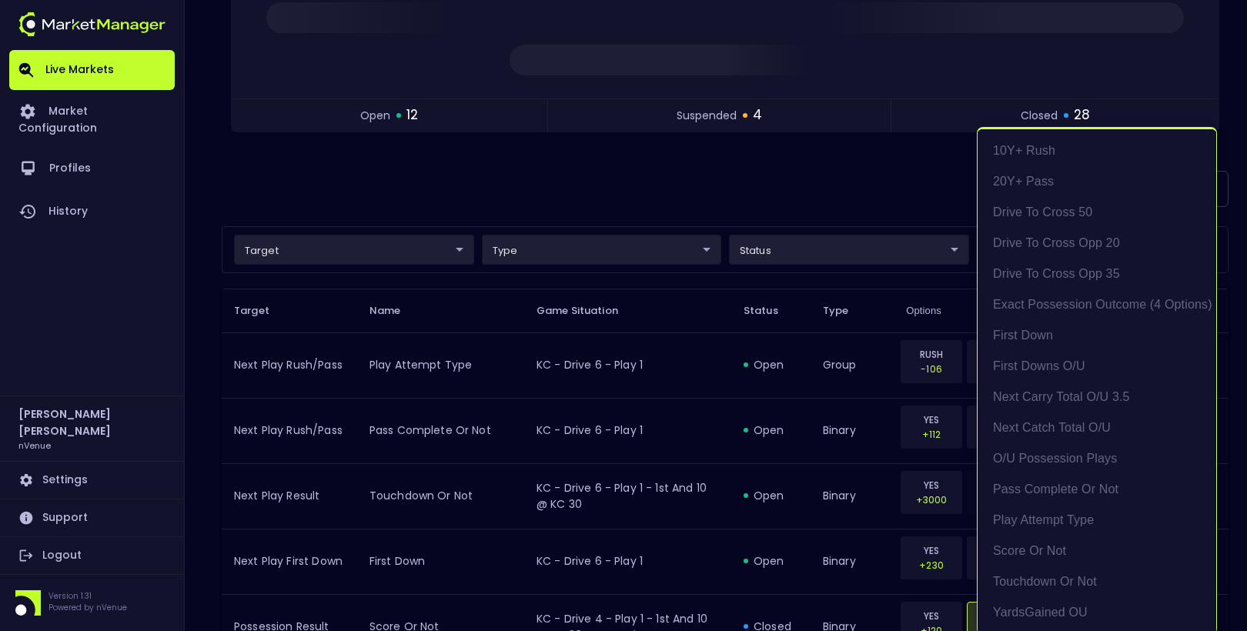
click at [779, 193] on div at bounding box center [623, 315] width 1247 height 631
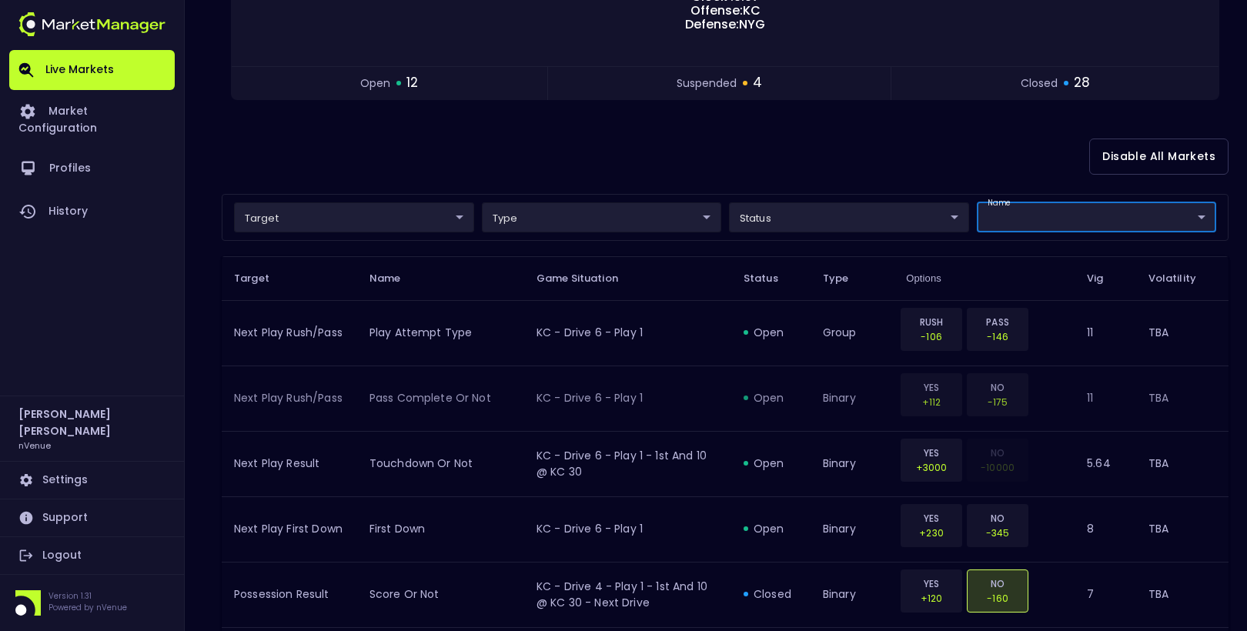
scroll to position [240, 0]
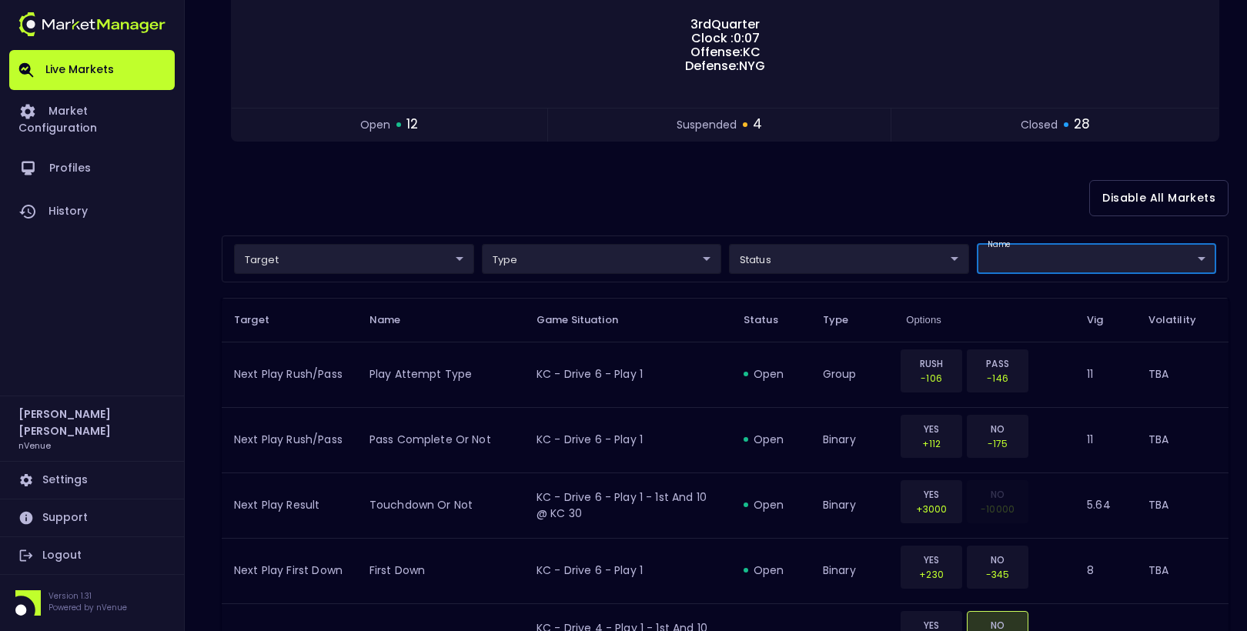
click at [711, 179] on div "Disable All Markets" at bounding box center [725, 198] width 1007 height 75
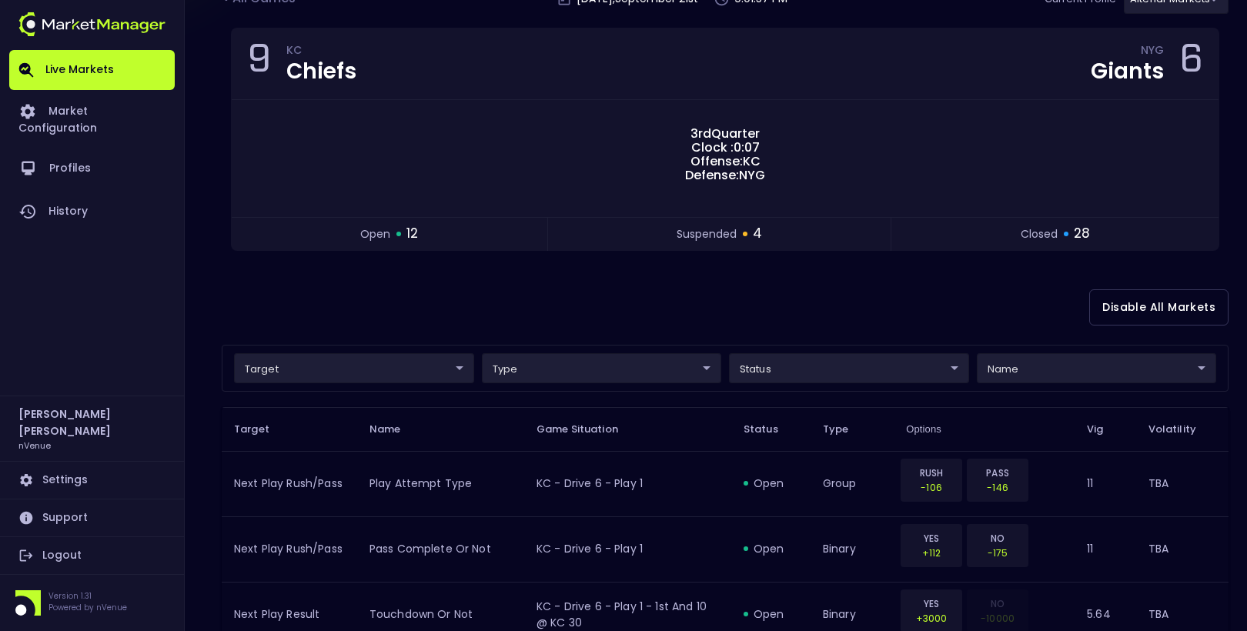
scroll to position [0, 0]
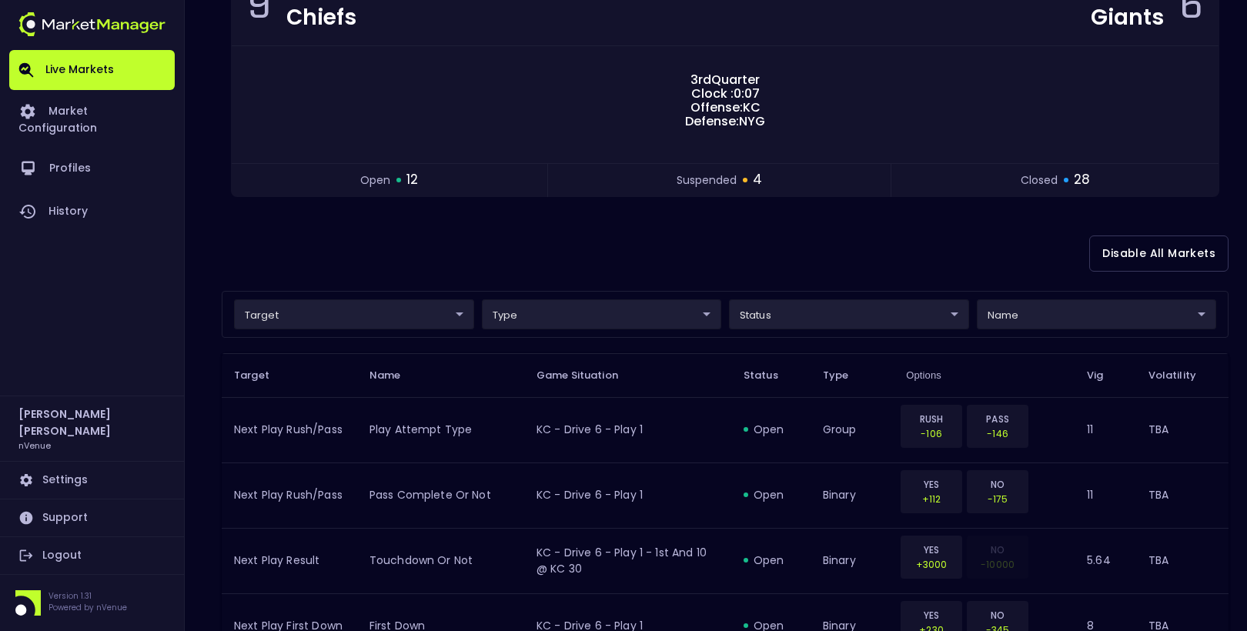
click at [604, 243] on div "Disable All Markets" at bounding box center [725, 253] width 1007 height 75
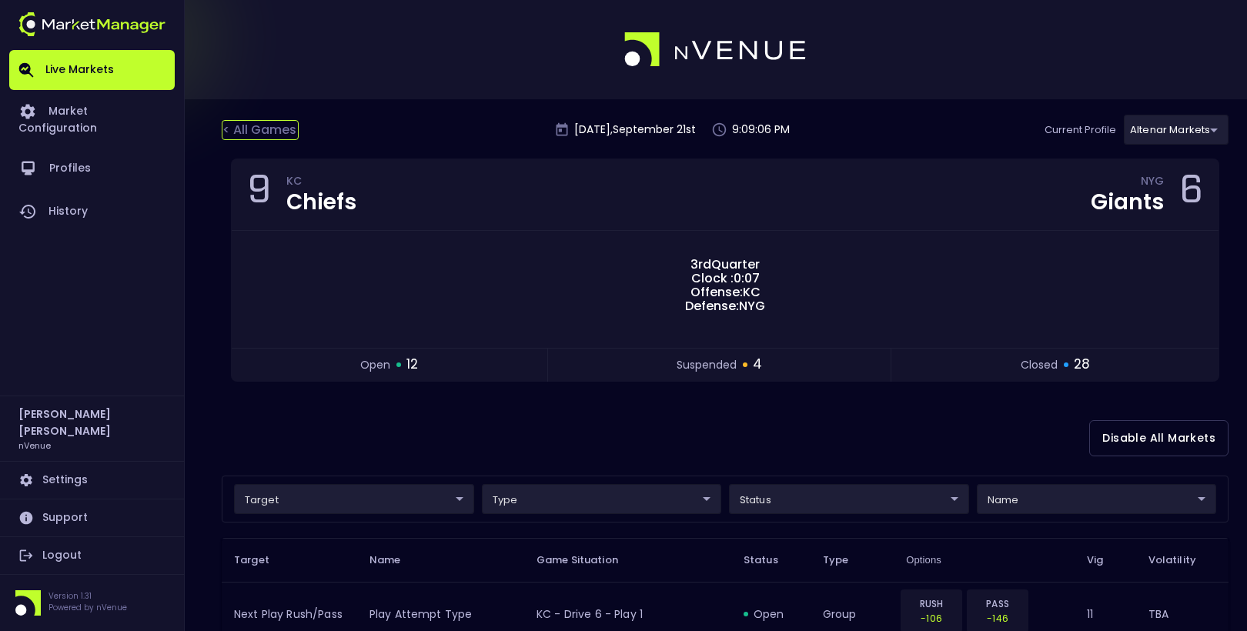
click at [242, 133] on div "< All Games" at bounding box center [260, 130] width 77 height 20
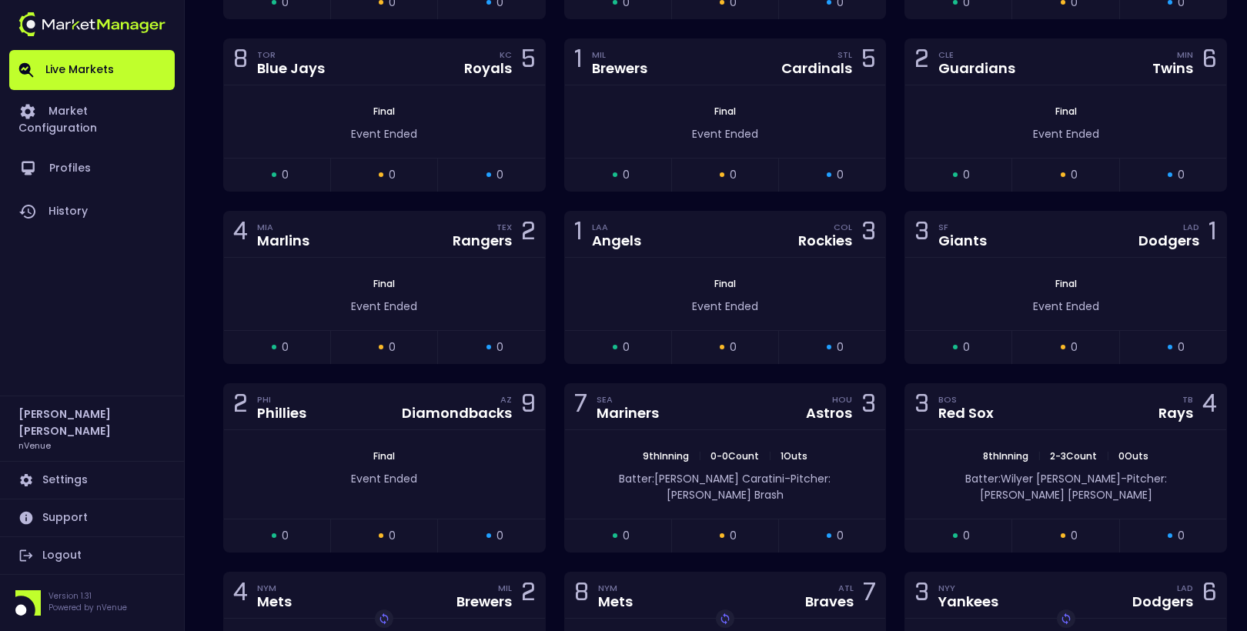
scroll to position [5414, 0]
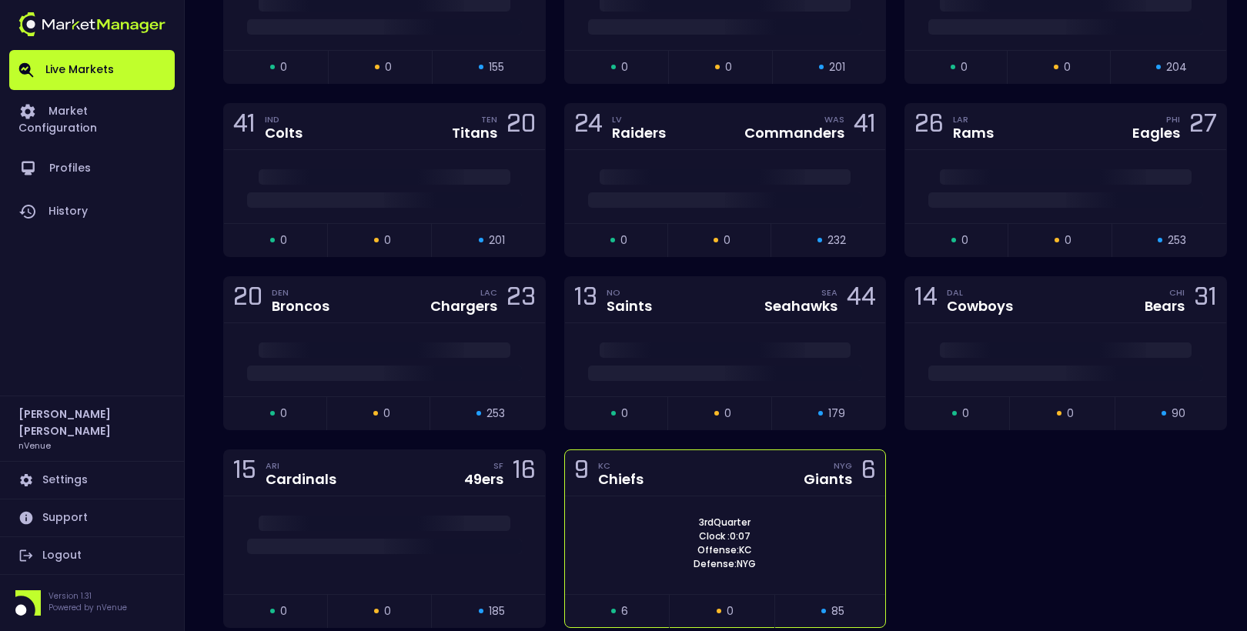
click at [645, 450] on div "9 KC Chiefs NYG Giants 6" at bounding box center [725, 473] width 321 height 46
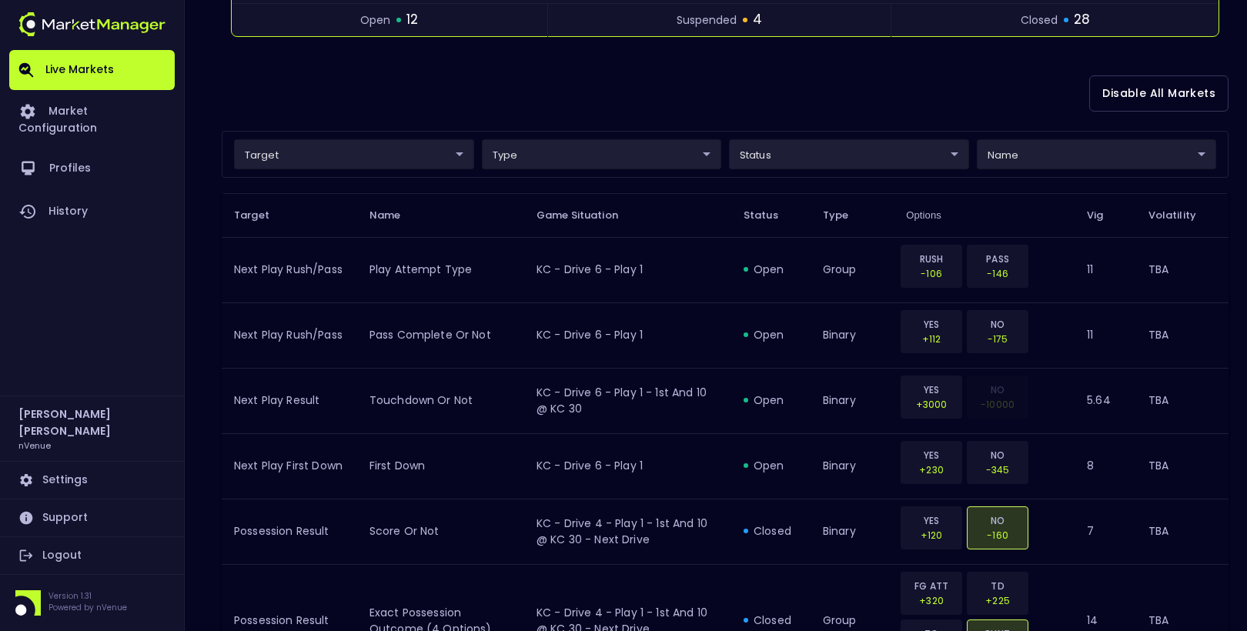
scroll to position [356, 0]
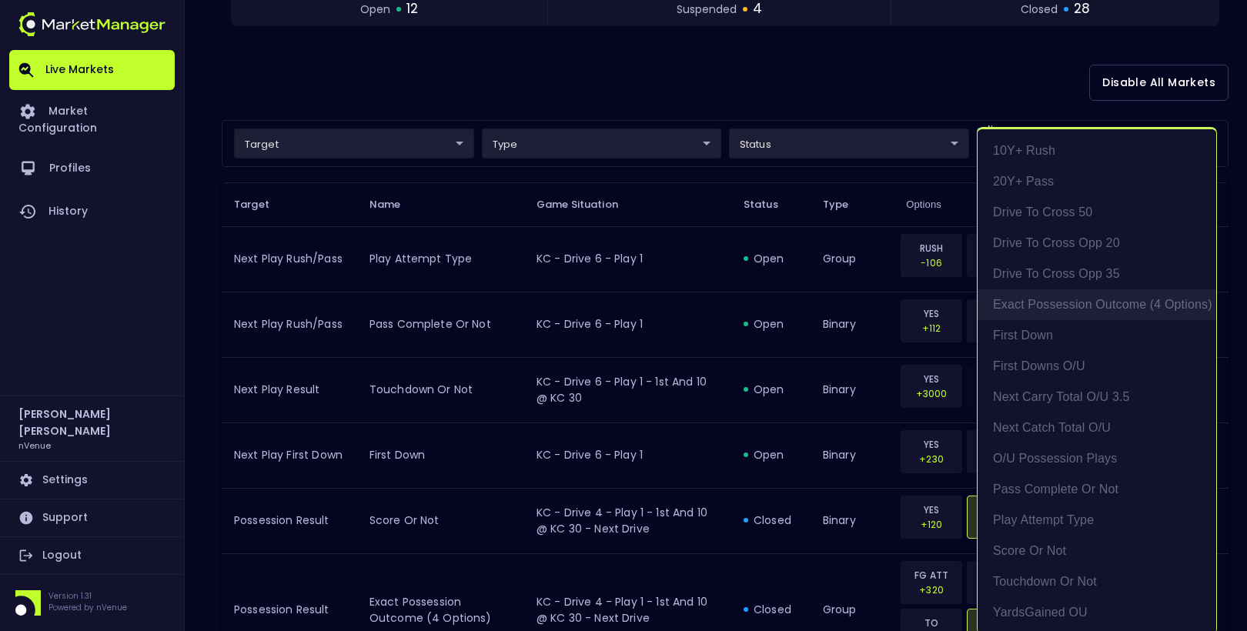
click at [1090, 309] on li "exact possession outcome (4 options)" at bounding box center [1097, 304] width 239 height 31
type input "Possession Result"
type input "group"
type input "exact possession outcome (4 options)"
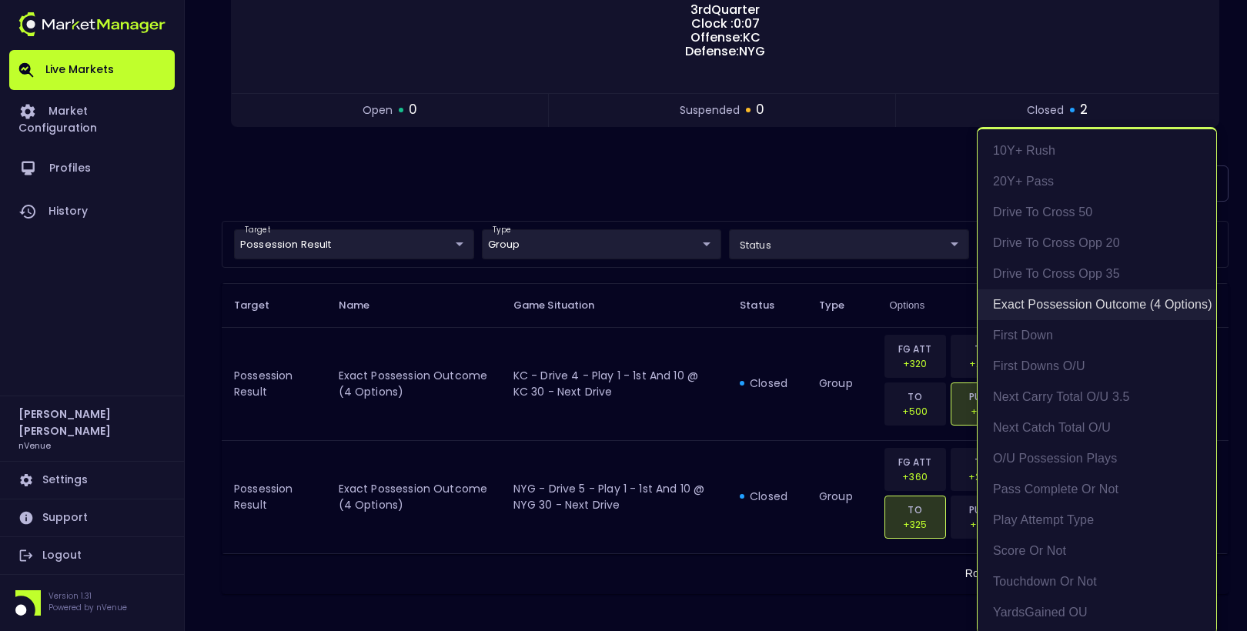
scroll to position [250, 0]
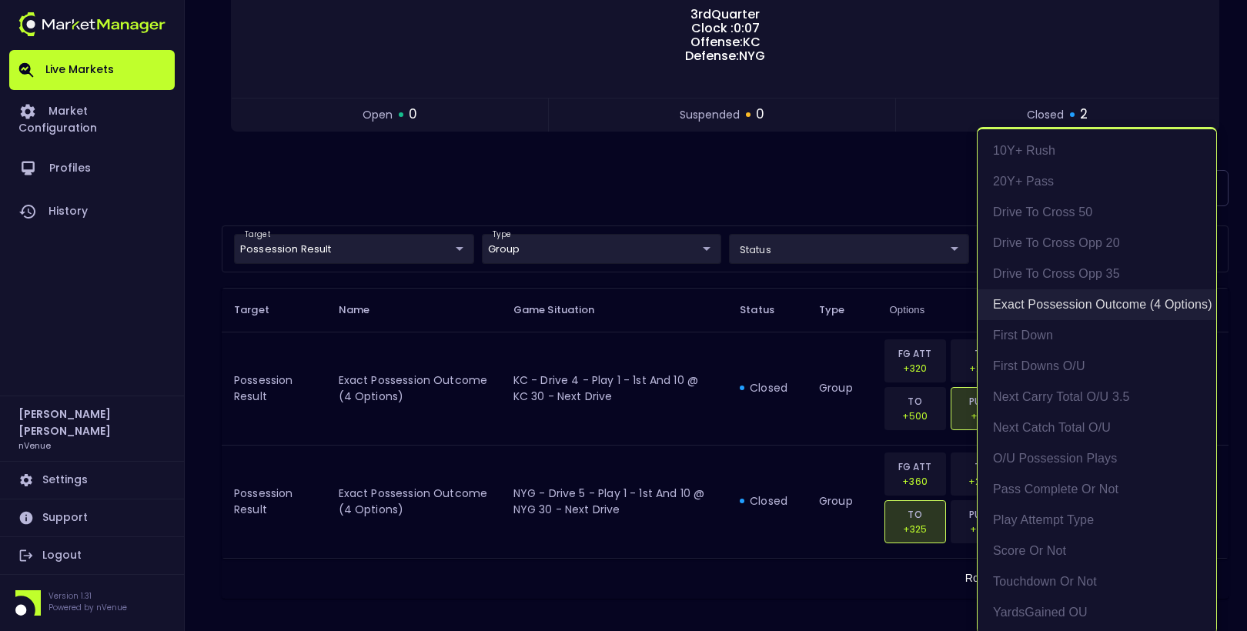
click at [1087, 313] on li "exact possession outcome (4 options)" at bounding box center [1097, 304] width 239 height 31
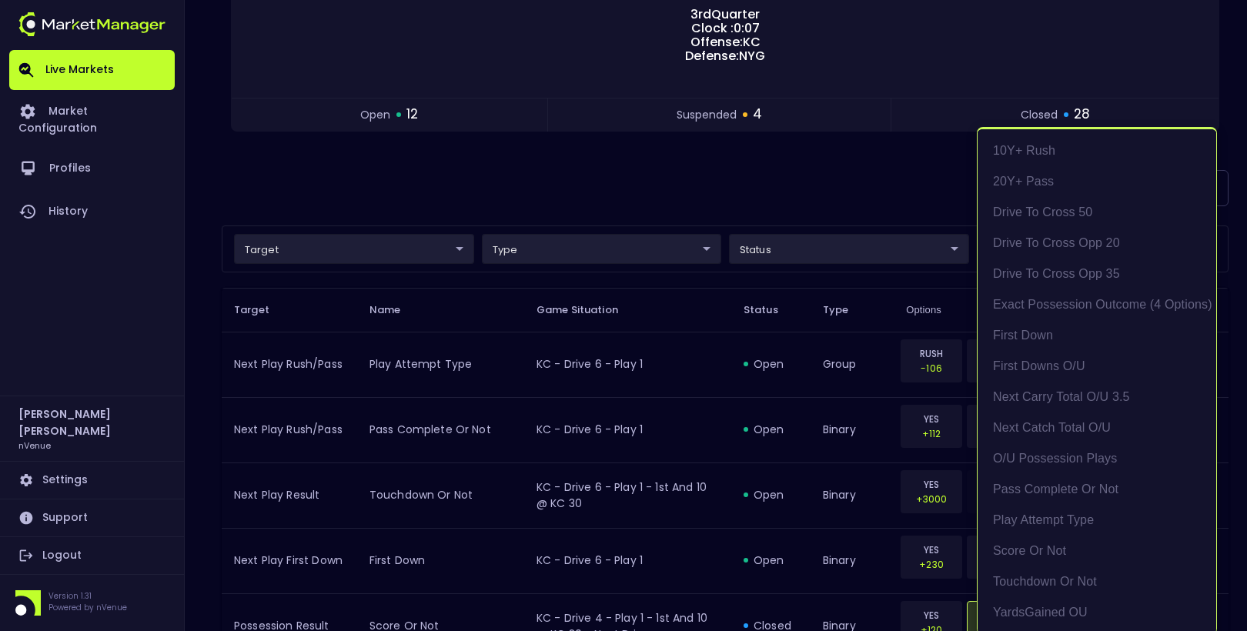
click at [719, 145] on div at bounding box center [623, 315] width 1247 height 631
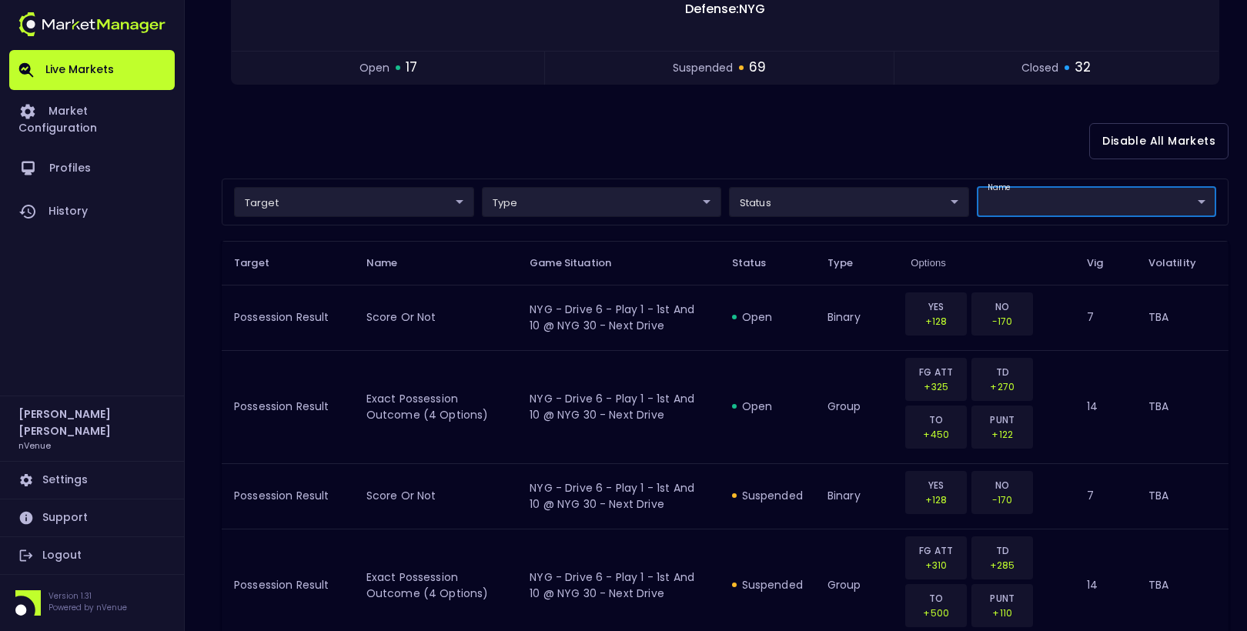
scroll to position [210, 0]
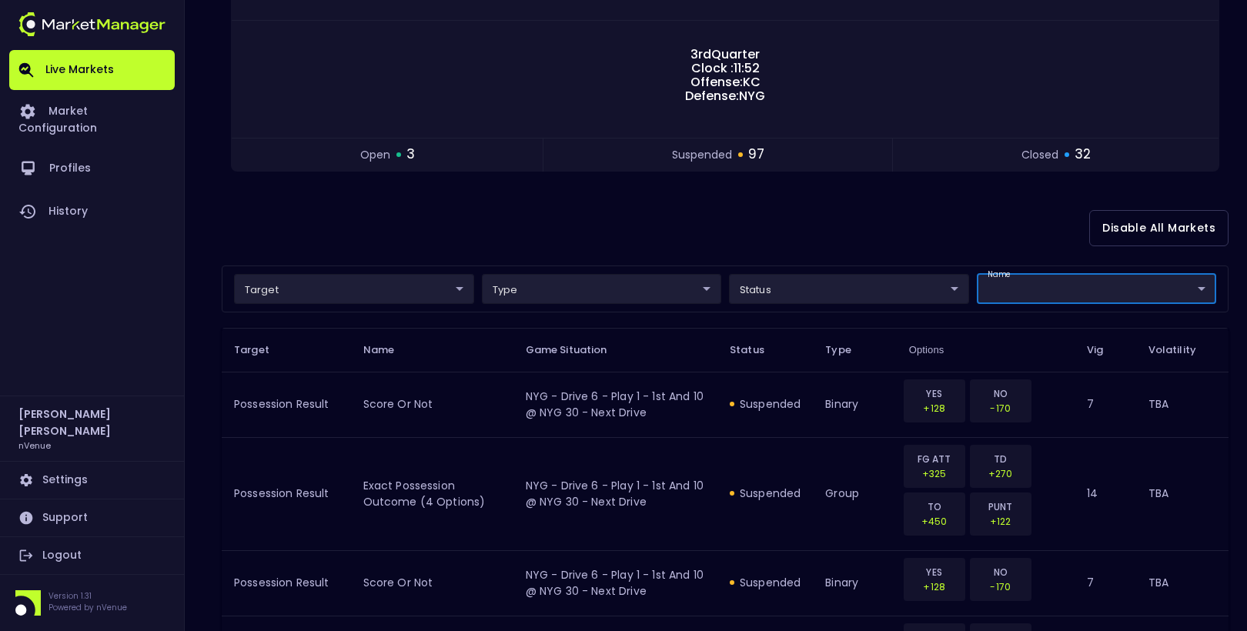
click at [687, 216] on div "Disable All Markets" at bounding box center [725, 228] width 1007 height 75
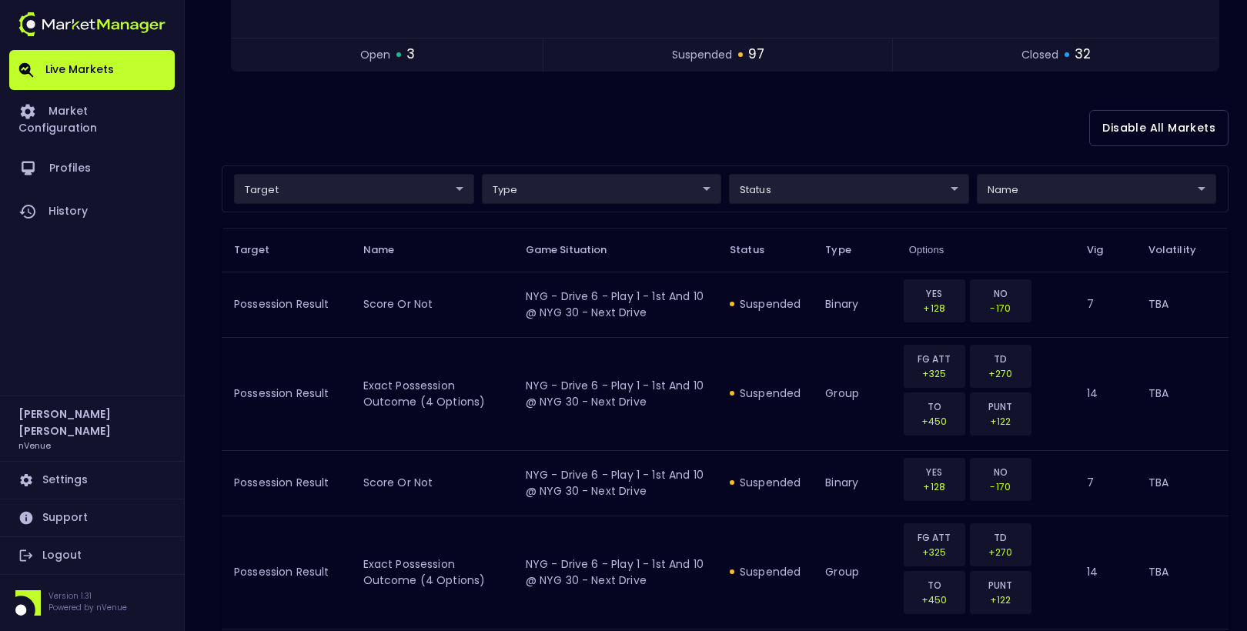
scroll to position [314, 0]
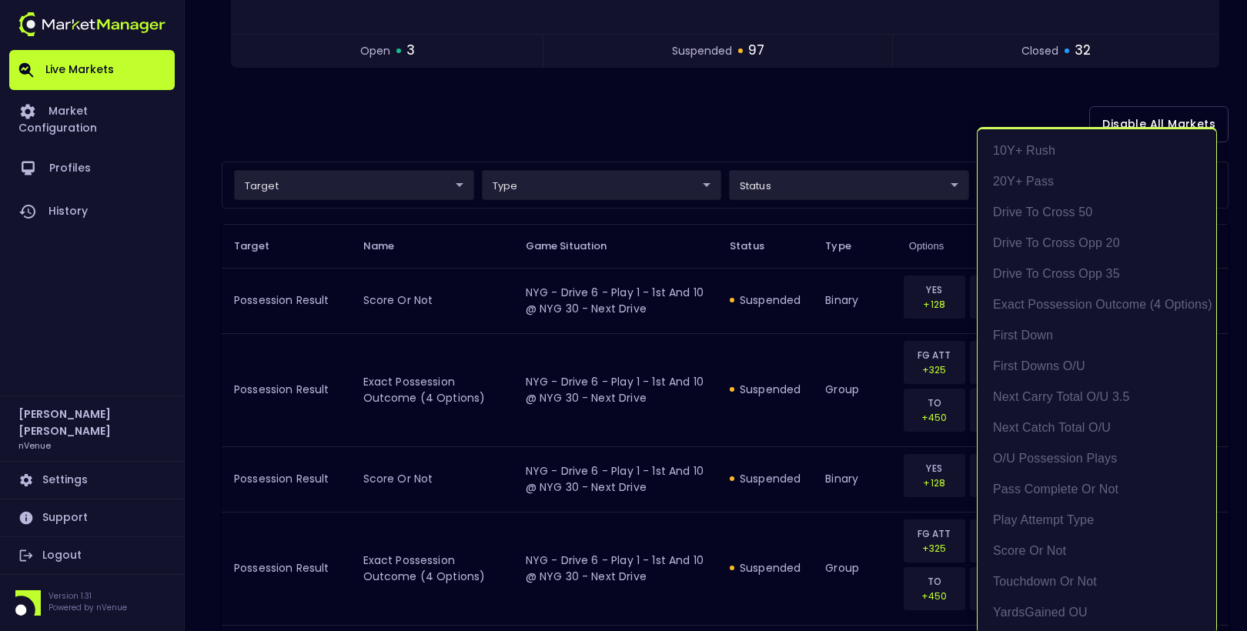
scroll to position [2, 0]
click at [1069, 301] on li "exact possession outcome (4 options)" at bounding box center [1097, 302] width 239 height 31
type input "Possession Result"
type input "group"
type input "exact possession outcome (4 options)"
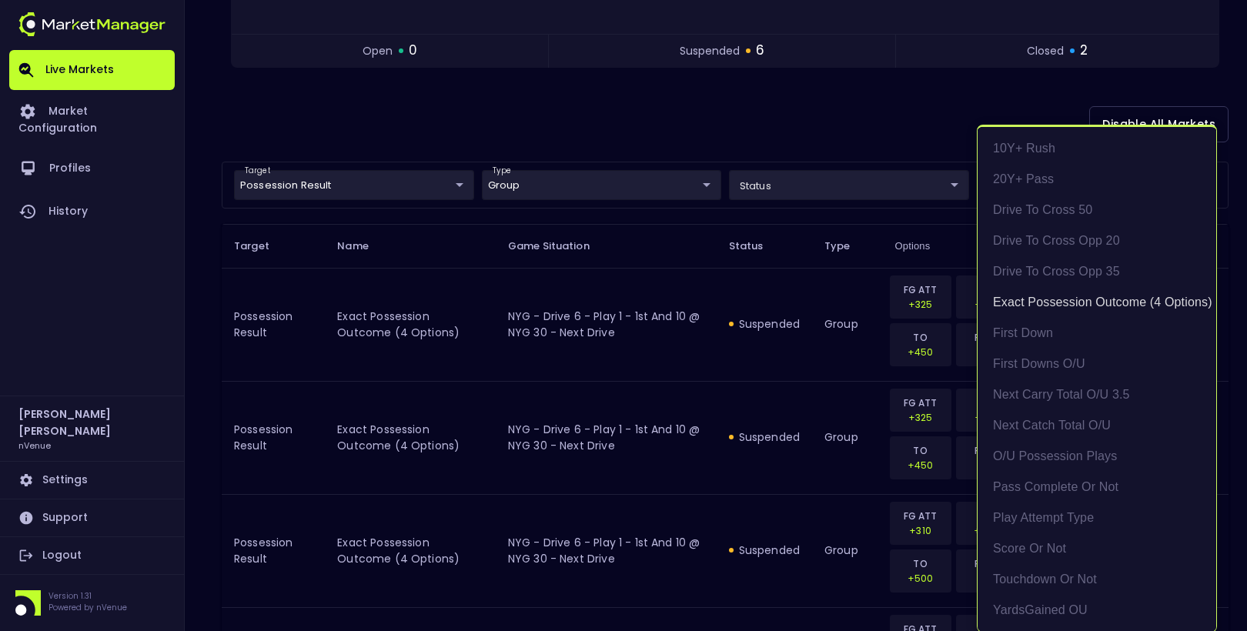
click at [787, 288] on div at bounding box center [623, 315] width 1247 height 631
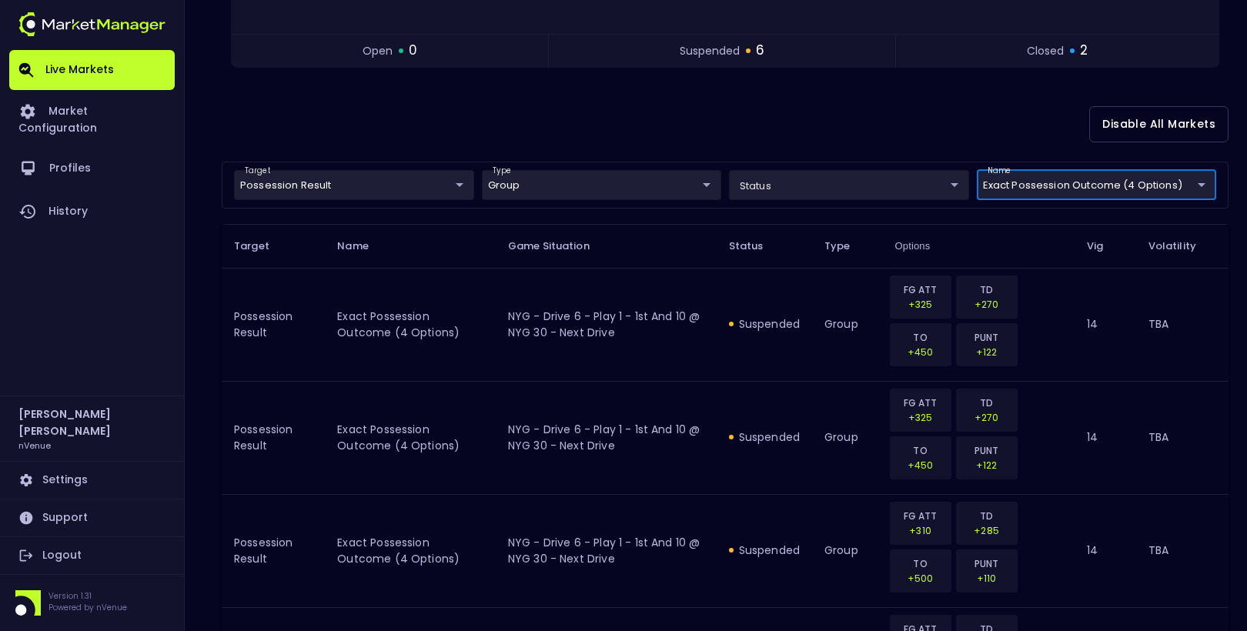
scroll to position [0, 0]
click at [746, 302] on td "suspended" at bounding box center [764, 324] width 95 height 113
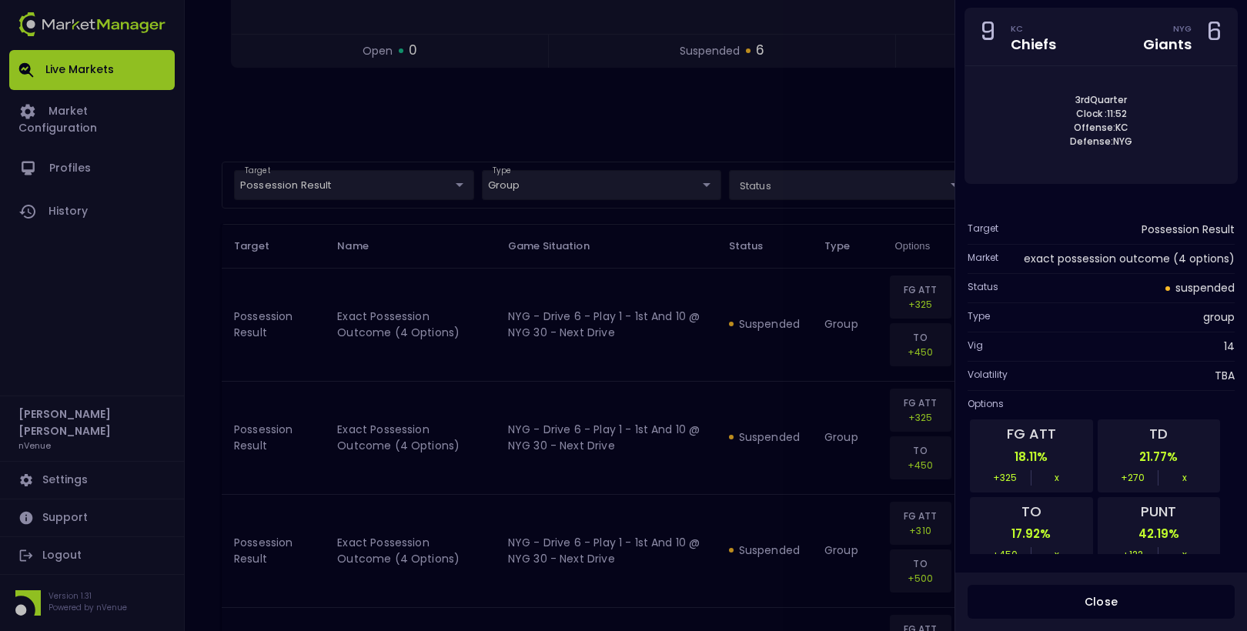
click at [834, 117] on div at bounding box center [623, 315] width 1247 height 631
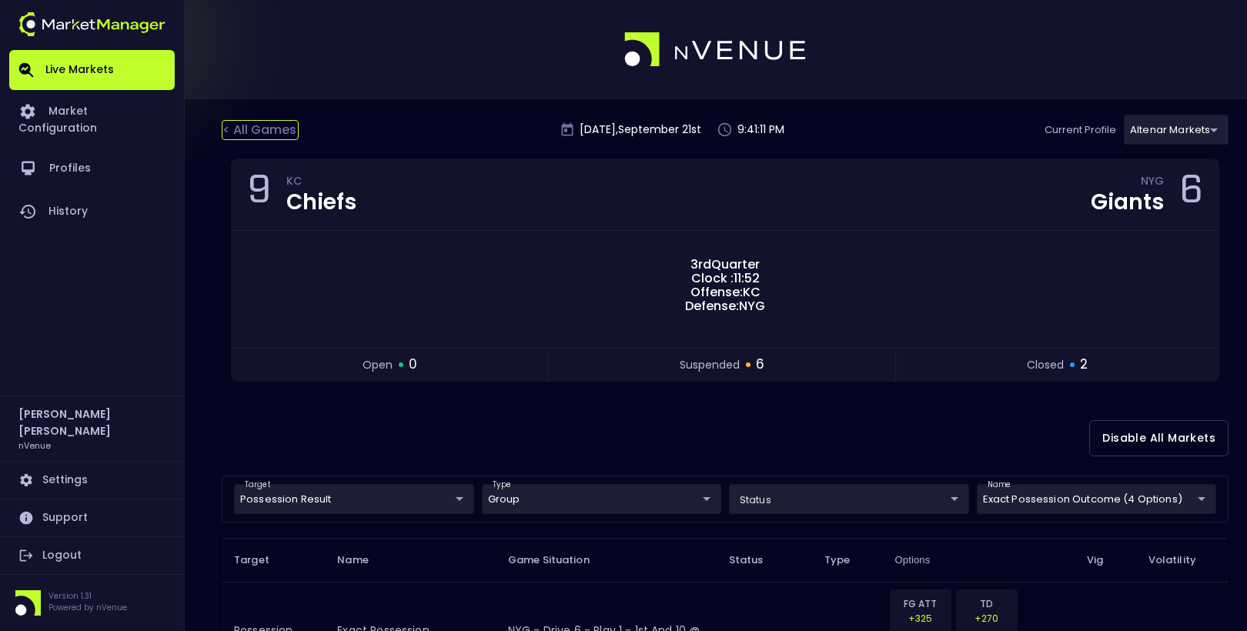
click at [249, 133] on div "< All Games" at bounding box center [260, 130] width 77 height 20
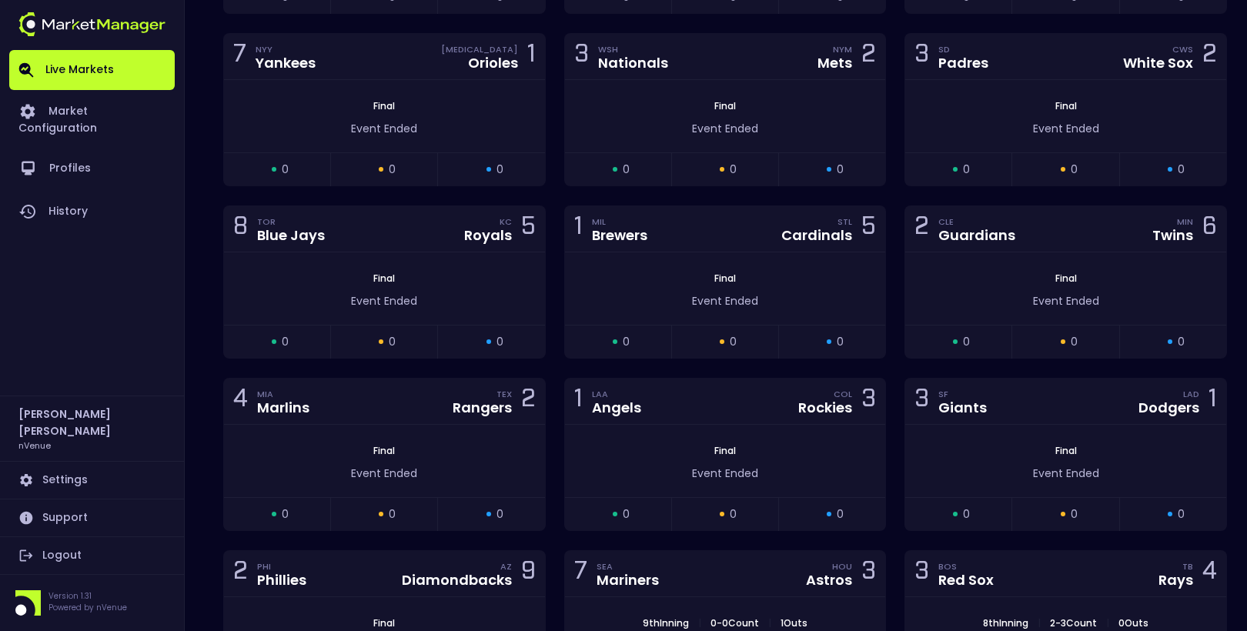
scroll to position [5414, 0]
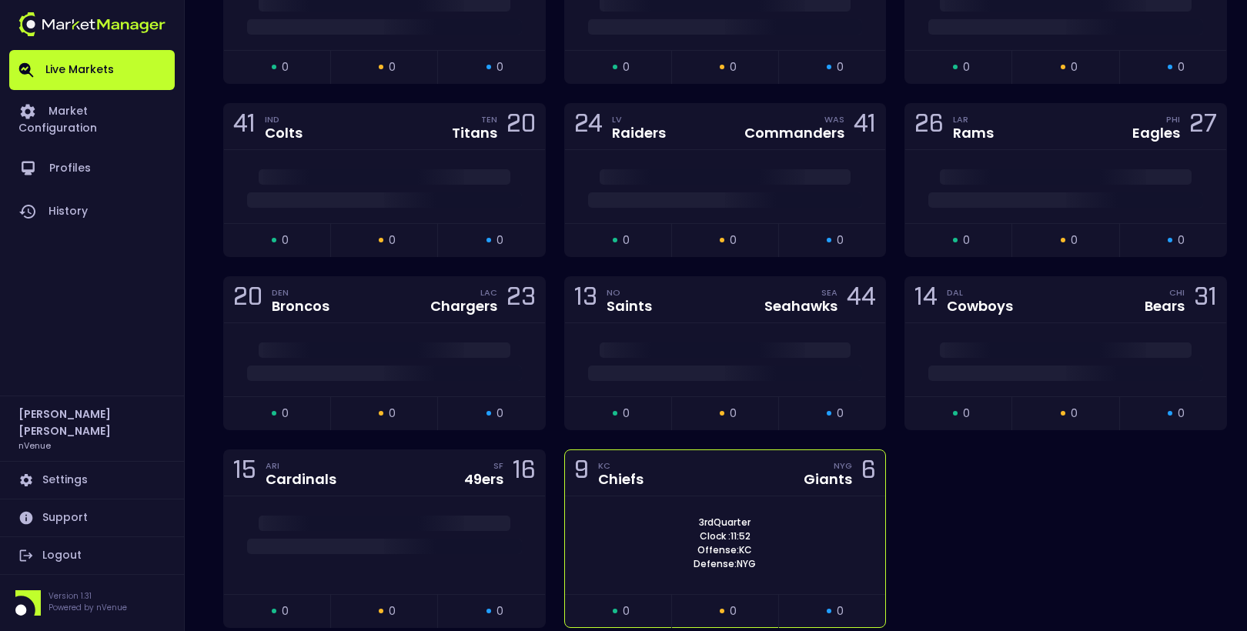
click at [734, 496] on div "3rd Quarter Clock : 11:52 Offense: KC Defense: NYG" at bounding box center [725, 545] width 321 height 98
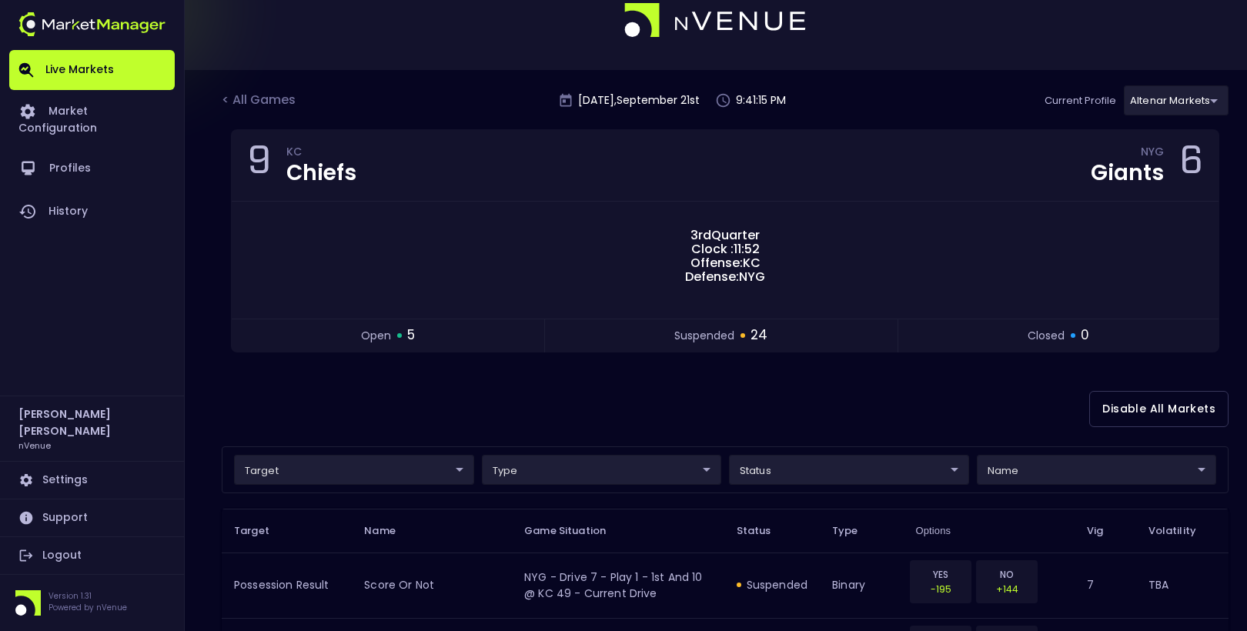
scroll to position [28, 0]
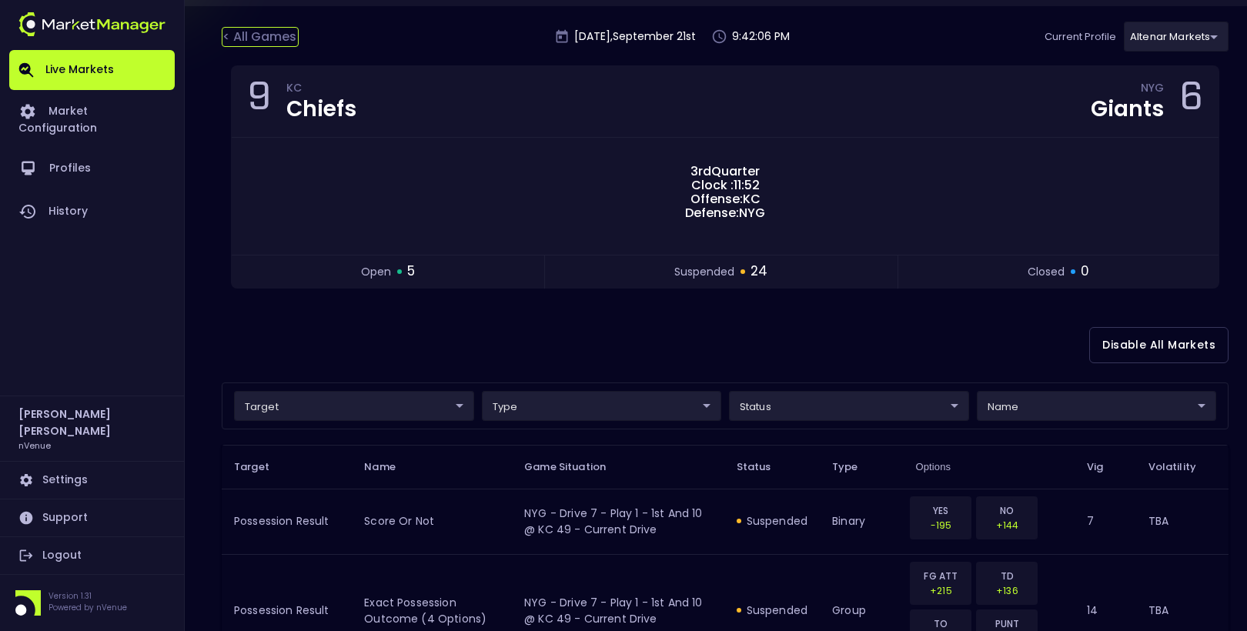
click at [264, 45] on div "< All Games" at bounding box center [260, 37] width 77 height 20
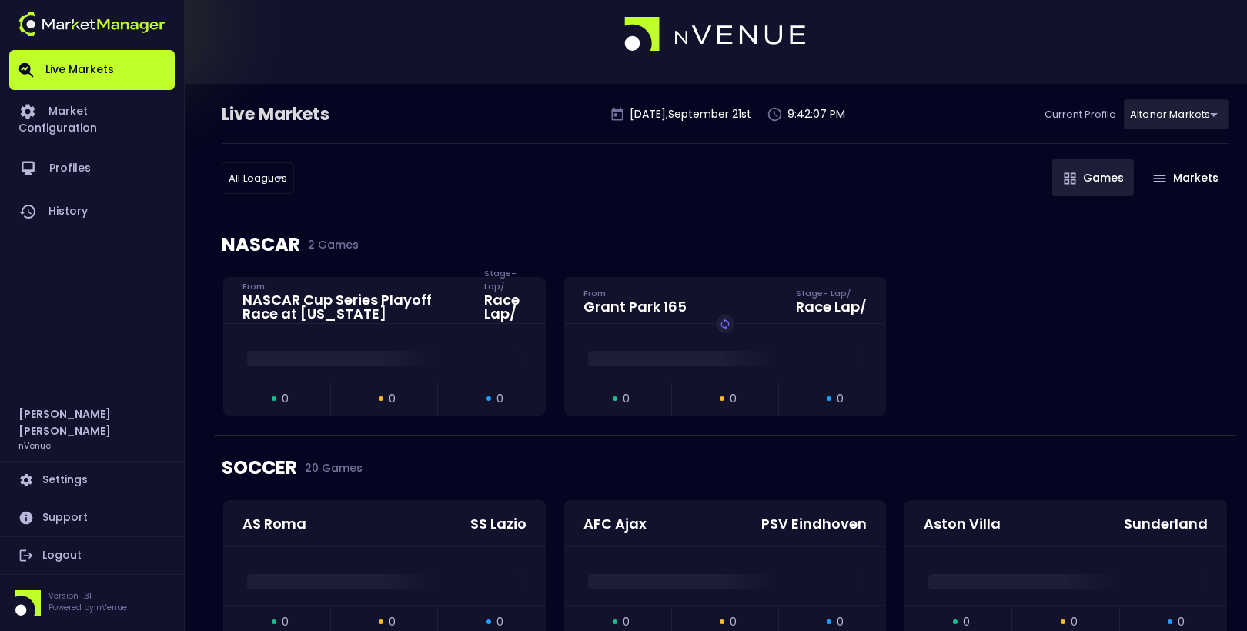
scroll to position [0, 0]
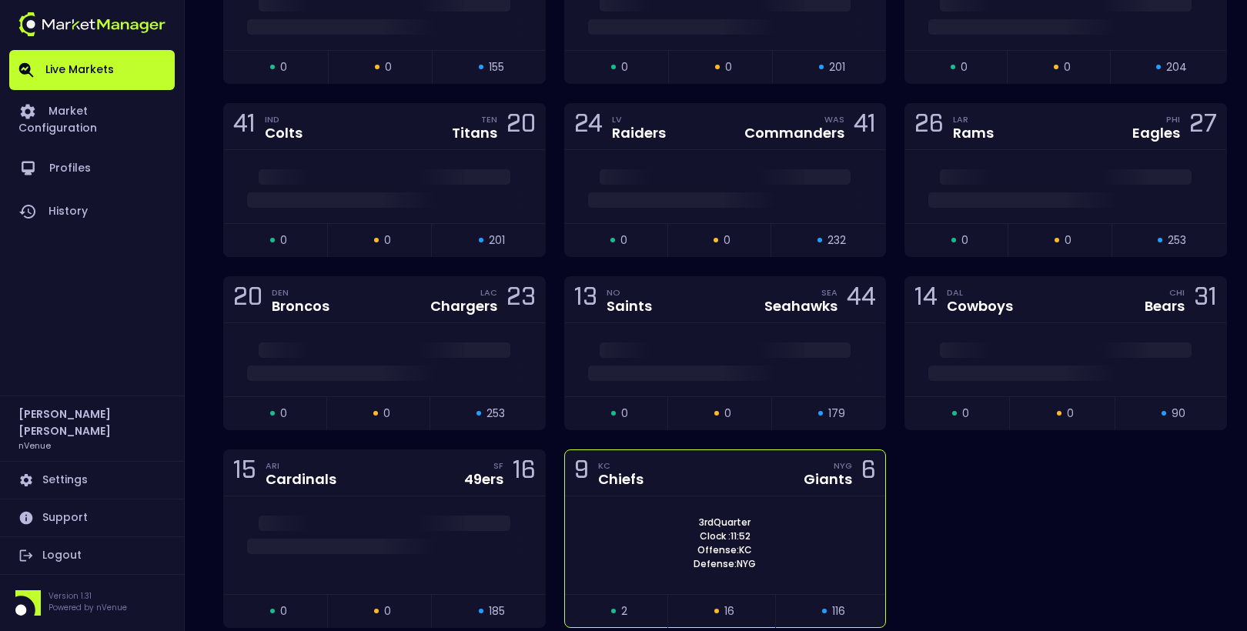
click at [674, 516] on div "3rd Quarter Clock : 11:52 Offense: KC Defense: NYG" at bounding box center [725, 543] width 321 height 55
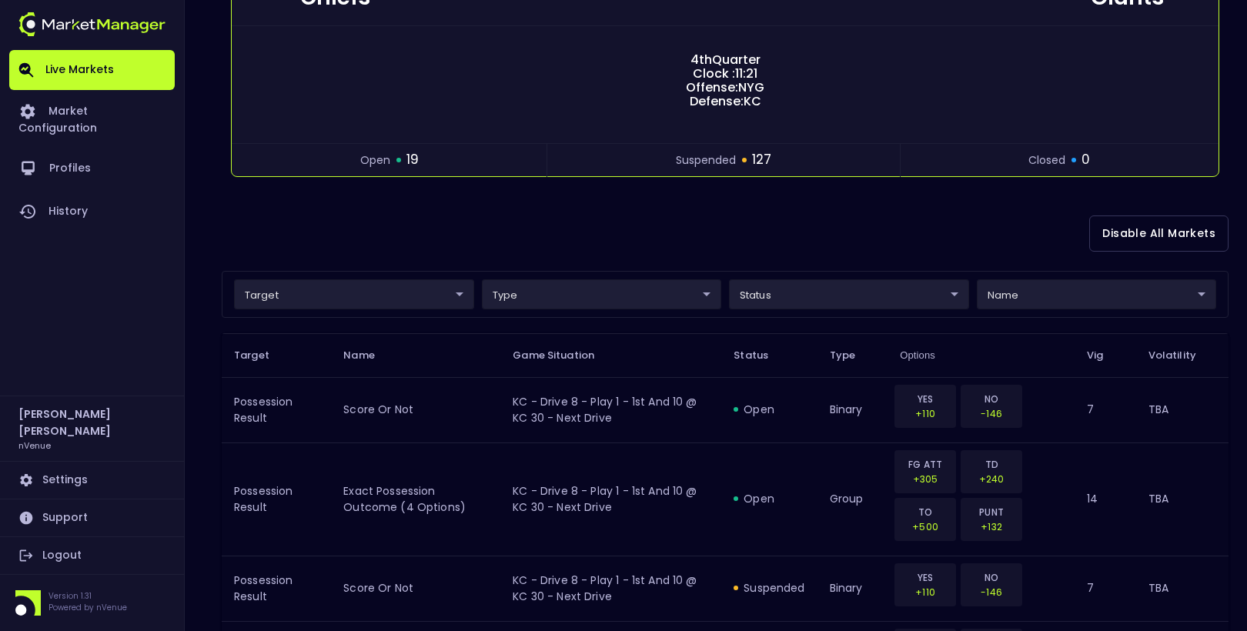
scroll to position [216, 0]
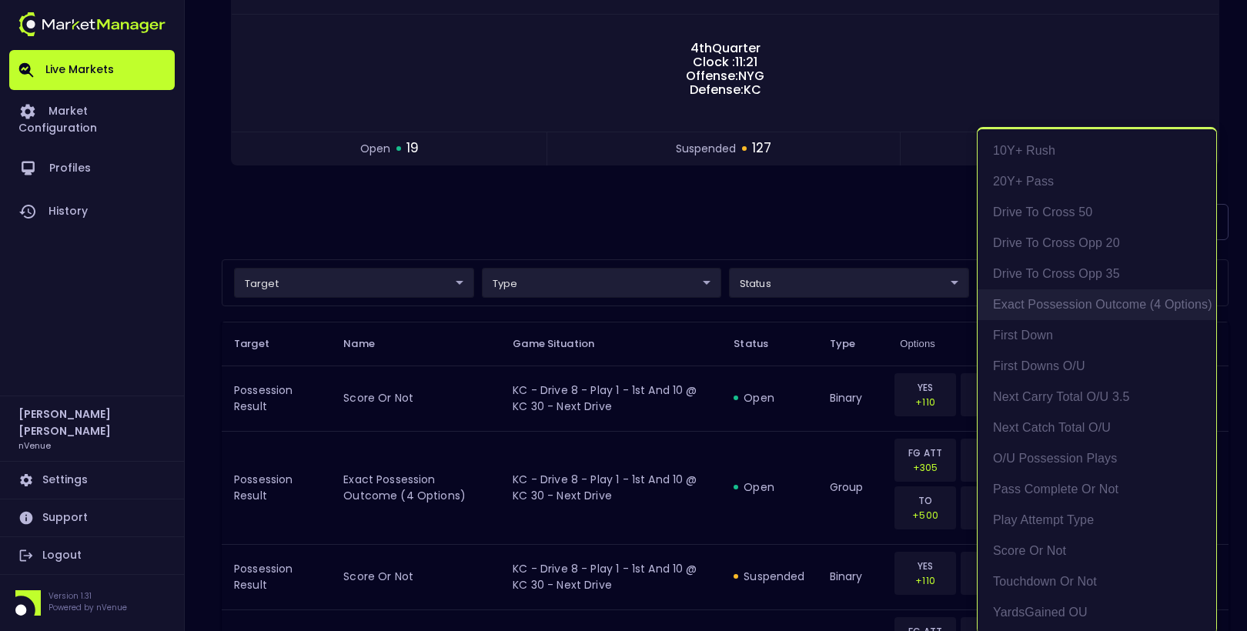
click at [1061, 313] on li "exact possession outcome (4 options)" at bounding box center [1097, 304] width 239 height 31
type input "Possession Result"
type input "group"
type input "exact possession outcome (4 options)"
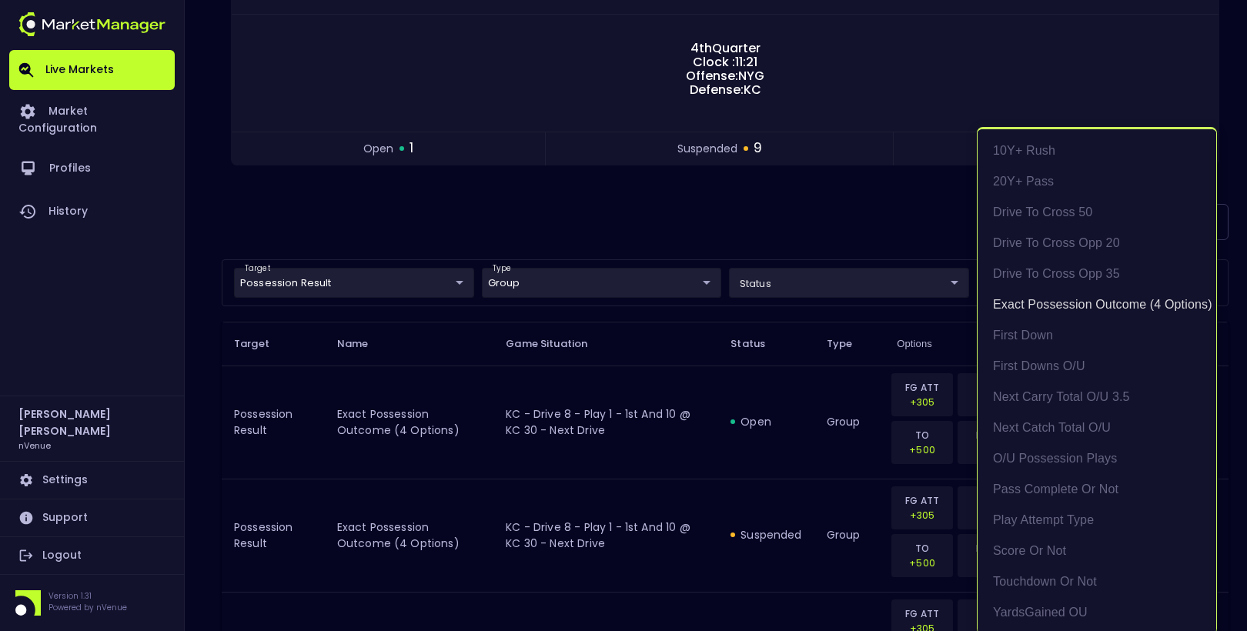
click at [837, 222] on div at bounding box center [623, 315] width 1247 height 631
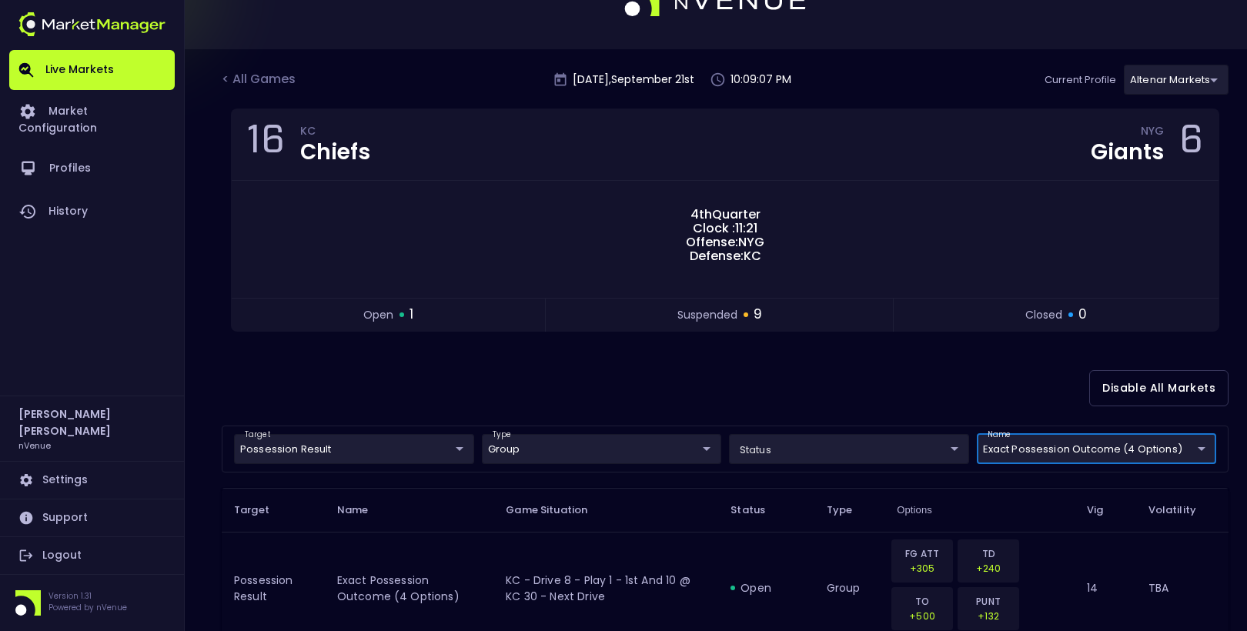
scroll to position [0, 0]
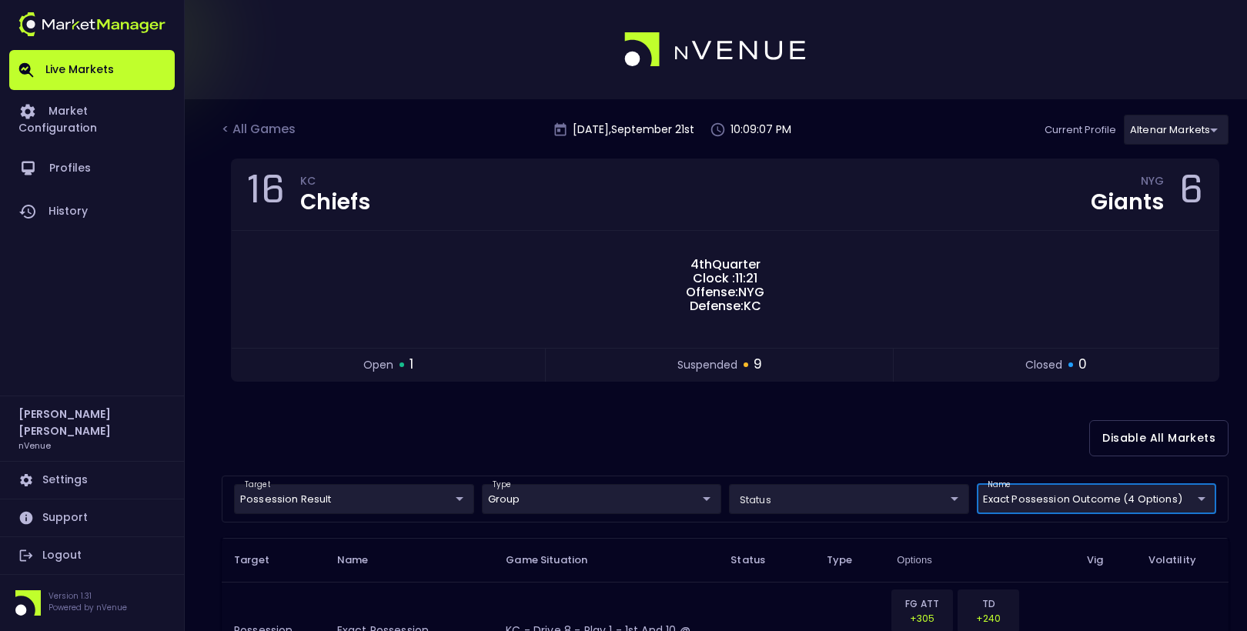
click at [251, 131] on div "< All Games" at bounding box center [260, 130] width 77 height 20
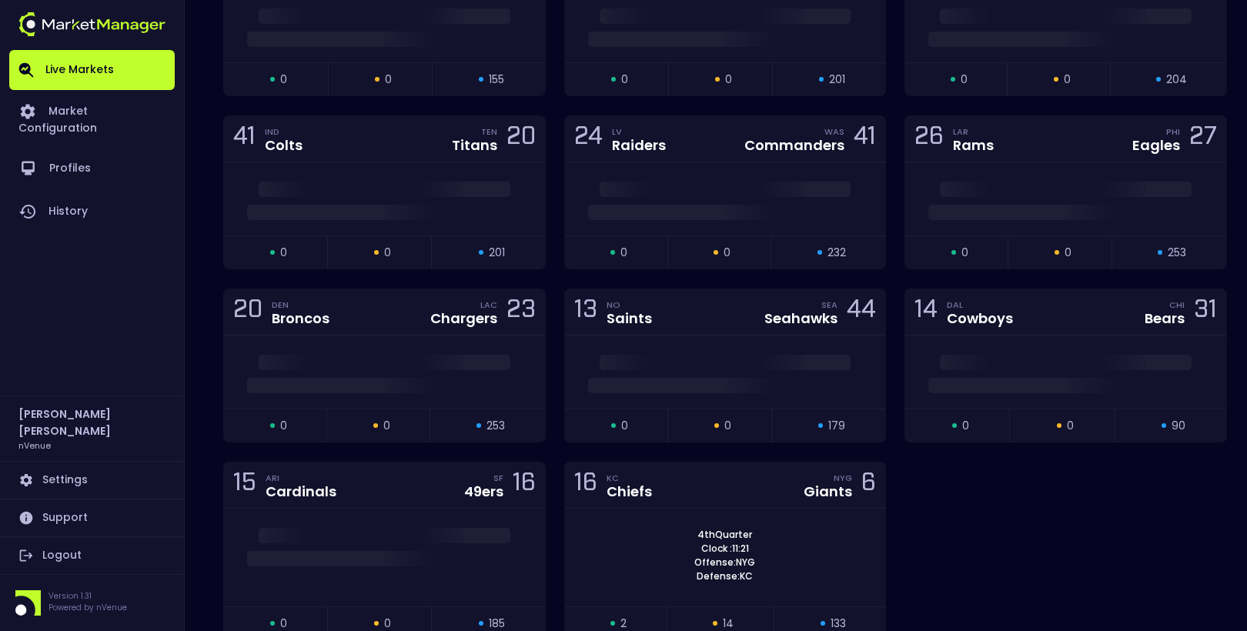
scroll to position [5414, 0]
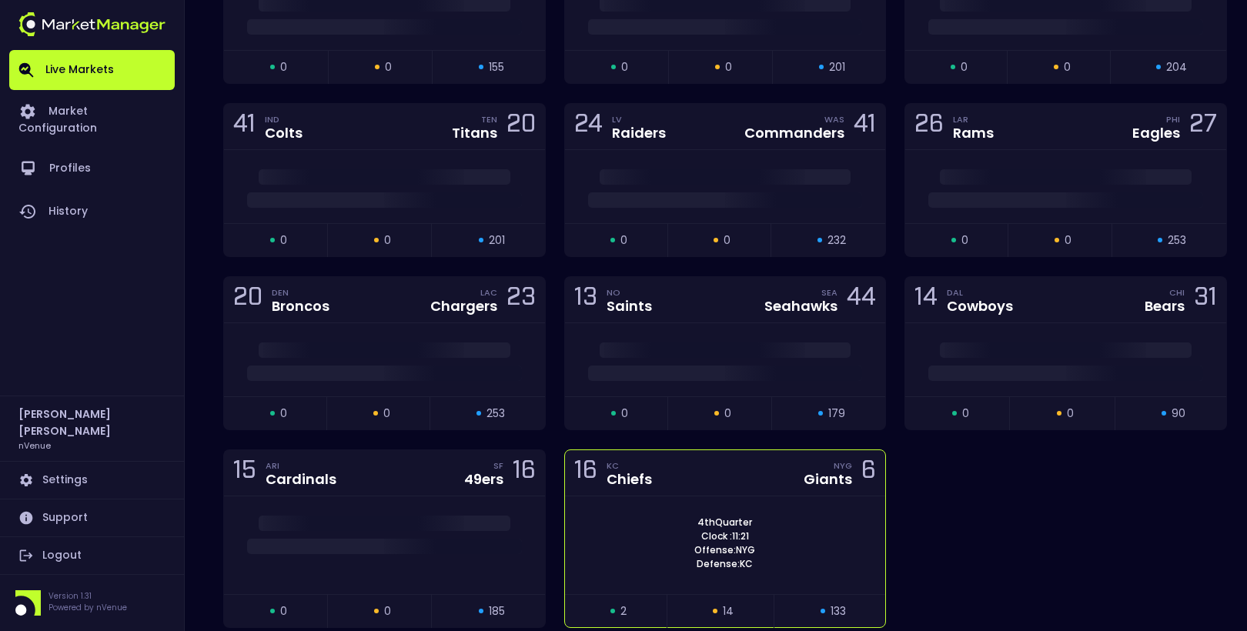
click at [684, 450] on div "16 KC Chiefs NYG Giants 6" at bounding box center [725, 473] width 321 height 46
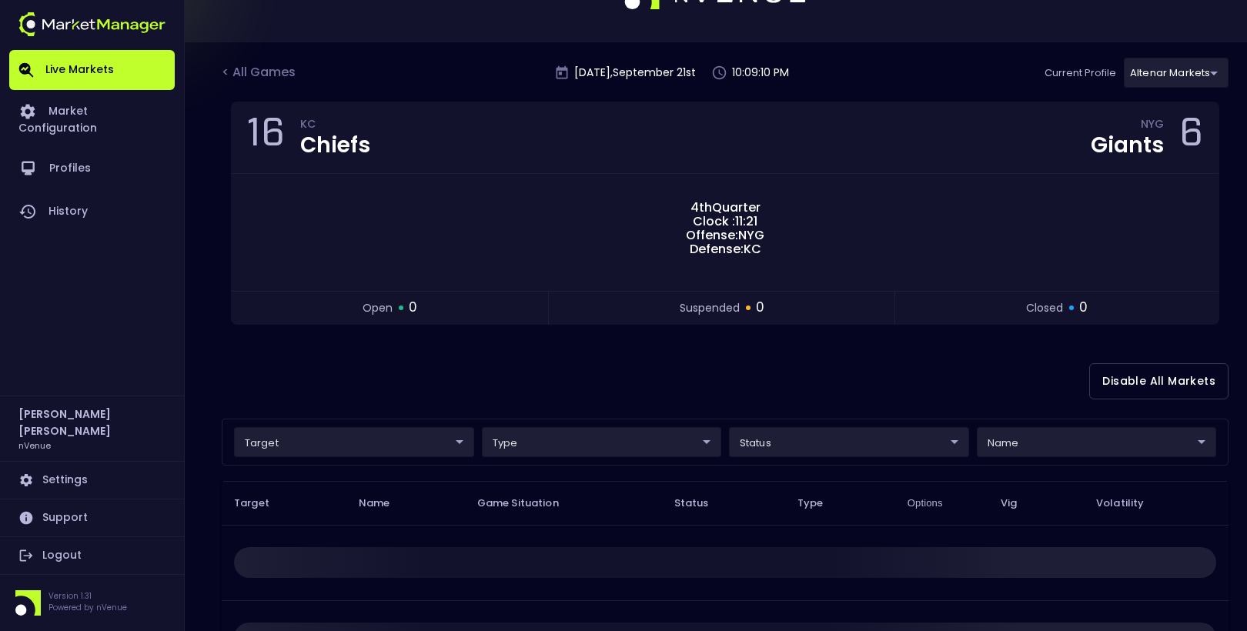
scroll to position [0, 0]
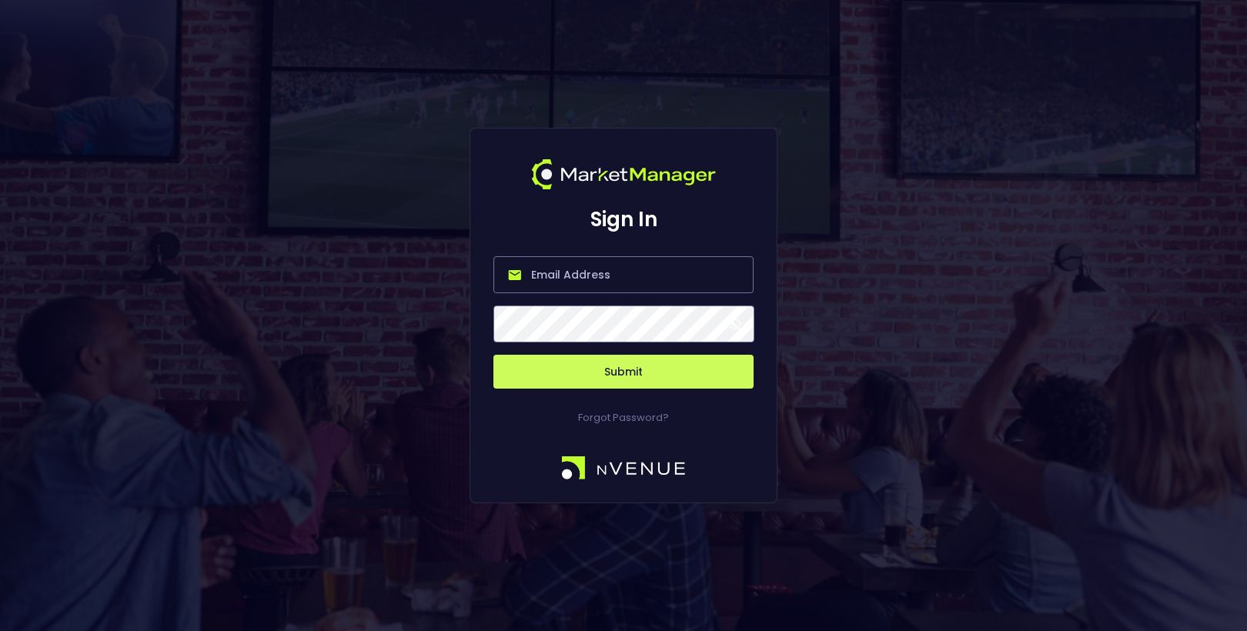
type input "[EMAIL_ADDRESS][DOMAIN_NAME]"
click at [625, 364] on button "Submit" at bounding box center [623, 372] width 260 height 34
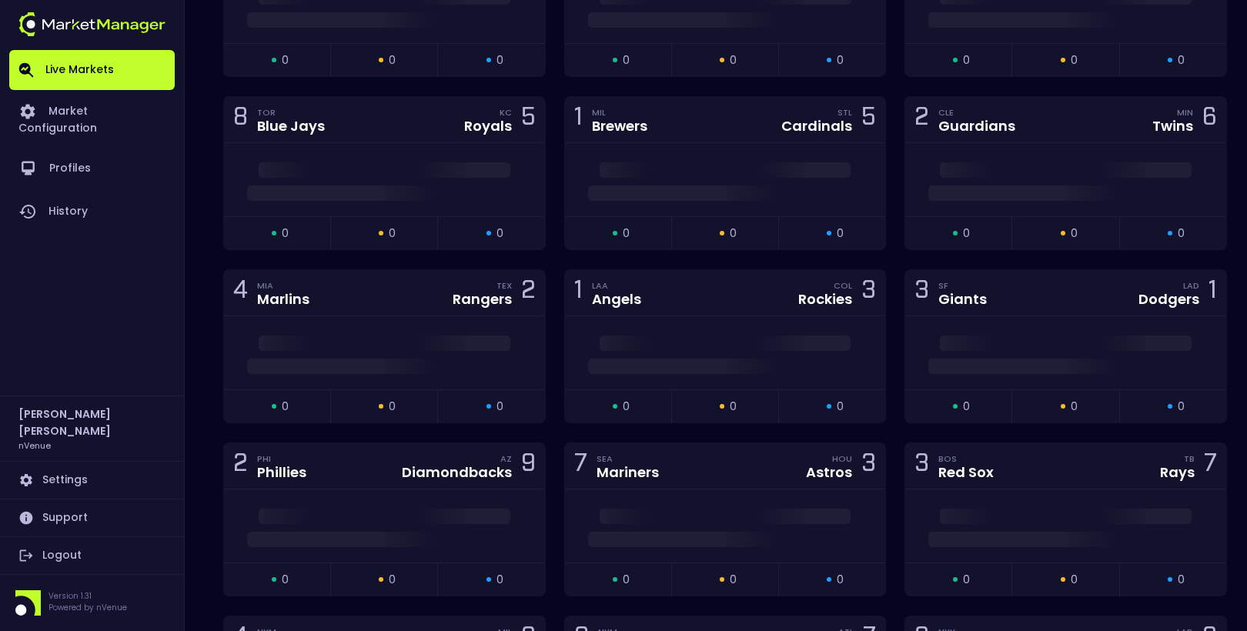
scroll to position [5336, 0]
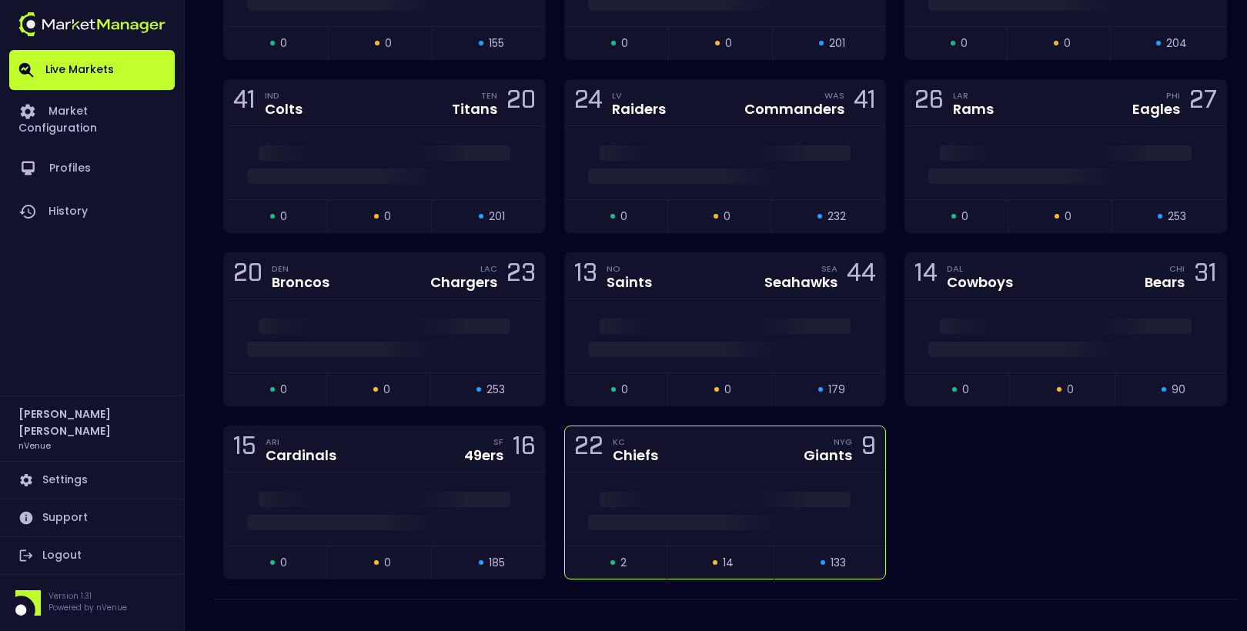
click at [745, 473] on div at bounding box center [725, 509] width 321 height 73
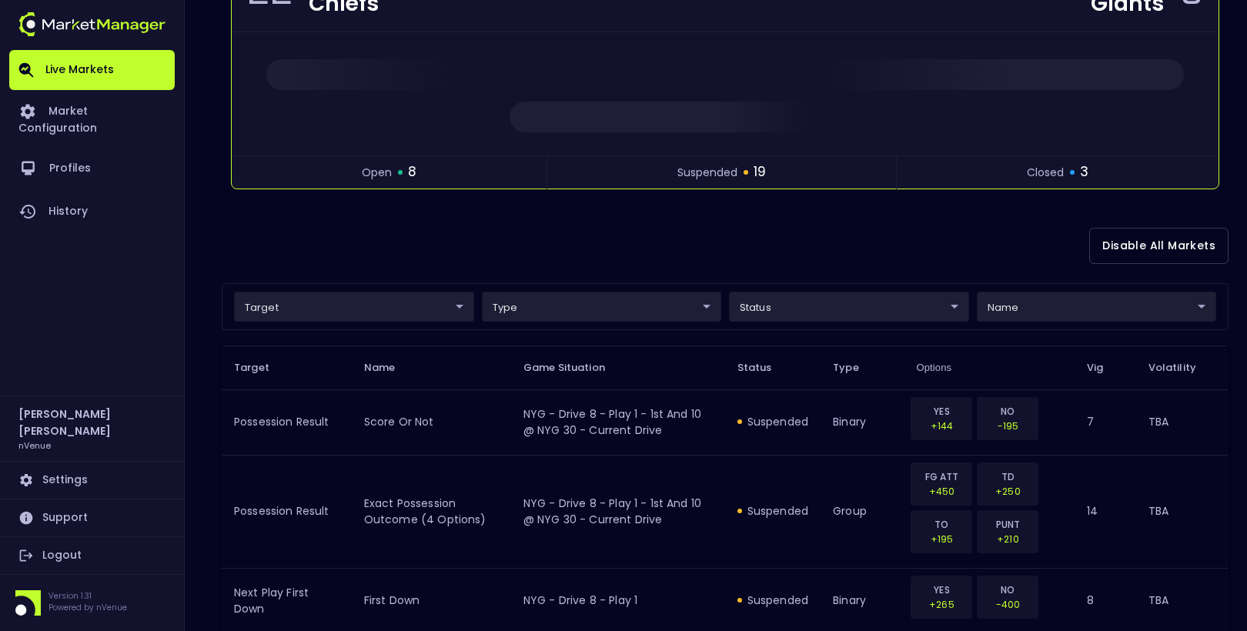
scroll to position [208, 0]
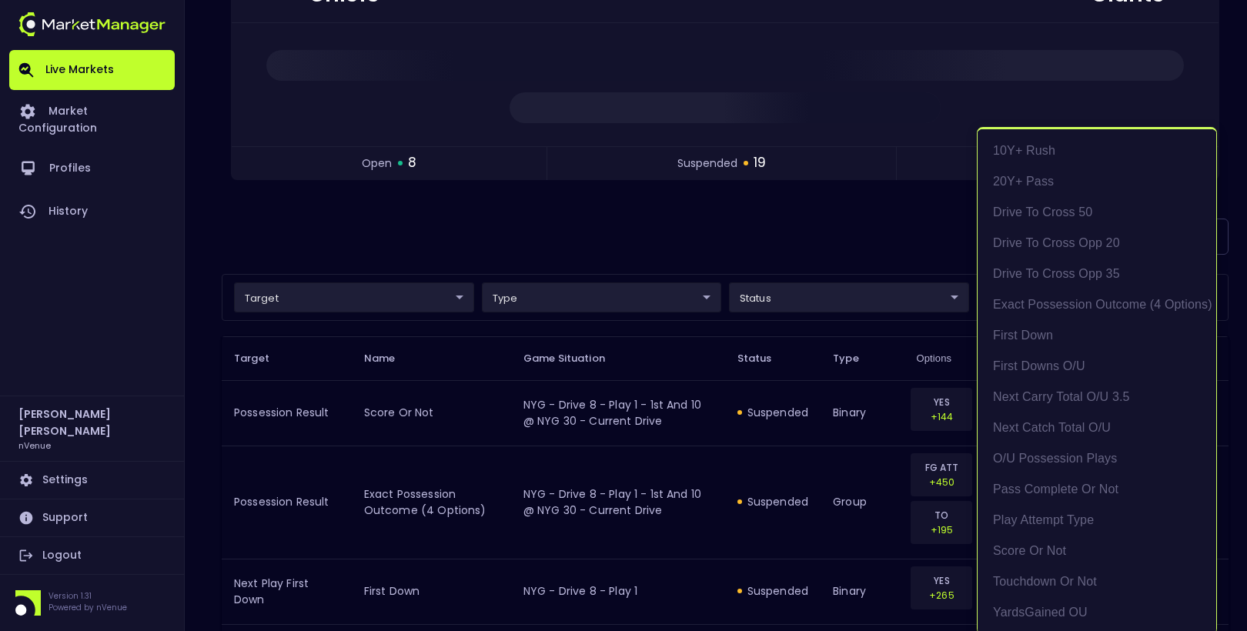
click at [1085, 296] on li "exact possession outcome (4 options)" at bounding box center [1097, 304] width 239 height 31
type input "Possession Result"
type input "group"
type input "exact possession outcome (4 options)"
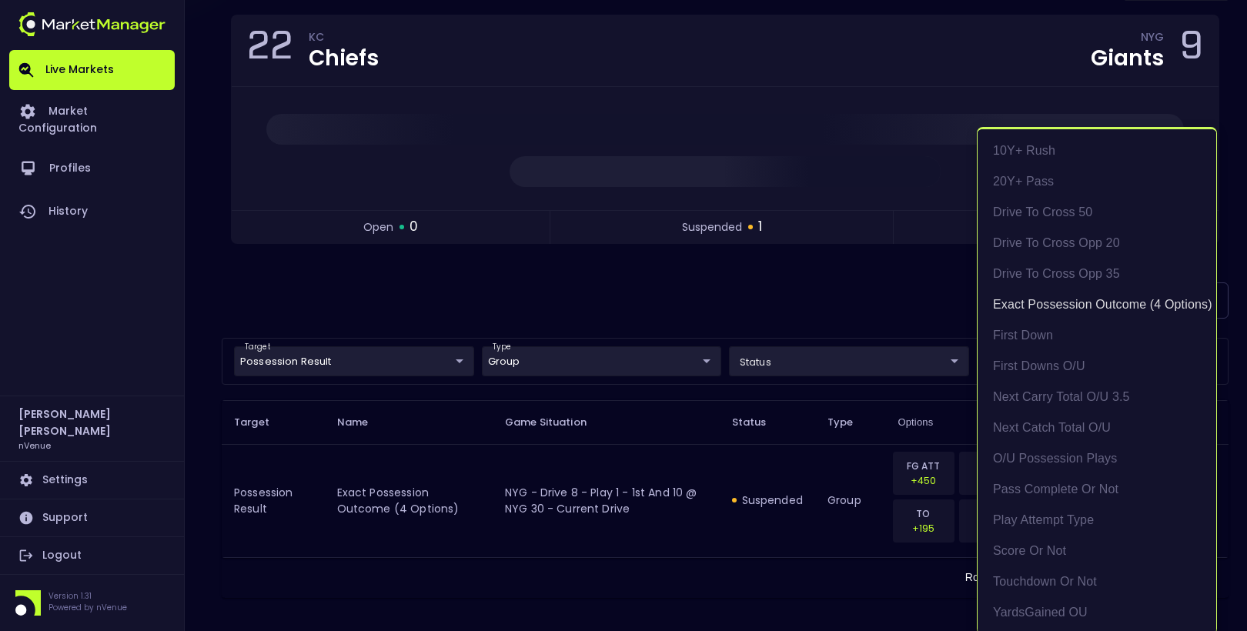
scroll to position [2, 0]
click at [776, 310] on div at bounding box center [623, 315] width 1247 height 631
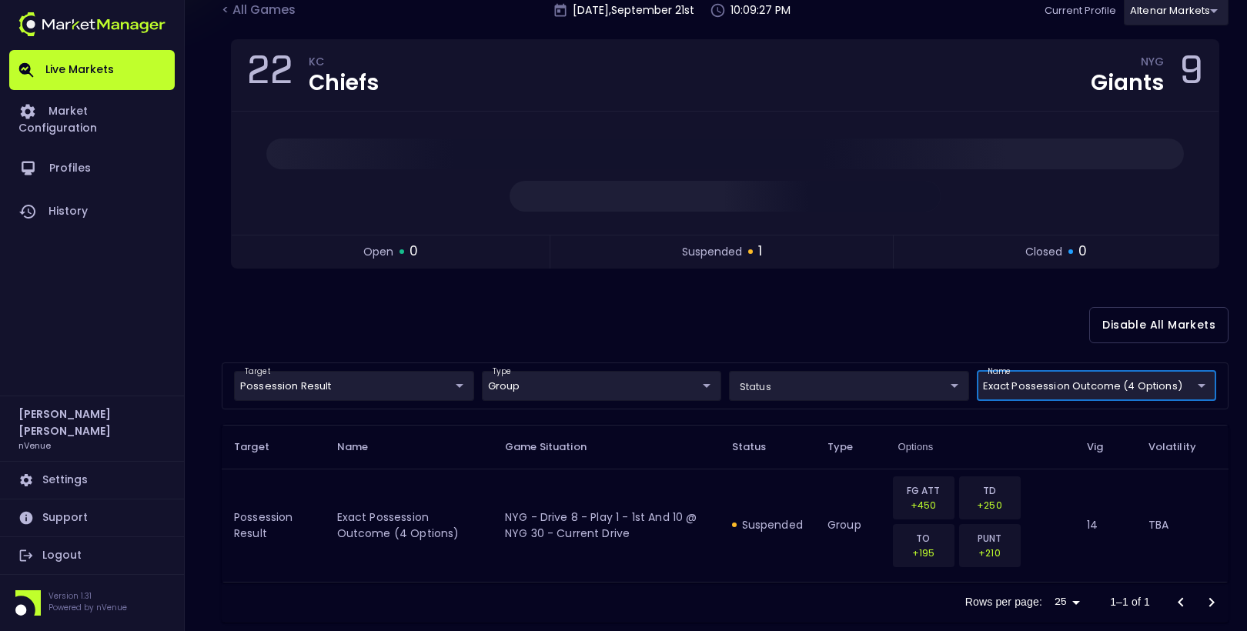
scroll to position [117, 0]
